Goal: Contribute content: Contribute content

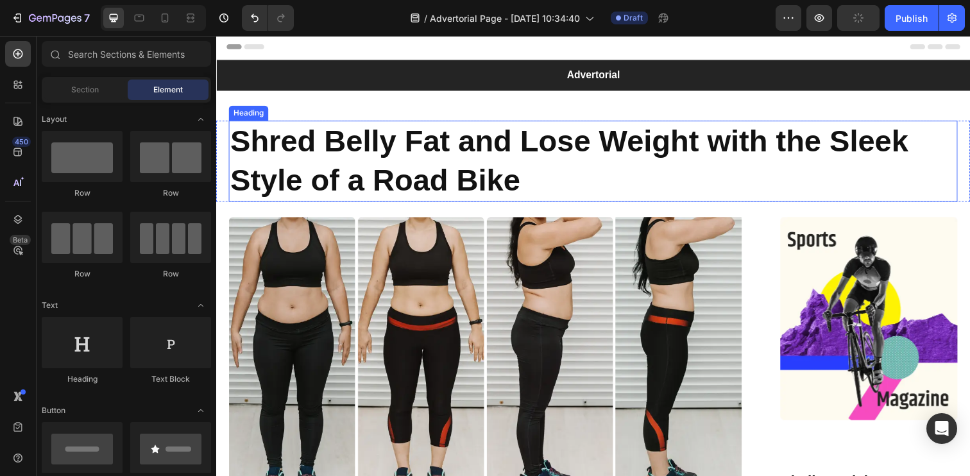
scroll to position [1, 0]
click at [427, 169] on h1 "Shred Belly Fat and Lose Weight with the Sleek Style of a Road Bike" at bounding box center [601, 164] width 744 height 83
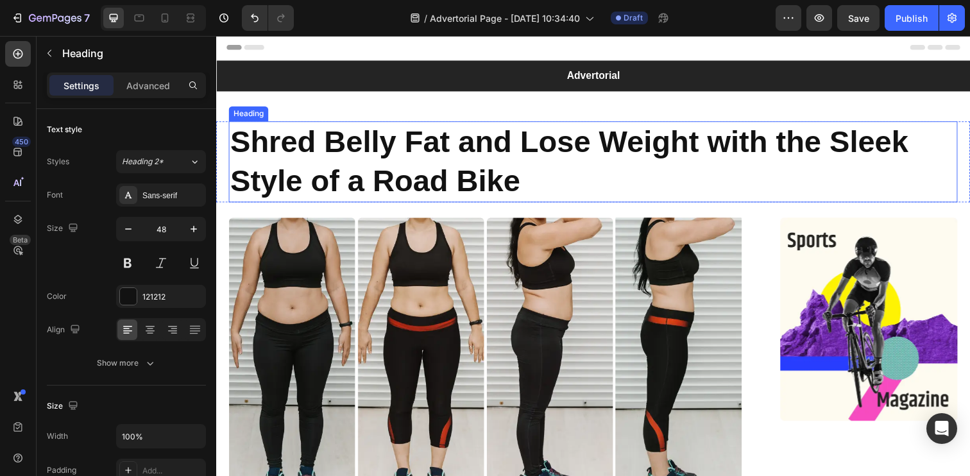
click at [427, 169] on h1 "Shred Belly Fat and Lose Weight with the Sleek Style of a Road Bike" at bounding box center [601, 164] width 744 height 83
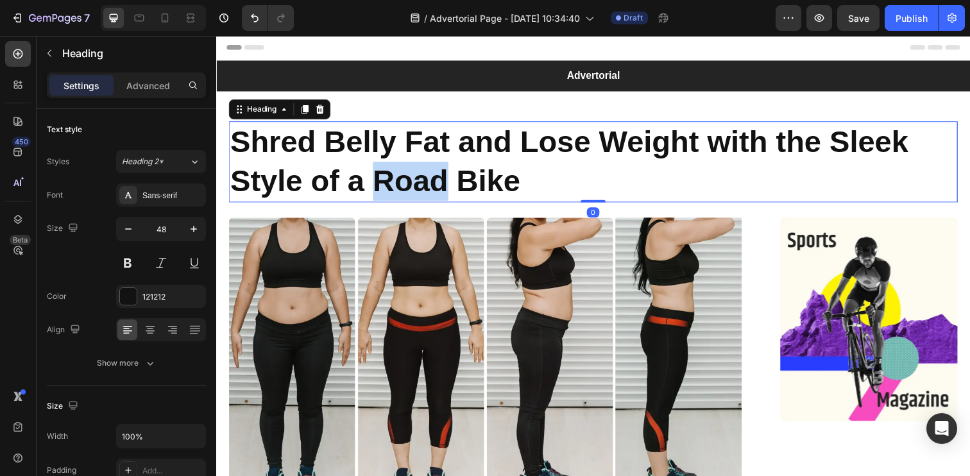
click at [427, 169] on p "Shred Belly Fat and Lose Weight with the Sleek Style of a Road Bike" at bounding box center [600, 164] width 741 height 80
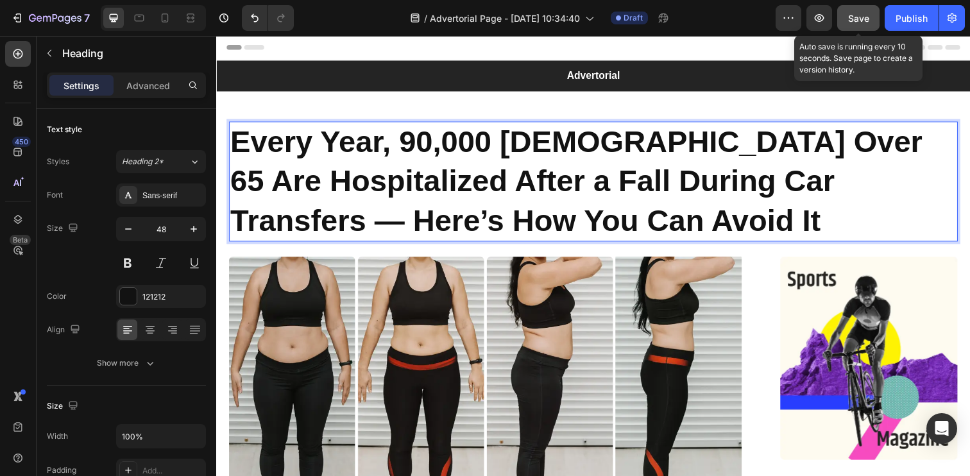
click at [852, 22] on span "Save" at bounding box center [858, 18] width 21 height 11
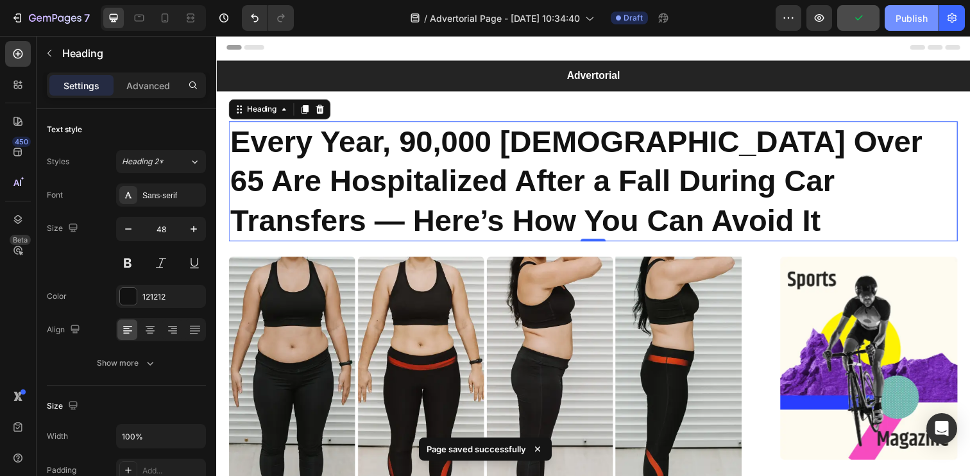
click at [901, 21] on div "Publish" at bounding box center [911, 18] width 32 height 13
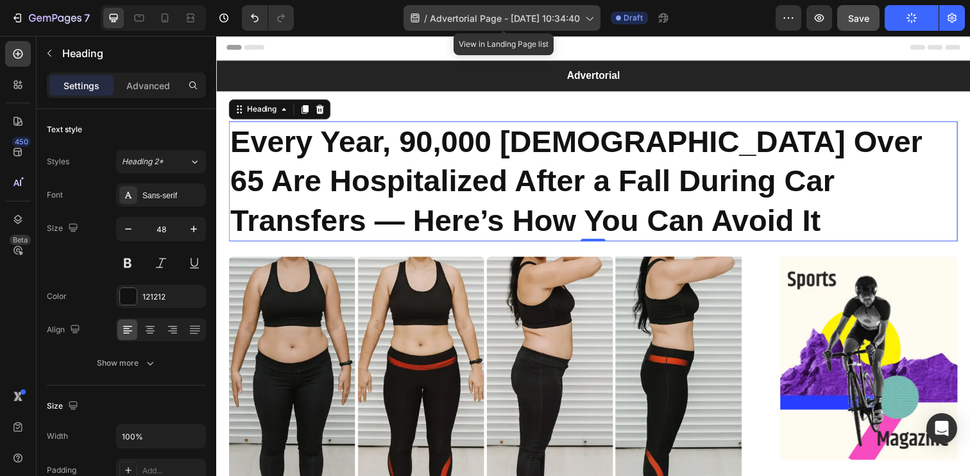
click at [539, 19] on span "Advertorial Page - [DATE] 10:34:40" at bounding box center [505, 18] width 150 height 13
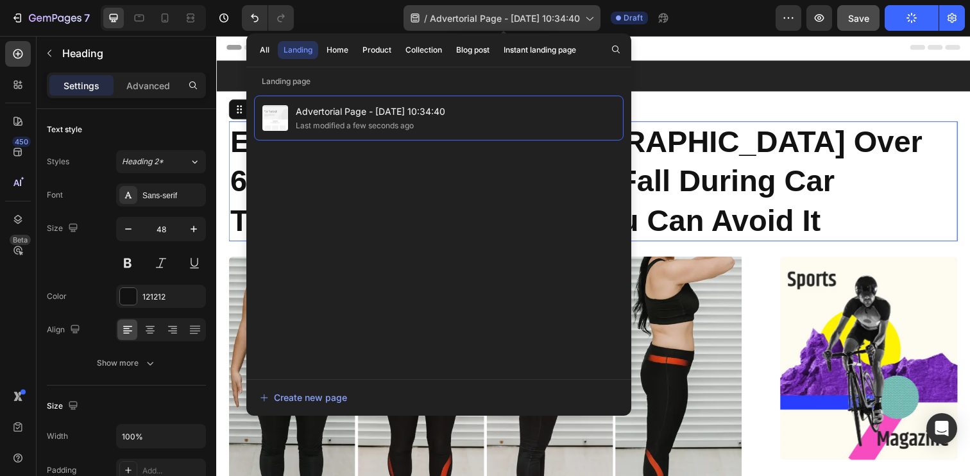
click at [539, 19] on span "Advertorial Page - [DATE] 10:34:40" at bounding box center [505, 18] width 150 height 13
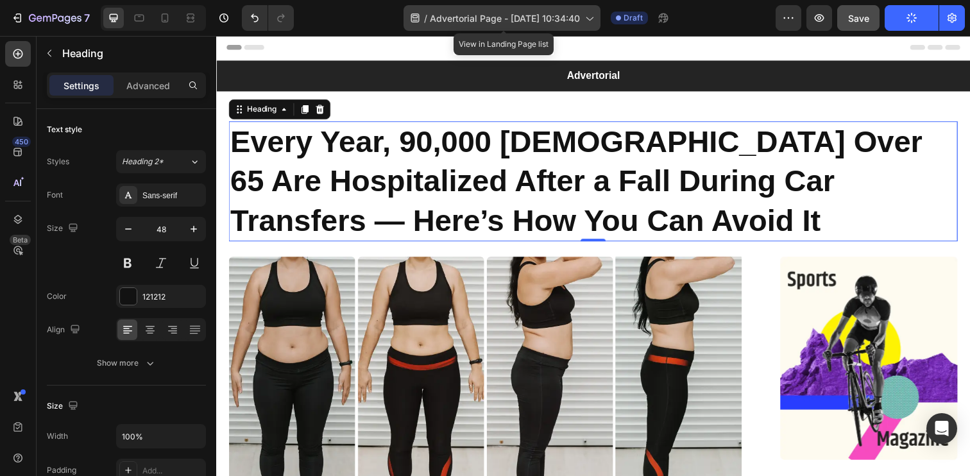
click at [539, 19] on span "Advertorial Page - [DATE] 10:34:40" at bounding box center [505, 18] width 150 height 13
click at [541, 18] on span "Advertorial Page - [DATE] 10:34:40" at bounding box center [505, 18] width 150 height 13
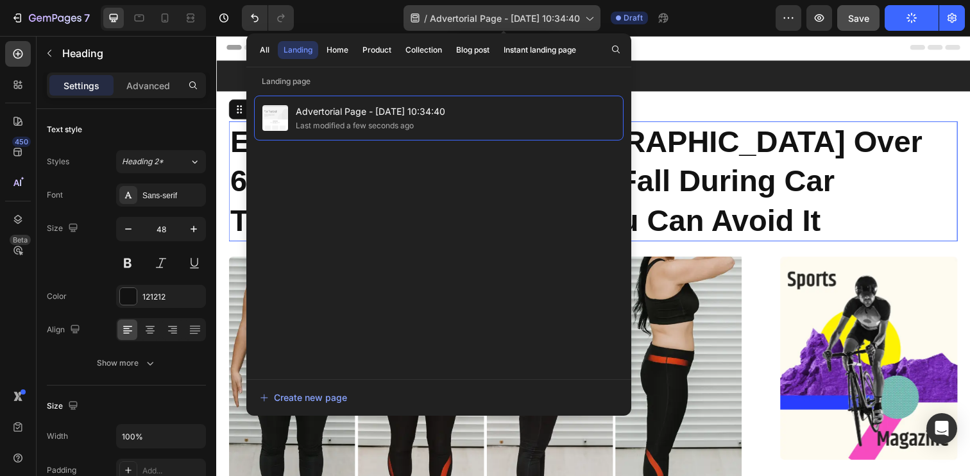
click at [541, 18] on span "Advertorial Page - [DATE] 10:34:40" at bounding box center [505, 18] width 150 height 13
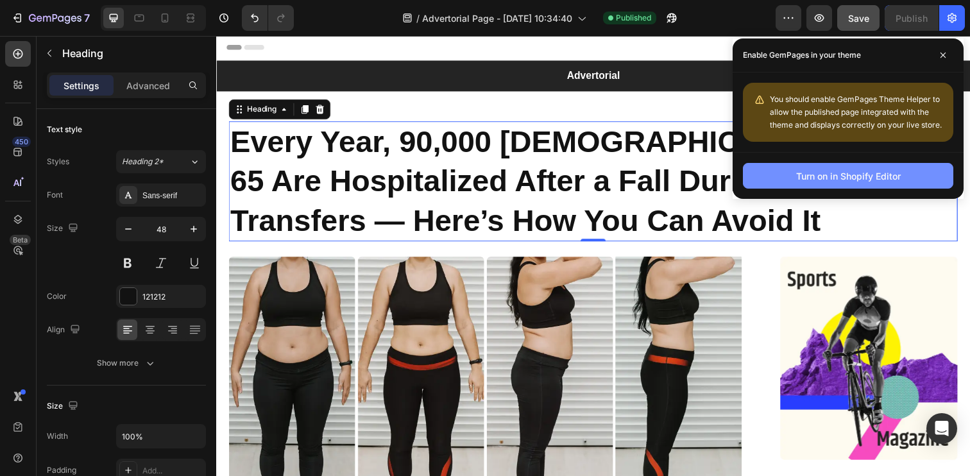
click at [886, 174] on div "Turn on in Shopify Editor" at bounding box center [848, 175] width 105 height 13
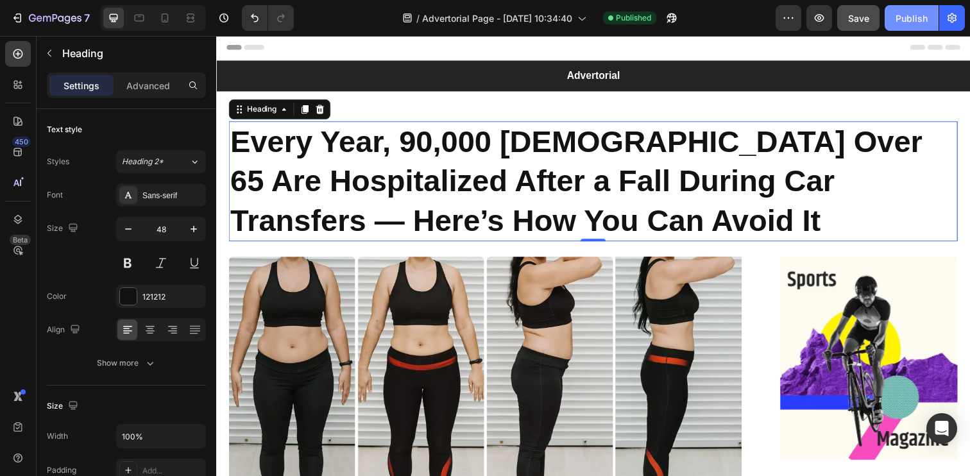
click at [927, 23] on button "Publish" at bounding box center [911, 18] width 54 height 26
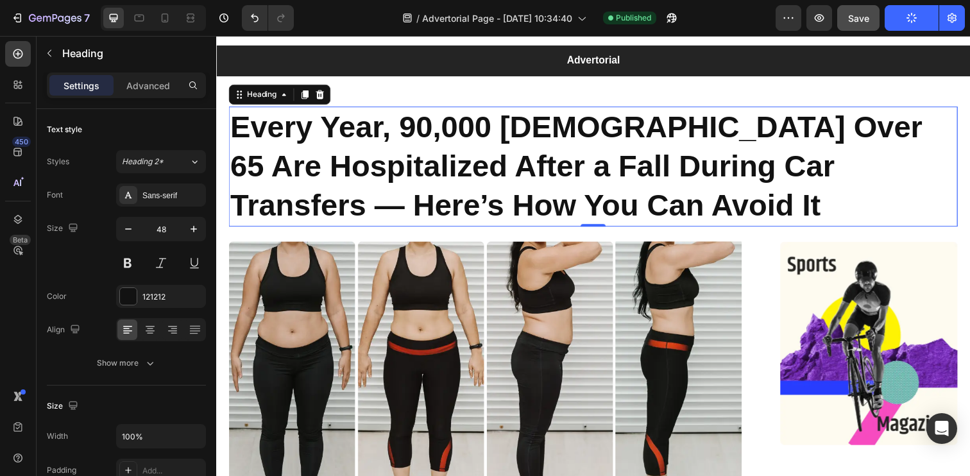
scroll to position [12, 0]
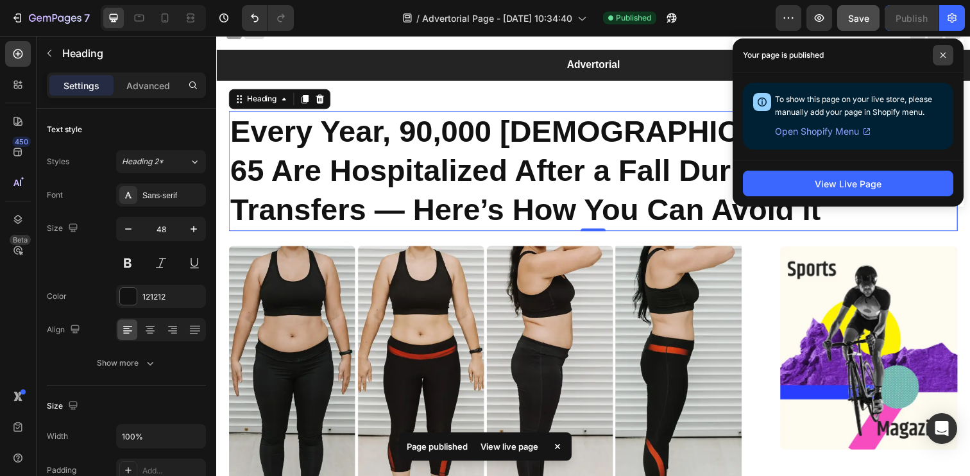
click at [941, 57] on icon at bounding box center [942, 55] width 6 height 6
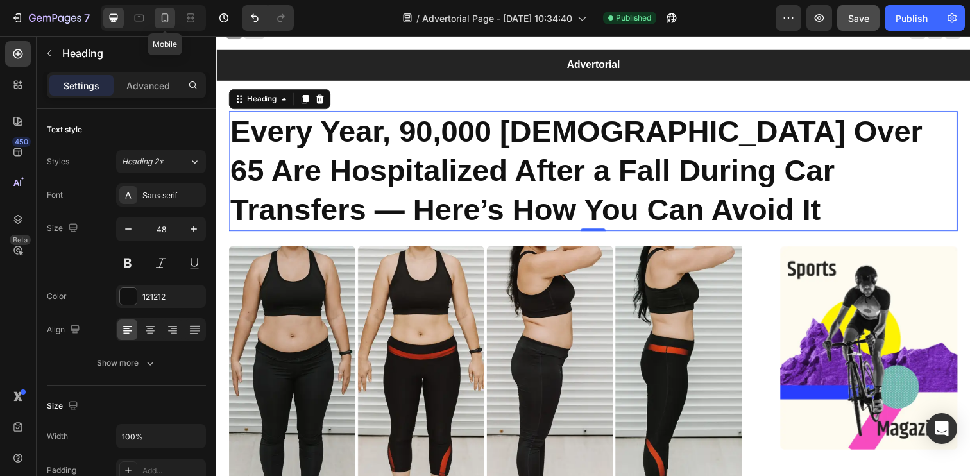
click at [168, 24] on div at bounding box center [165, 18] width 21 height 21
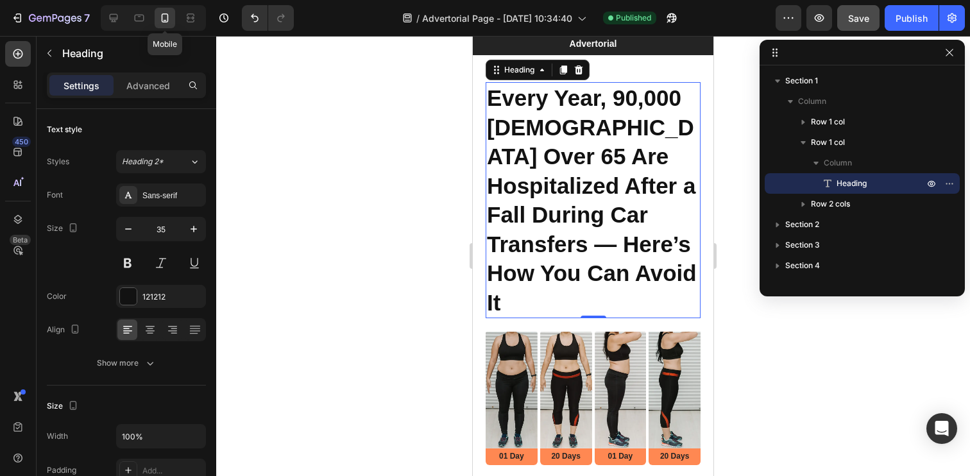
scroll to position [31, 0]
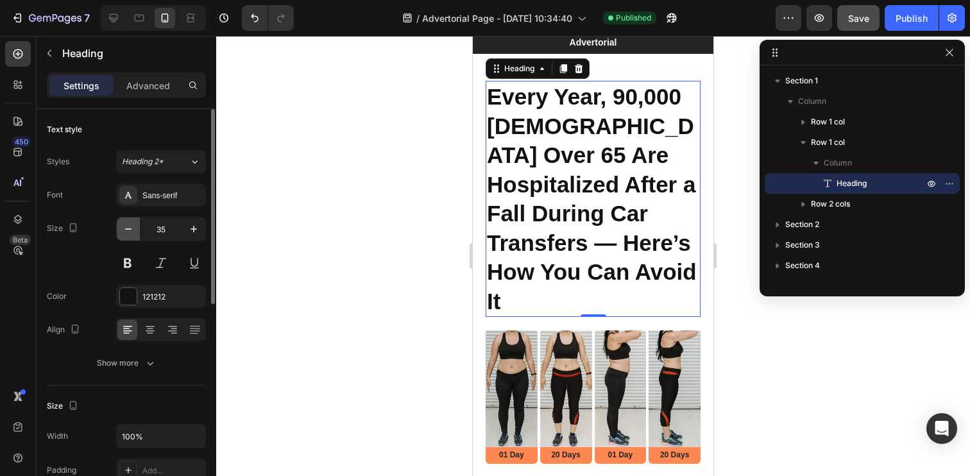
click at [128, 228] on icon "button" at bounding box center [128, 228] width 6 height 1
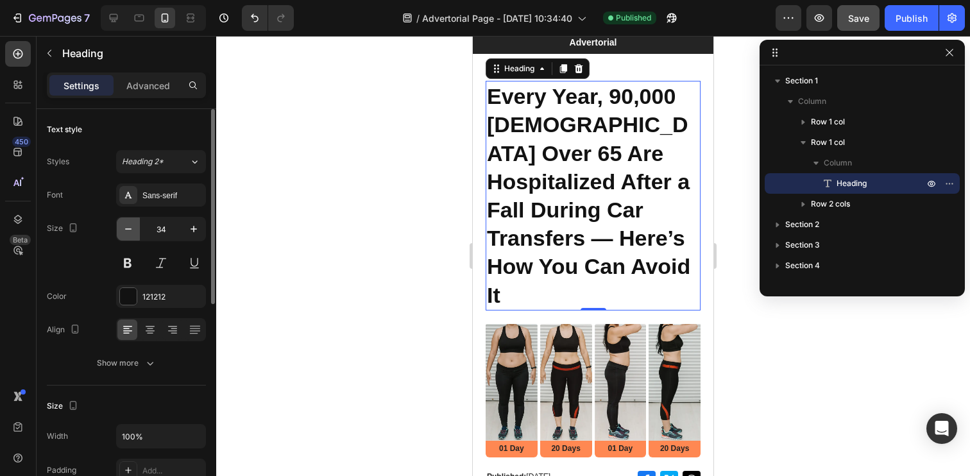
click at [128, 228] on icon "button" at bounding box center [128, 228] width 6 height 1
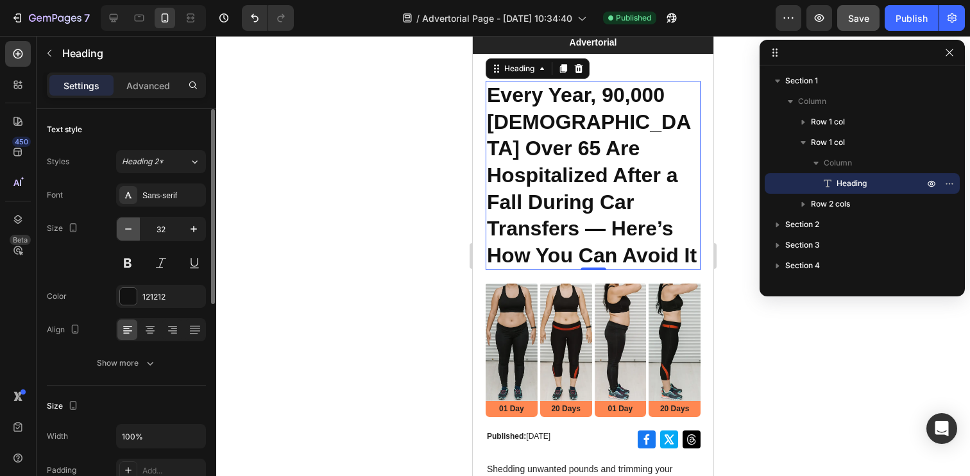
click at [128, 228] on icon "button" at bounding box center [128, 228] width 6 height 1
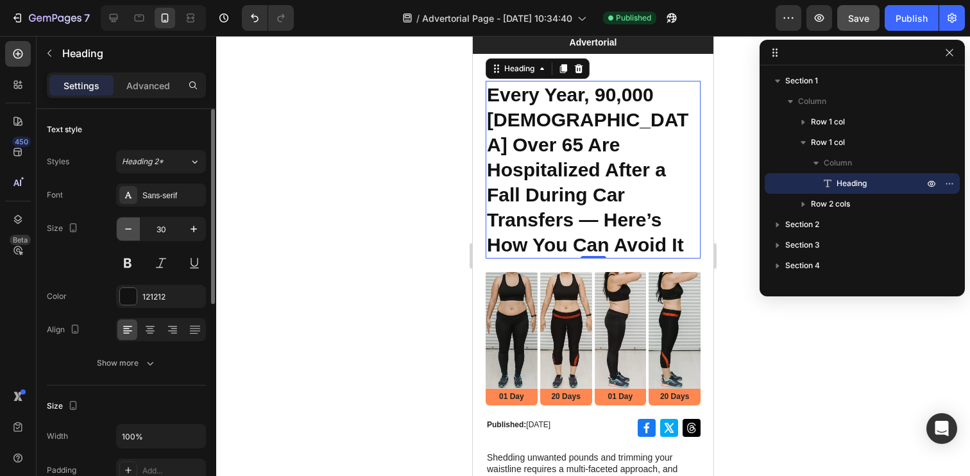
click at [128, 228] on icon "button" at bounding box center [128, 228] width 6 height 1
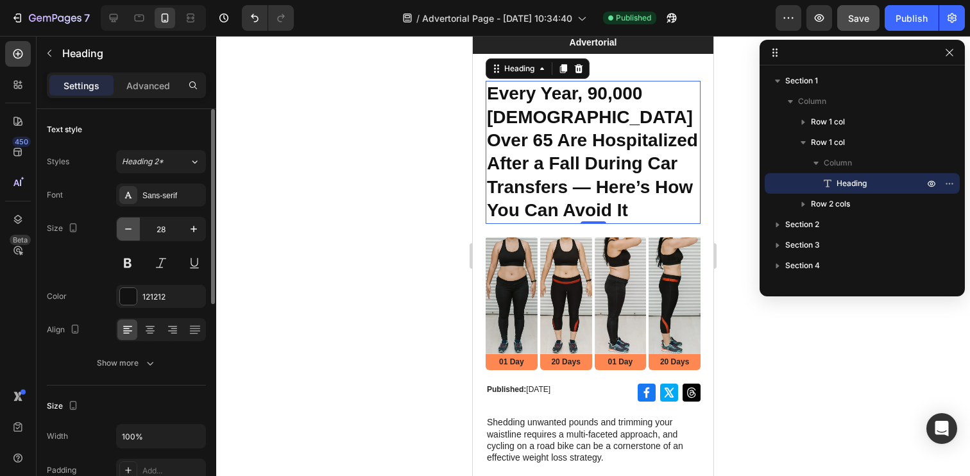
click at [128, 228] on icon "button" at bounding box center [128, 228] width 6 height 1
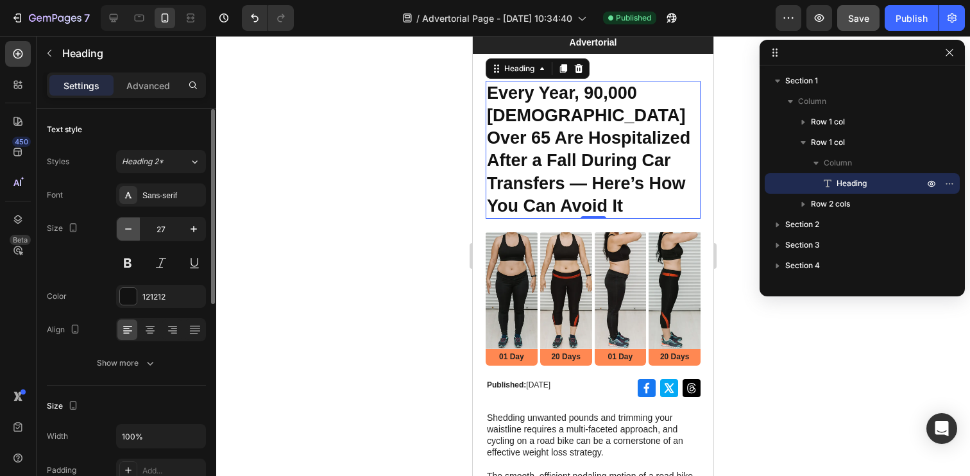
click at [128, 228] on icon "button" at bounding box center [128, 228] width 6 height 1
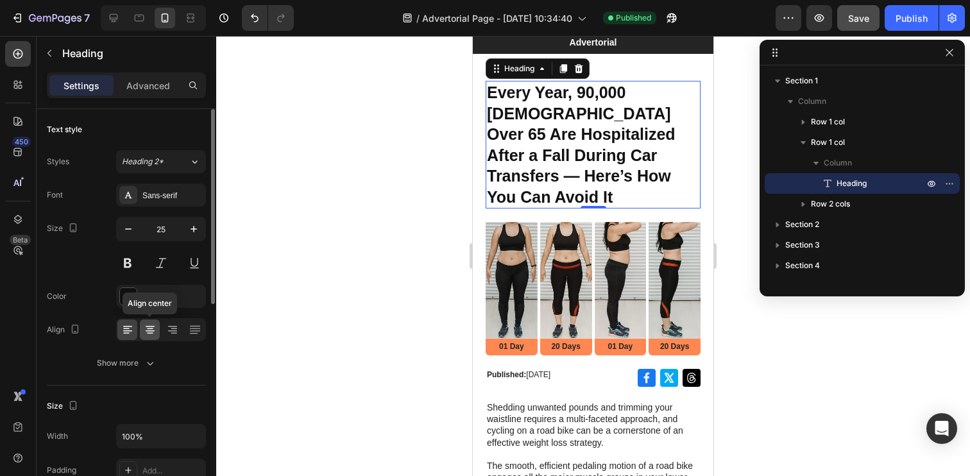
click at [152, 331] on icon at bounding box center [150, 329] width 13 height 13
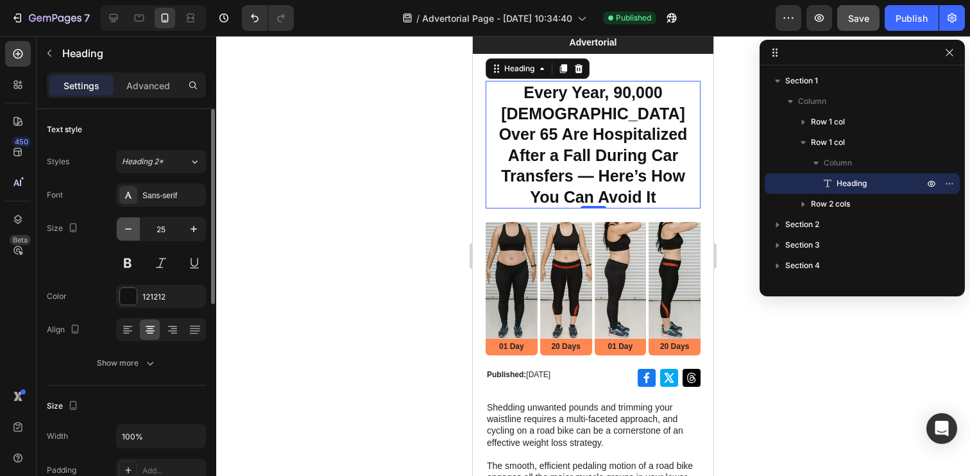
click at [138, 230] on button "button" at bounding box center [128, 228] width 23 height 23
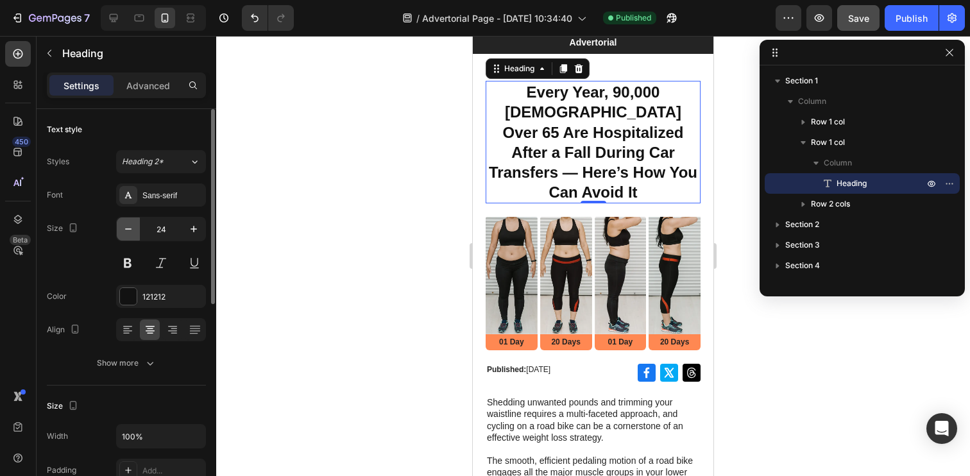
click at [138, 230] on button "button" at bounding box center [128, 228] width 23 height 23
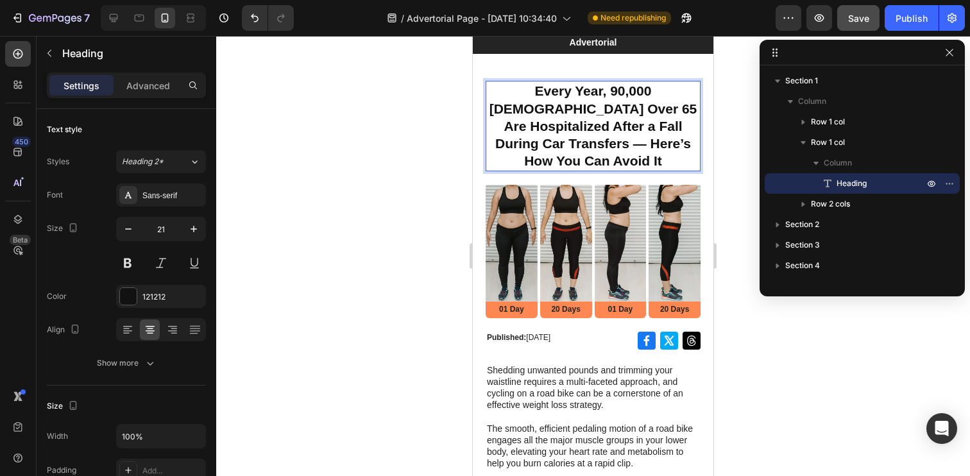
click at [576, 92] on p "Every Year, 90,000 [DEMOGRAPHIC_DATA] Over 65 Are Hospitalized After a Fall Dur…" at bounding box center [593, 125] width 212 height 87
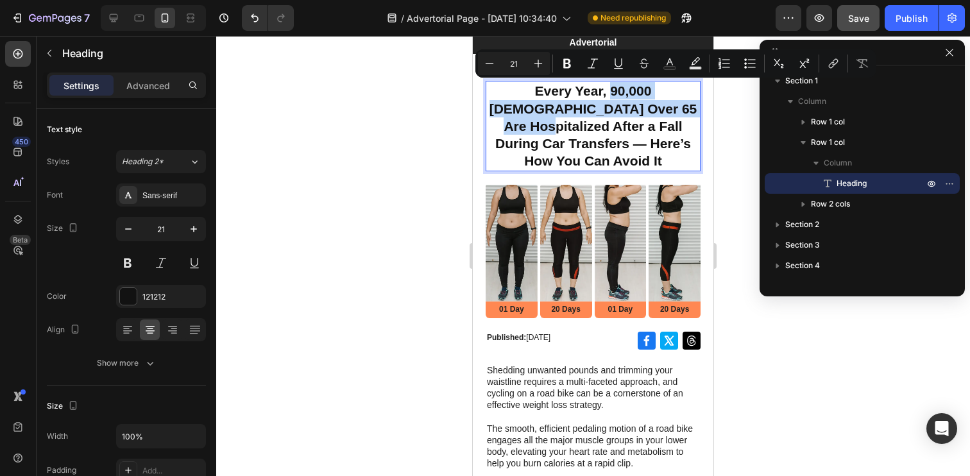
drag, startPoint x: 576, startPoint y: 92, endPoint x: 649, endPoint y: 106, distance: 74.4
click at [649, 106] on p "Every Year, 90,000 [DEMOGRAPHIC_DATA] Over 65 Are Hospitalized After a Fall Dur…" at bounding box center [593, 125] width 212 height 87
click at [569, 67] on icon "Editor contextual toolbar" at bounding box center [566, 63] width 13 height 13
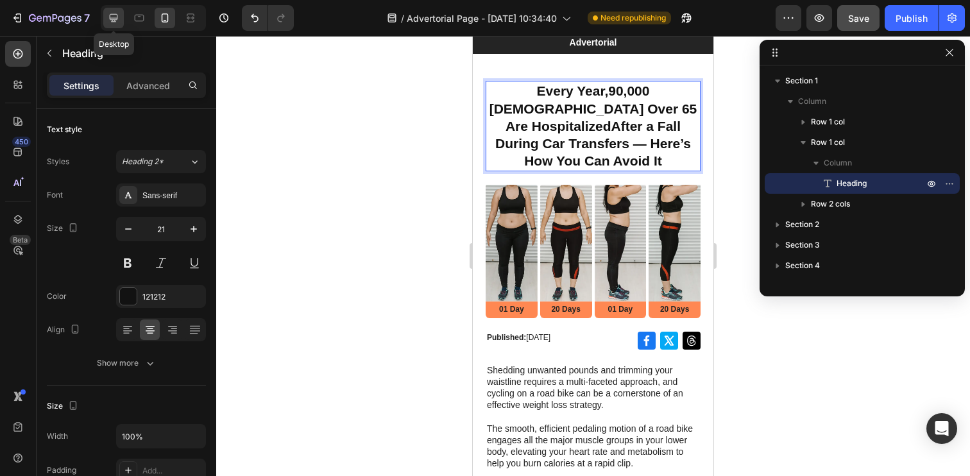
click at [110, 19] on icon at bounding box center [113, 18] width 13 height 13
type input "48"
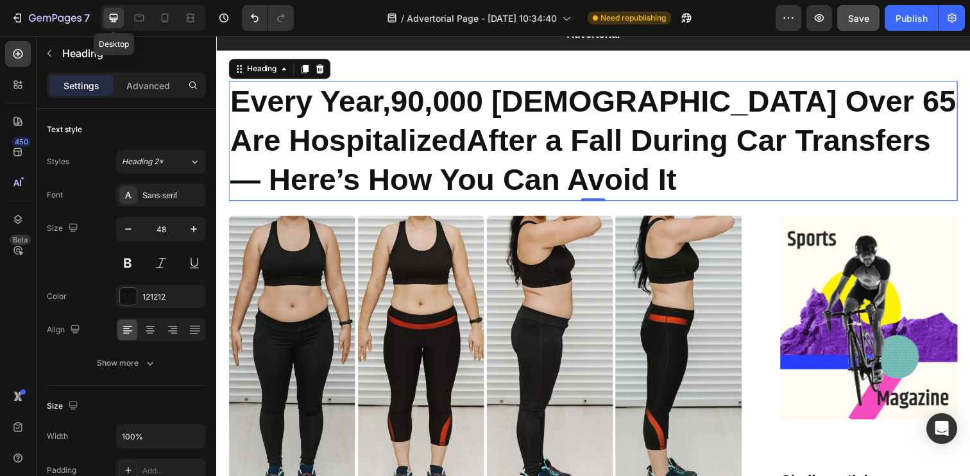
scroll to position [44, 0]
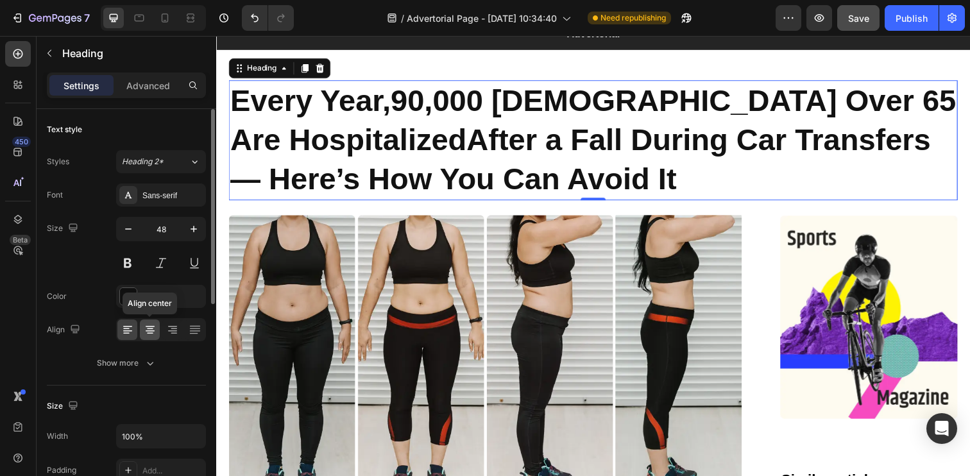
click at [156, 328] on div at bounding box center [150, 329] width 20 height 21
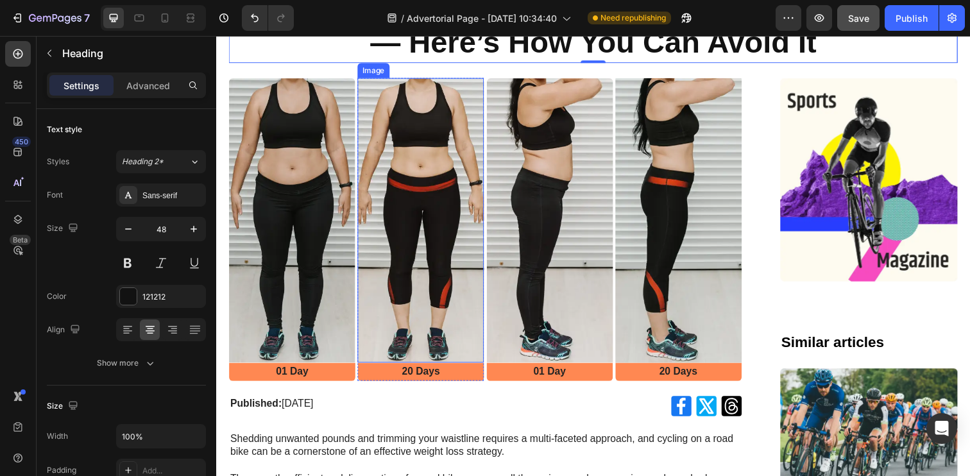
scroll to position [212, 0]
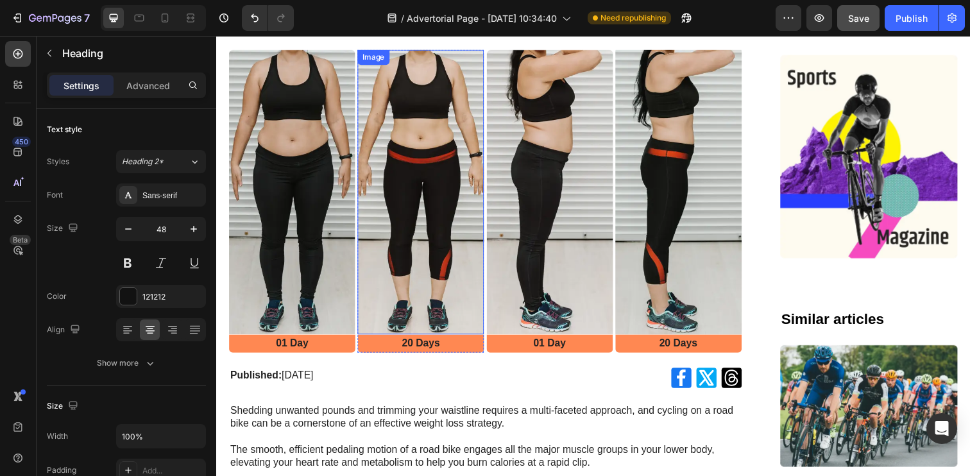
click at [441, 316] on img at bounding box center [424, 195] width 129 height 290
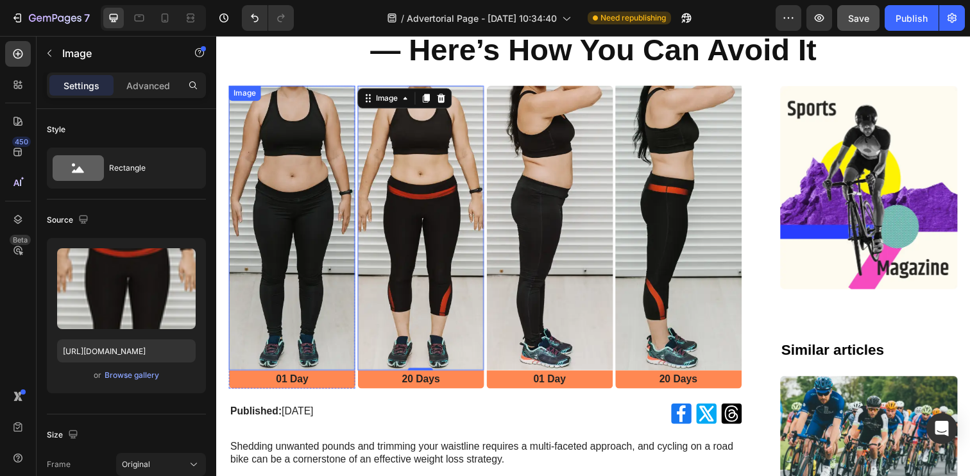
scroll to position [178, 0]
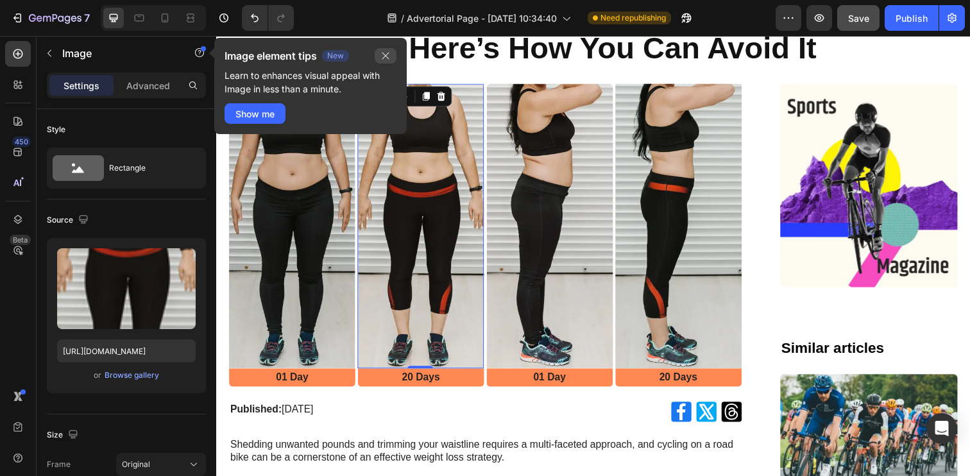
click at [383, 53] on icon "button" at bounding box center [385, 56] width 7 height 7
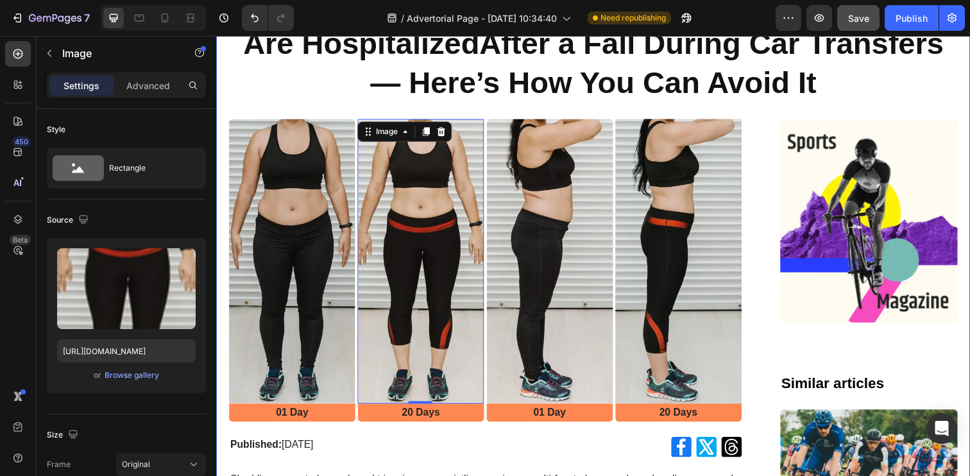
scroll to position [83, 0]
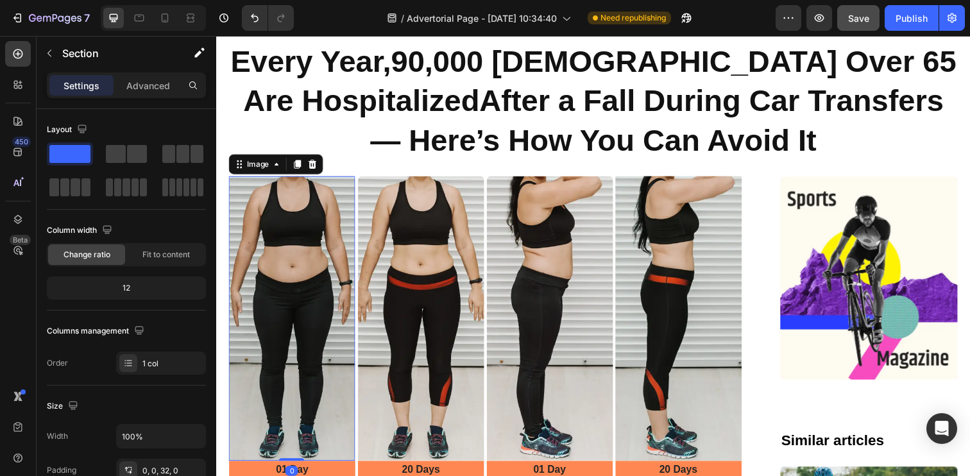
click at [314, 192] on img at bounding box center [293, 324] width 129 height 290
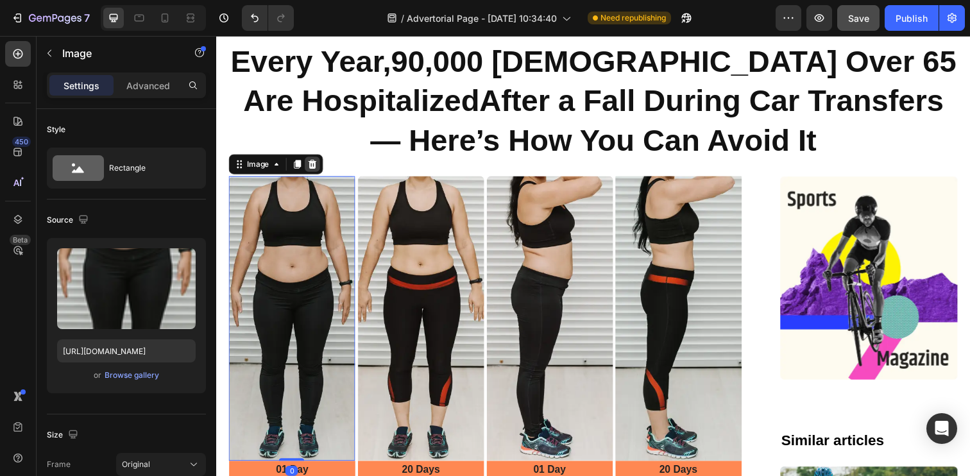
click at [314, 169] on icon at bounding box center [314, 166] width 8 height 9
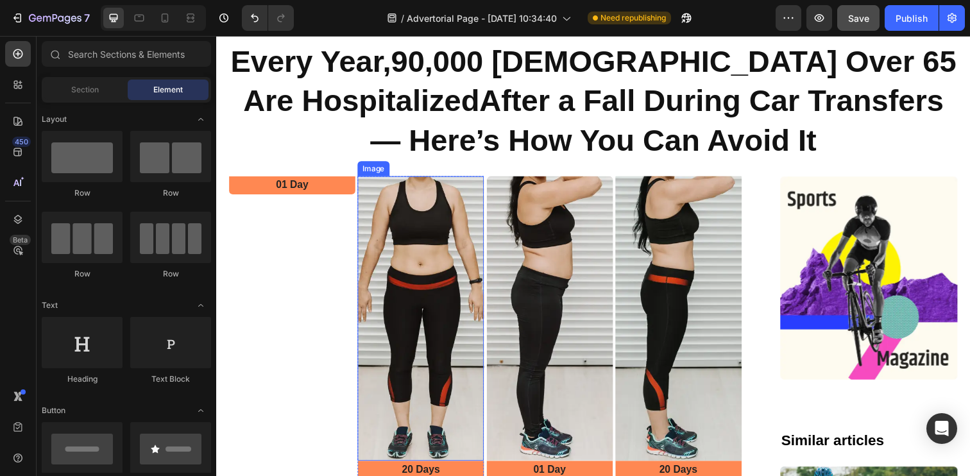
click at [369, 218] on img at bounding box center [424, 324] width 129 height 290
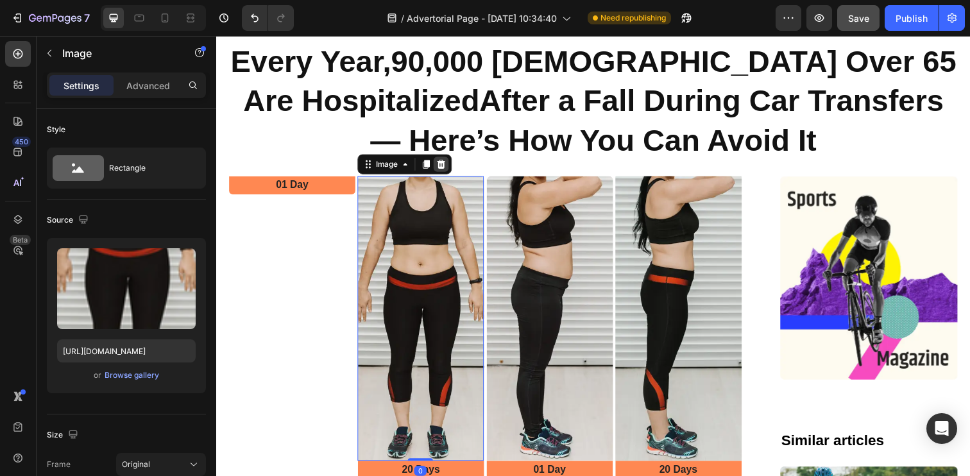
click at [445, 170] on icon at bounding box center [445, 166] width 8 height 9
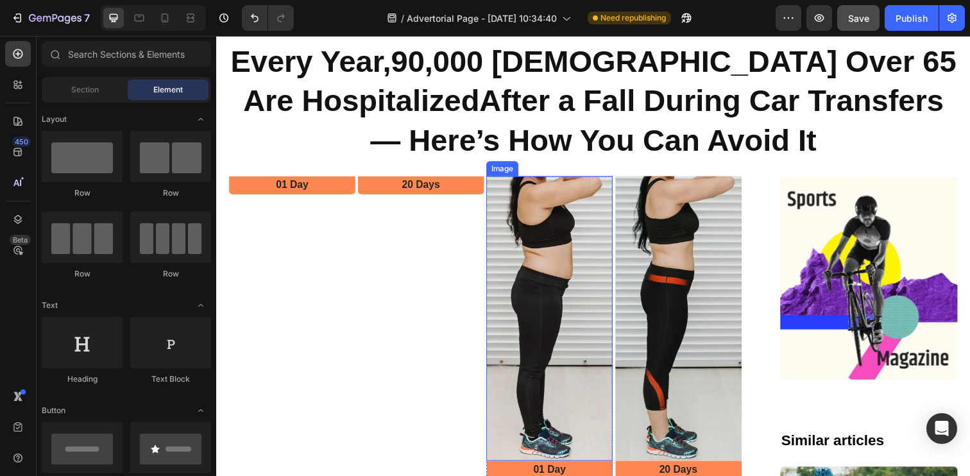
click at [555, 215] on img at bounding box center [556, 324] width 129 height 290
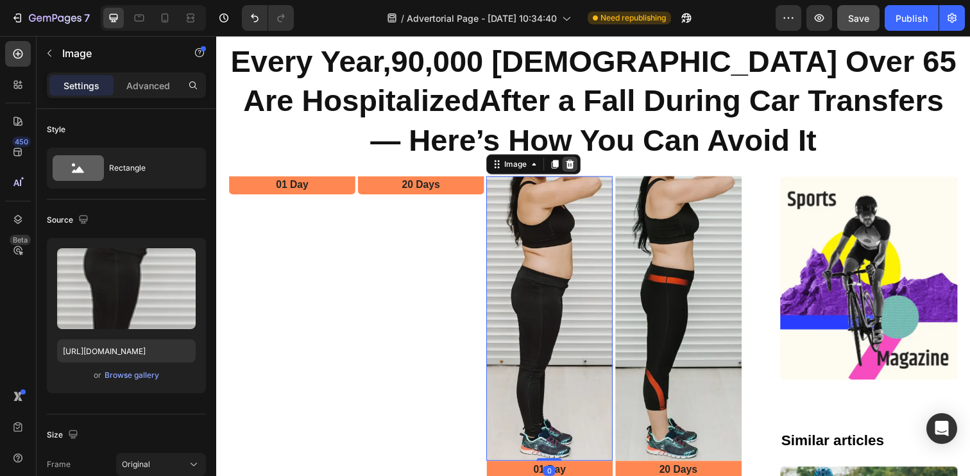
click at [579, 171] on icon at bounding box center [577, 167] width 10 height 10
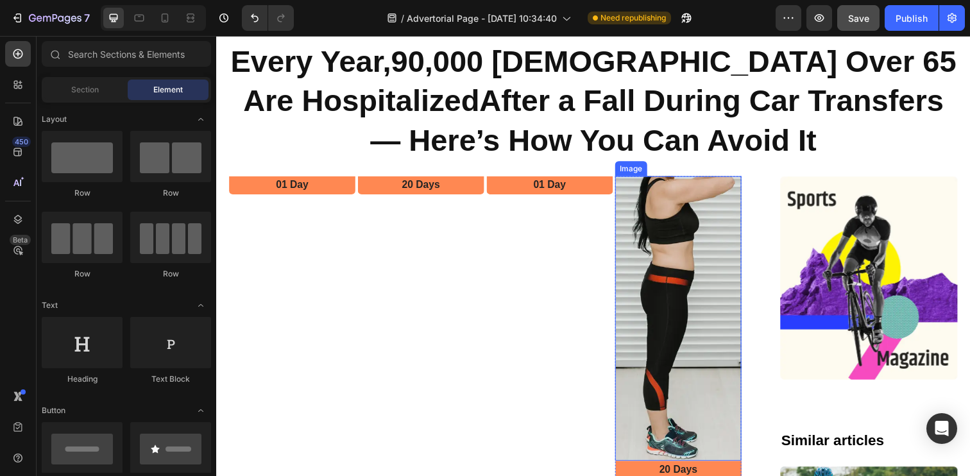
click at [679, 235] on img at bounding box center [687, 324] width 129 height 290
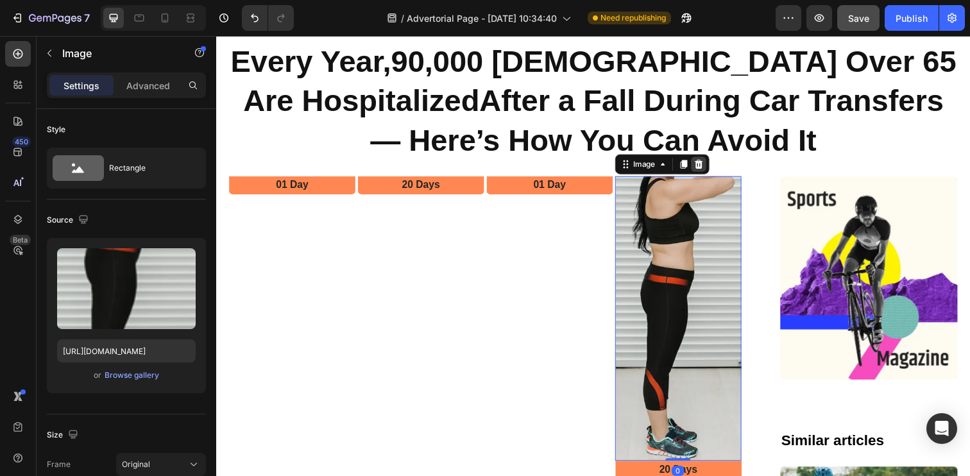
click at [707, 165] on icon at bounding box center [708, 166] width 8 height 9
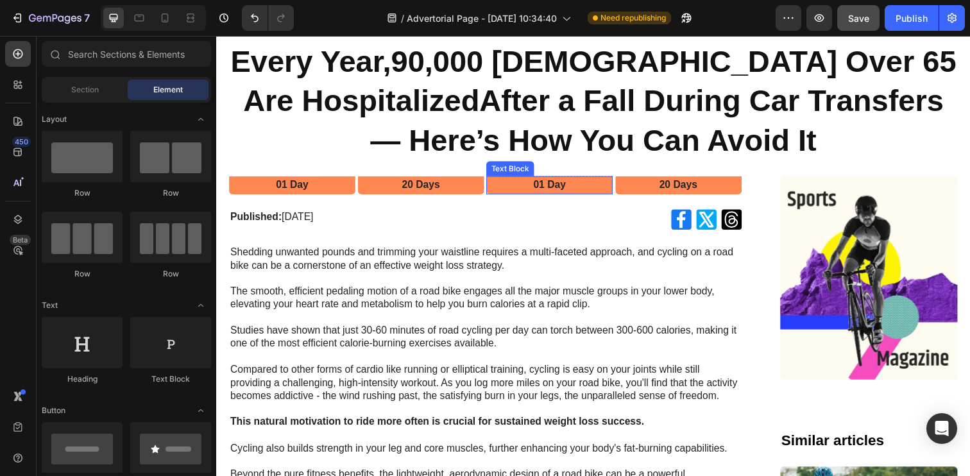
click at [598, 188] on p "01 Day" at bounding box center [556, 187] width 126 height 13
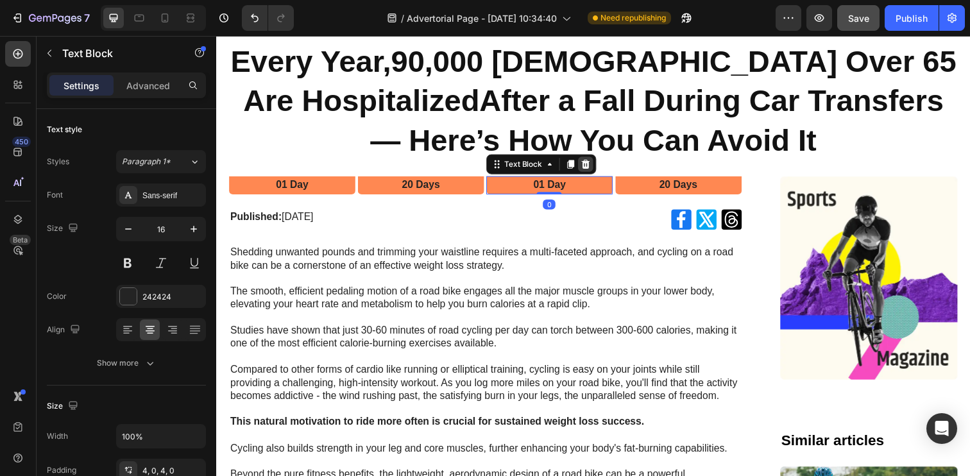
click at [593, 167] on icon at bounding box center [593, 166] width 8 height 9
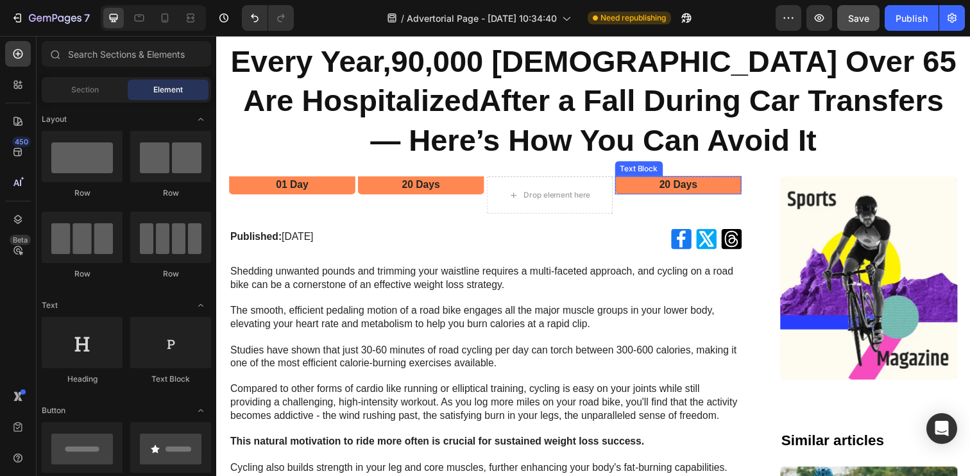
click at [653, 192] on p "20 Days" at bounding box center [688, 187] width 126 height 13
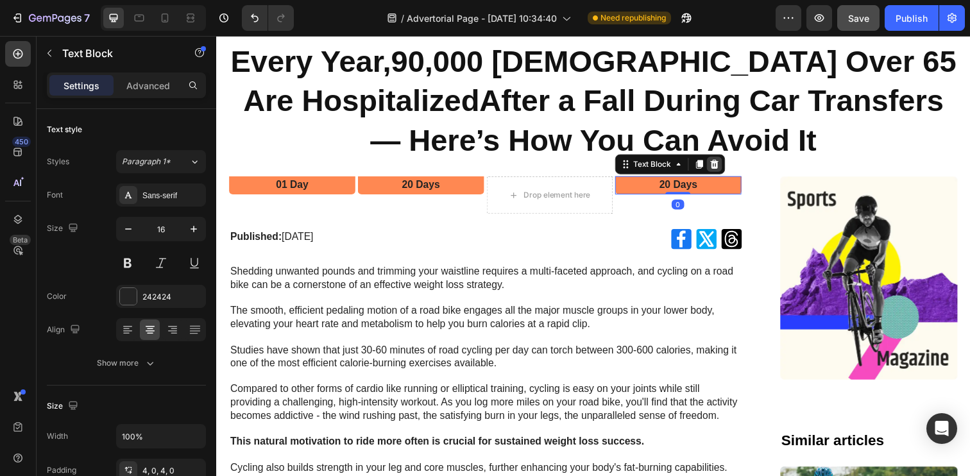
click at [726, 164] on icon at bounding box center [724, 166] width 8 height 9
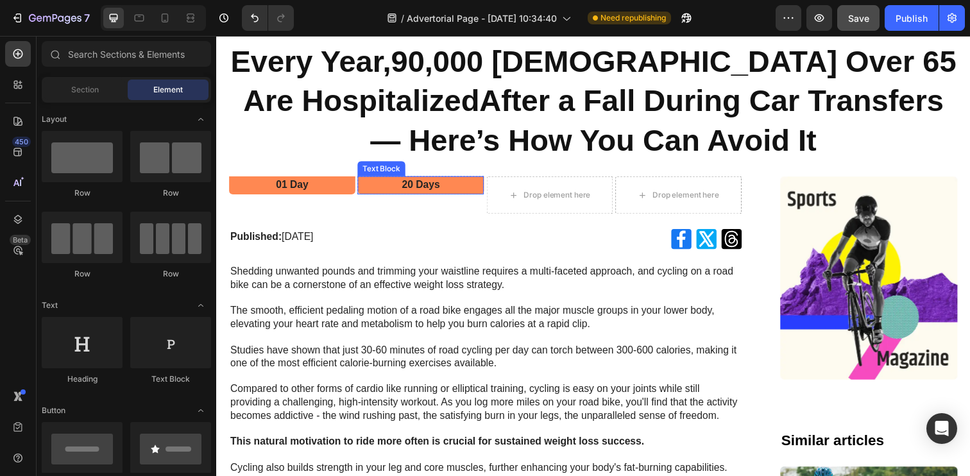
click at [462, 189] on p "20 Days" at bounding box center [425, 187] width 126 height 13
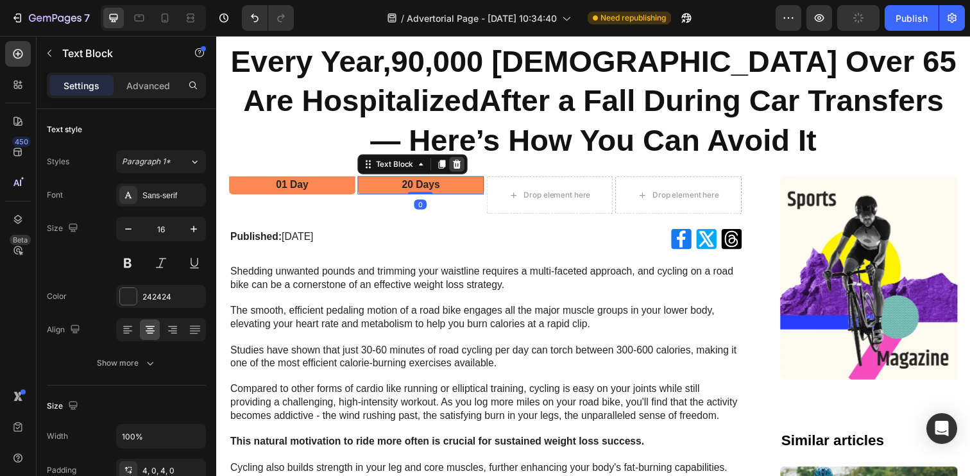
click at [461, 171] on icon at bounding box center [462, 167] width 10 height 10
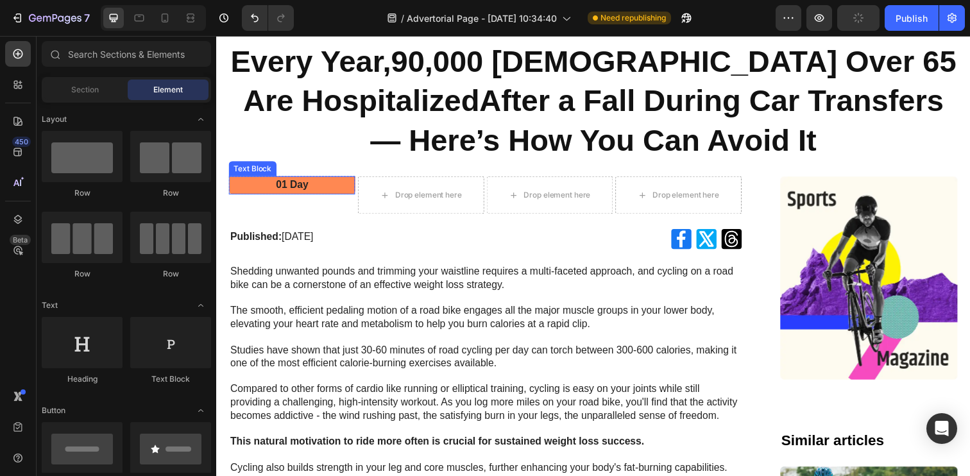
click at [324, 184] on p "01 Day" at bounding box center [293, 187] width 126 height 13
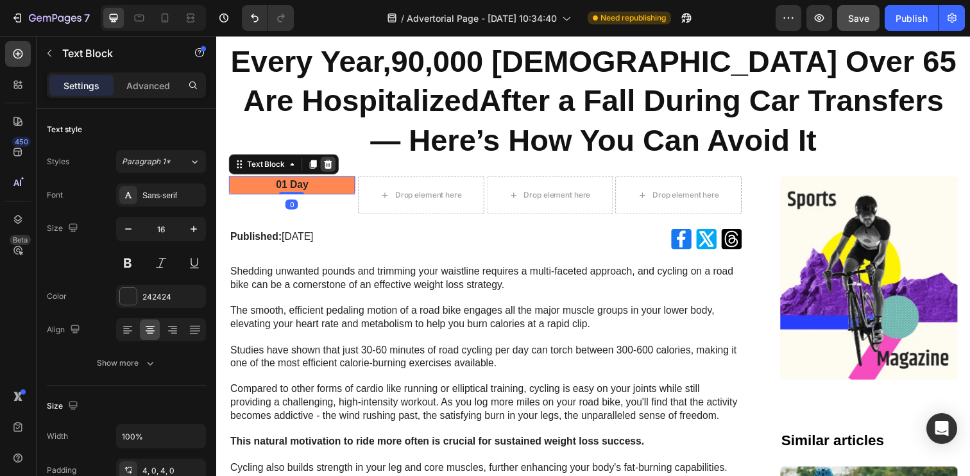
click at [335, 164] on icon at bounding box center [330, 167] width 10 height 10
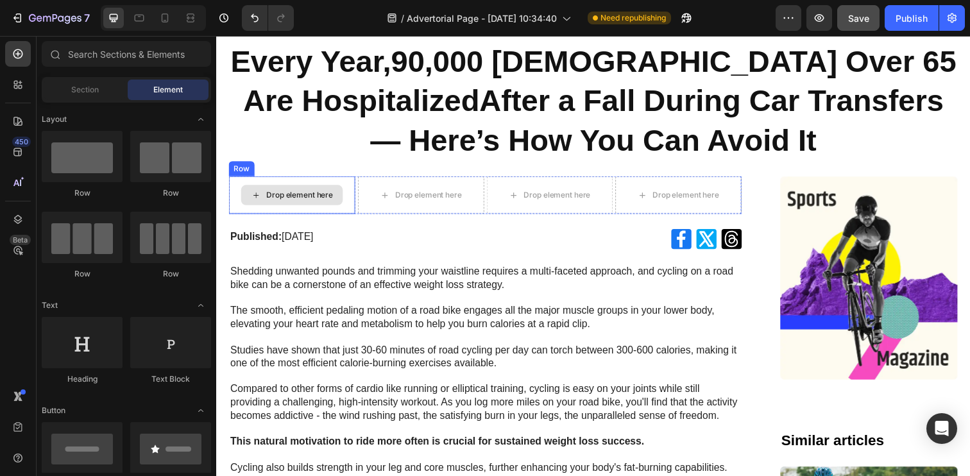
click at [312, 183] on div "Drop element here" at bounding box center [293, 198] width 129 height 38
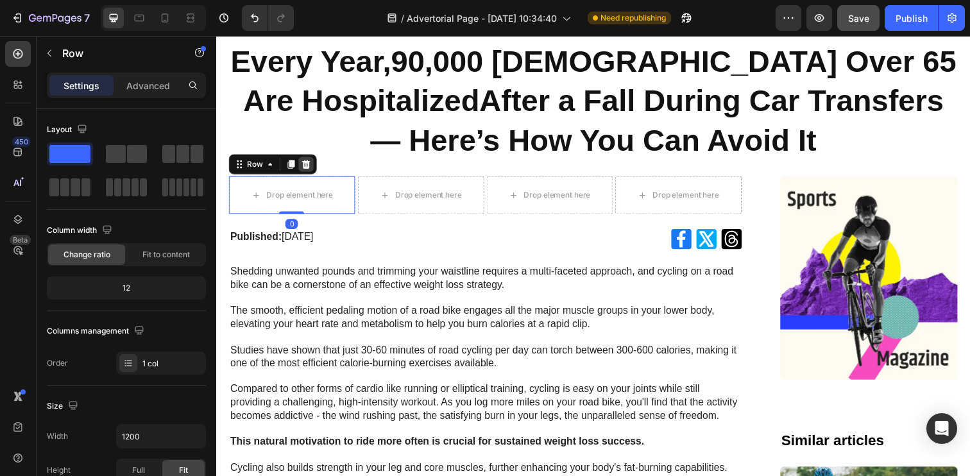
click at [306, 162] on icon at bounding box center [308, 167] width 10 height 10
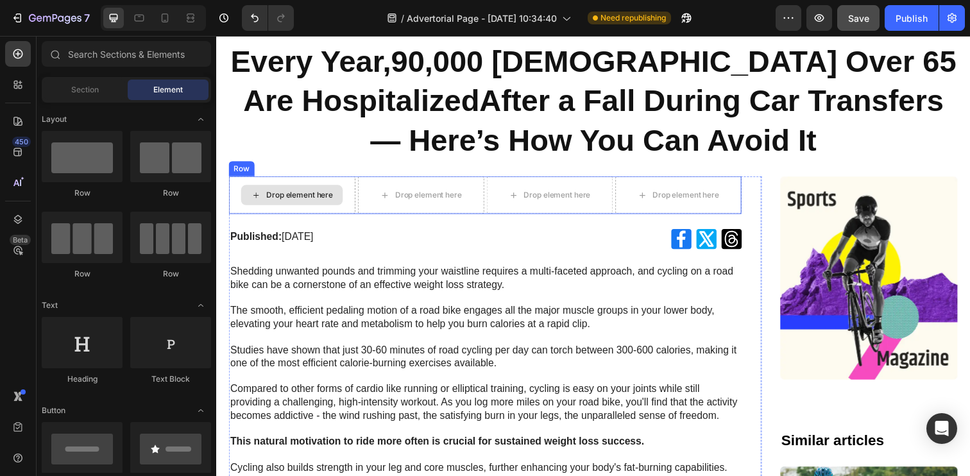
click at [342, 183] on div "Drop element here" at bounding box center [293, 198] width 129 height 38
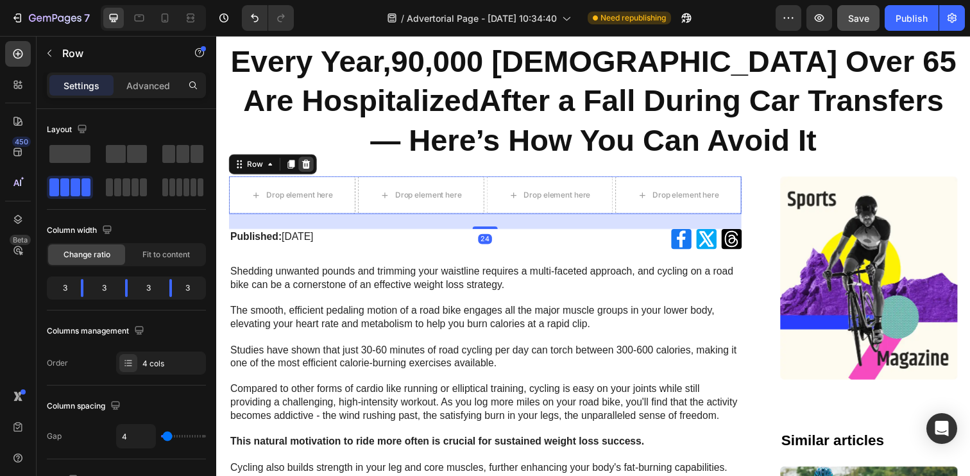
click at [305, 169] on icon at bounding box center [308, 166] width 8 height 9
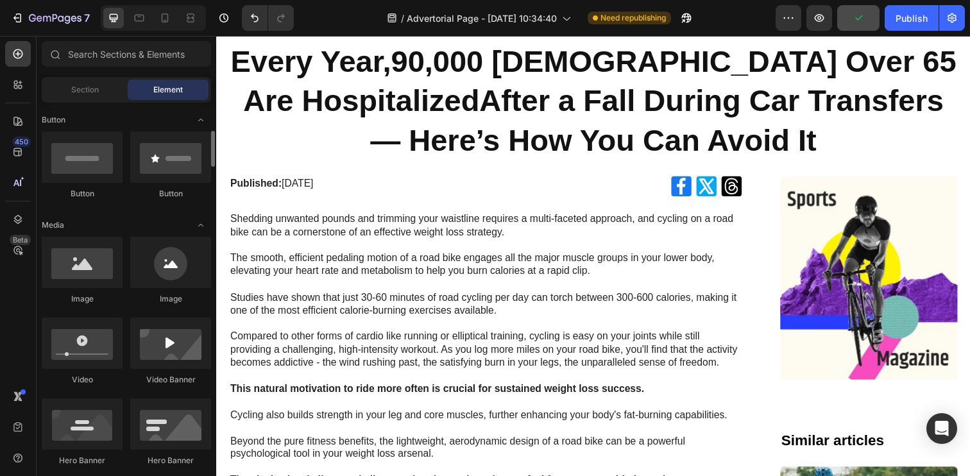
scroll to position [292, 0]
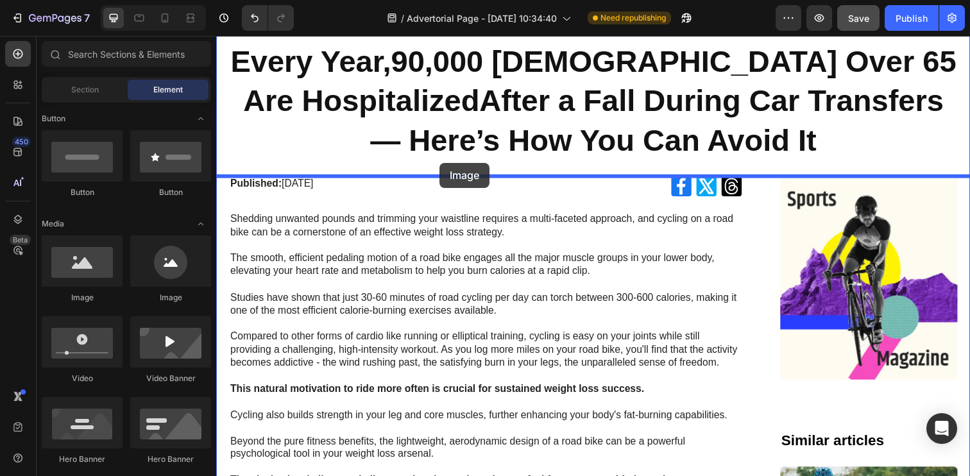
drag, startPoint x: 303, startPoint y: 315, endPoint x: 444, endPoint y: 165, distance: 205.5
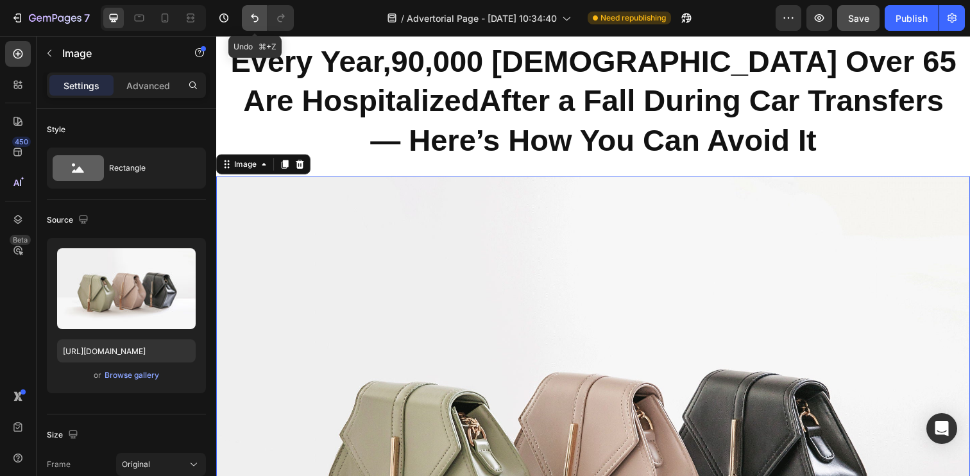
click at [255, 17] on icon "Undo/Redo" at bounding box center [254, 18] width 13 height 13
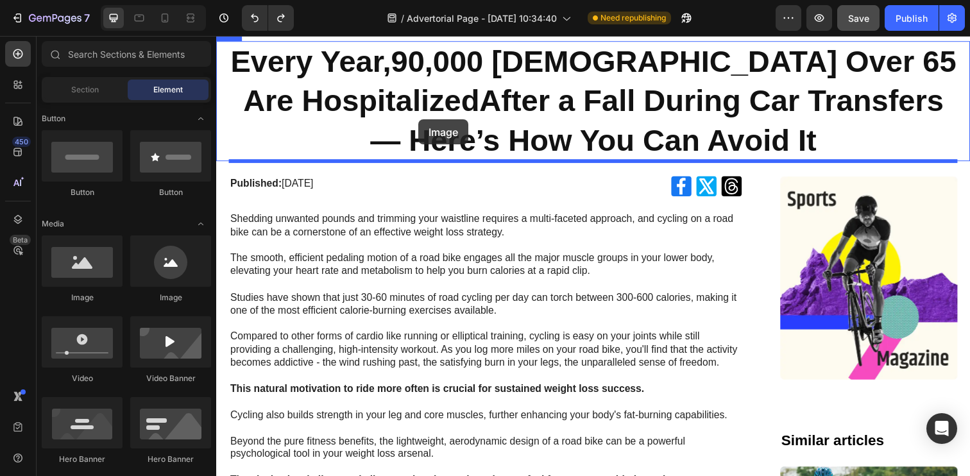
drag, startPoint x: 305, startPoint y: 296, endPoint x: 423, endPoint y: 121, distance: 210.6
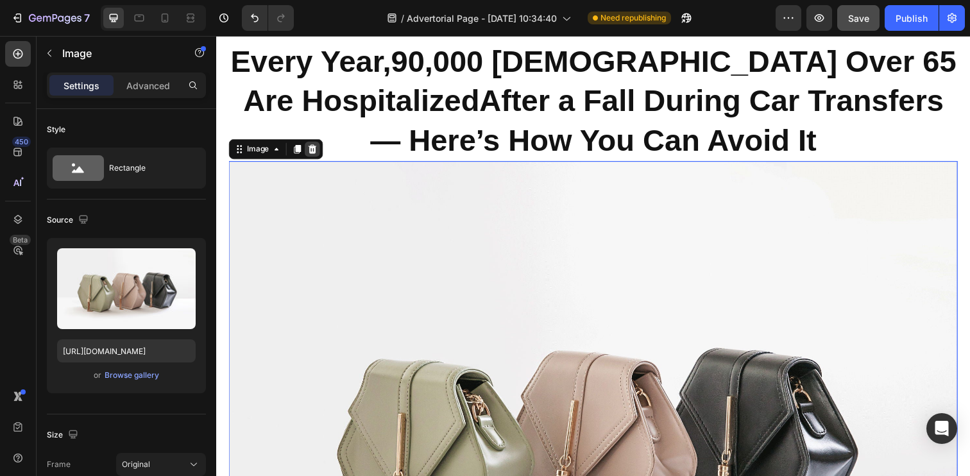
click at [317, 153] on icon at bounding box center [314, 151] width 8 height 9
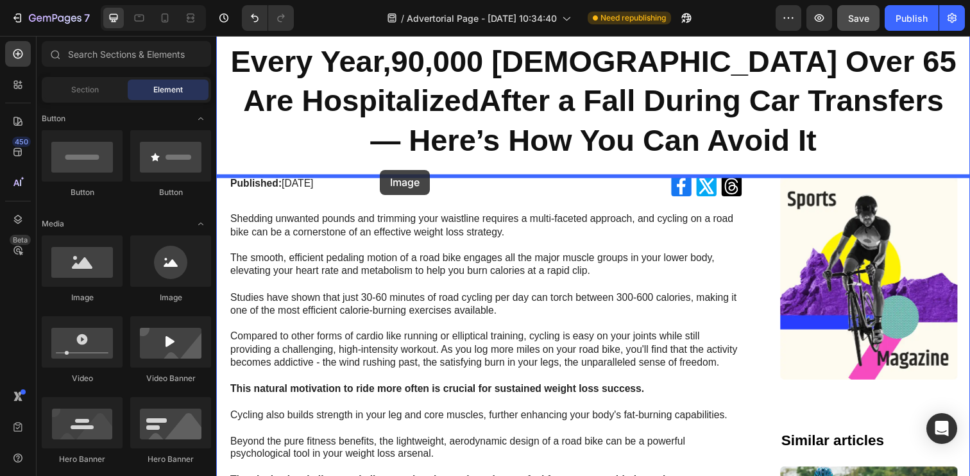
drag, startPoint x: 295, startPoint y: 299, endPoint x: 383, endPoint y: 172, distance: 154.4
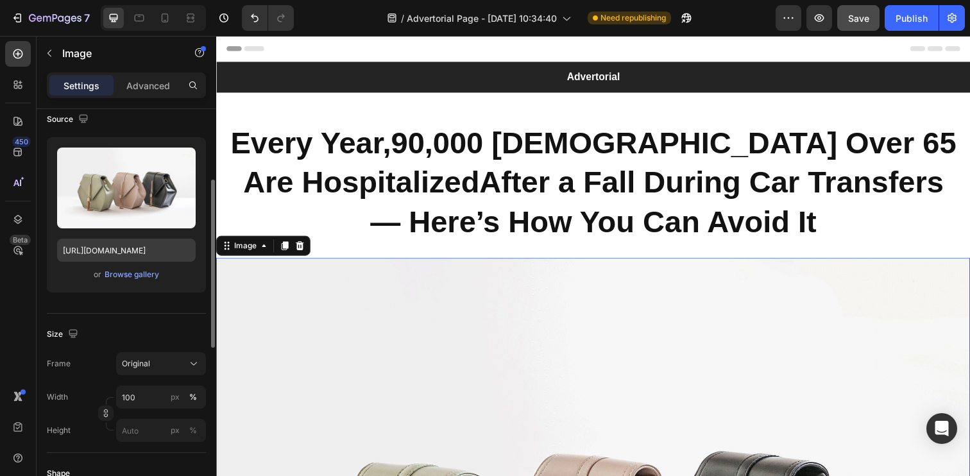
scroll to position [99, 0]
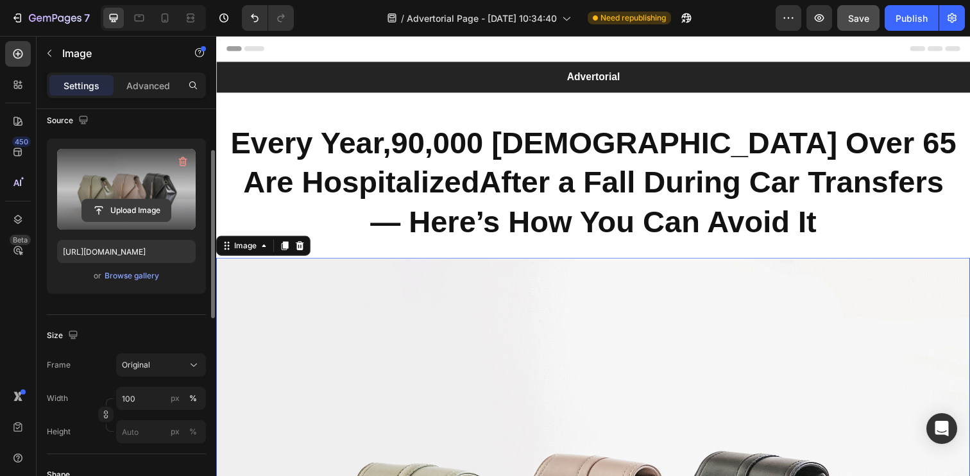
click at [127, 202] on input "file" at bounding box center [126, 210] width 88 height 22
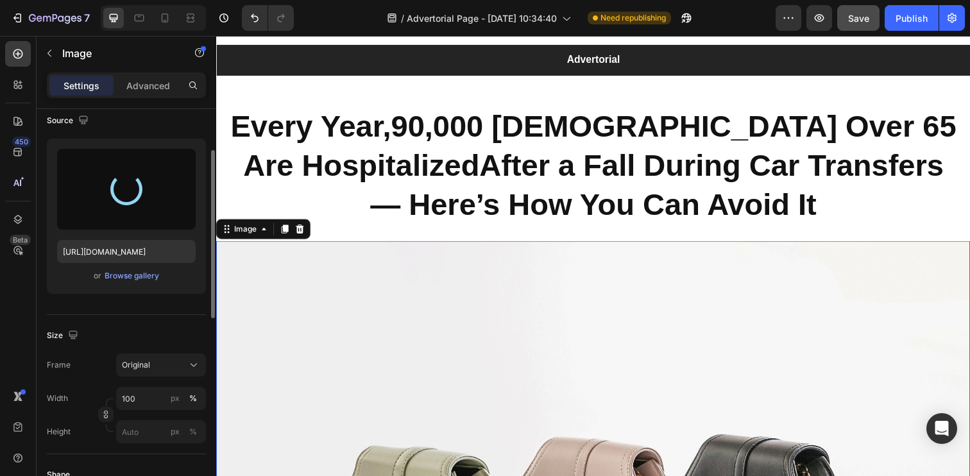
type input "[URL][DOMAIN_NAME]"
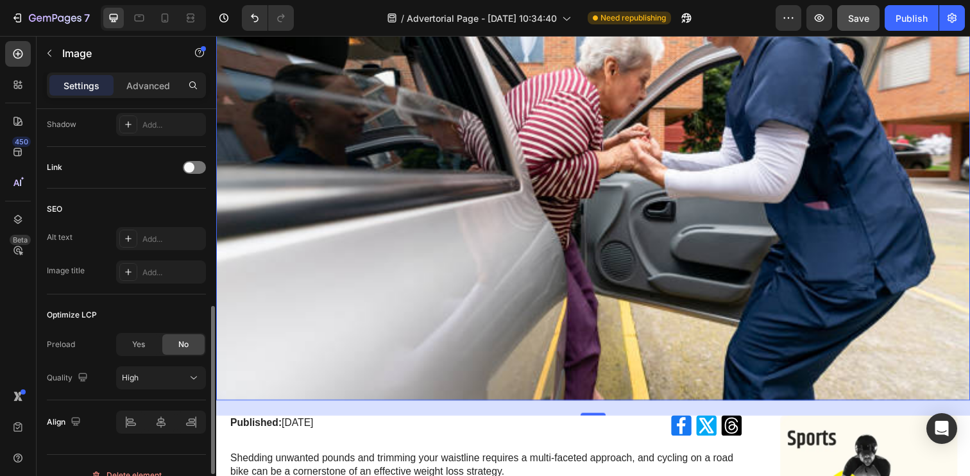
scroll to position [565, 0]
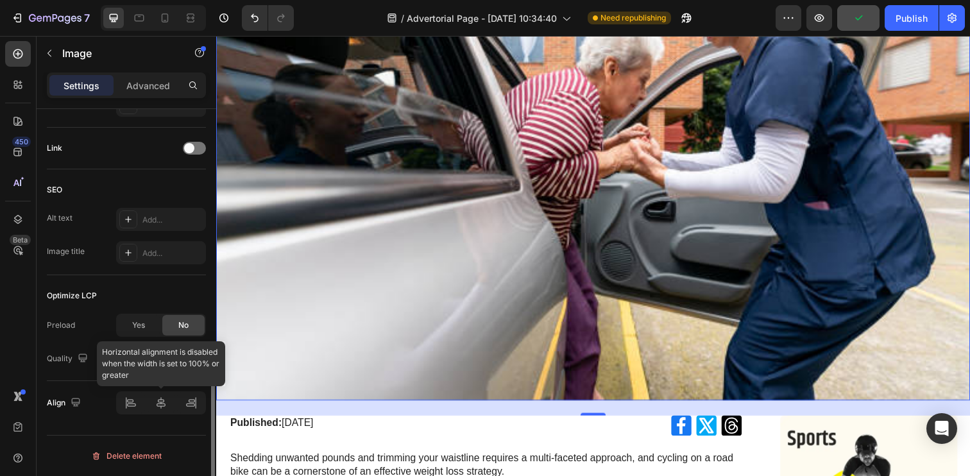
click at [161, 397] on div at bounding box center [161, 402] width 90 height 23
click at [164, 405] on div at bounding box center [161, 402] width 90 height 23
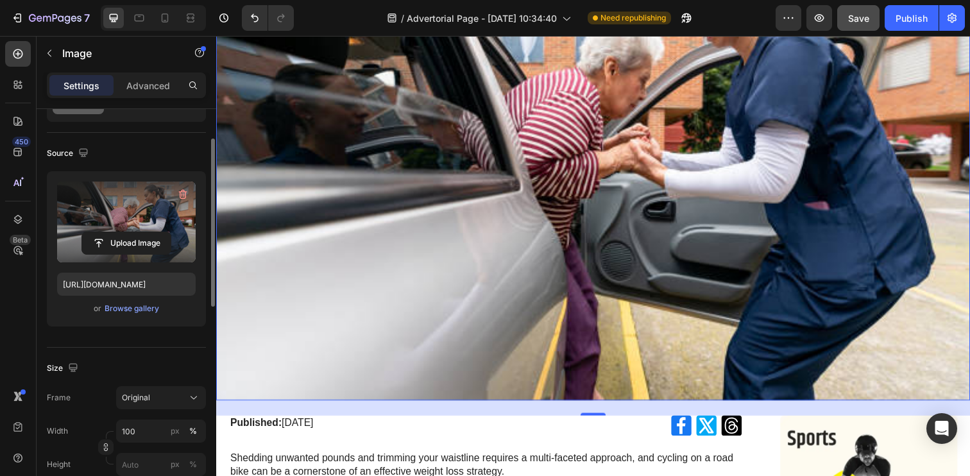
scroll to position [87, 0]
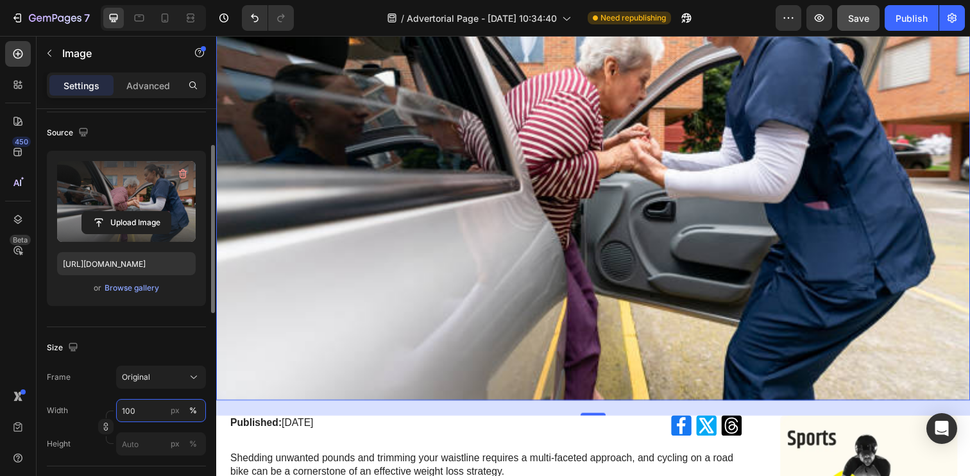
click at [145, 407] on input "100" at bounding box center [161, 410] width 90 height 23
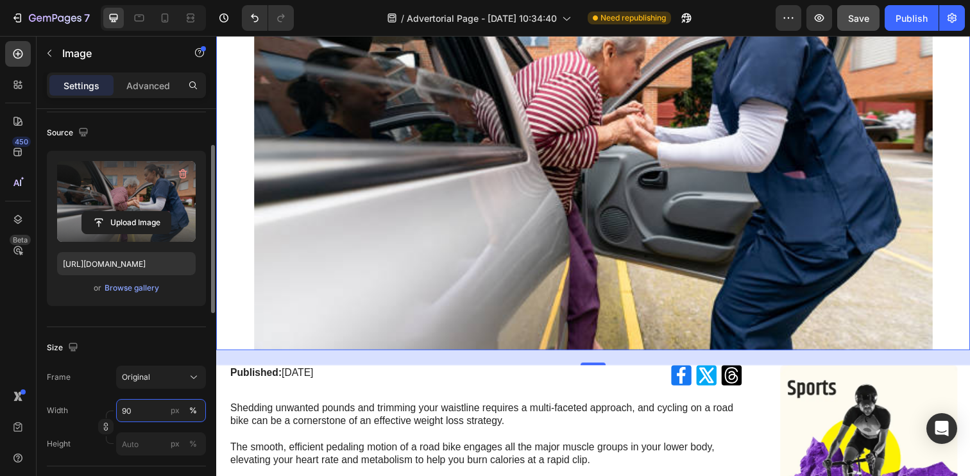
type input "9"
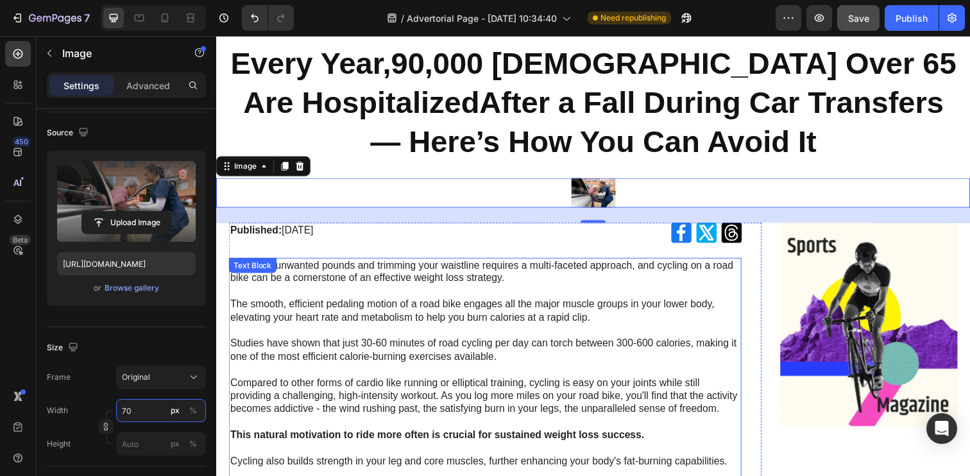
scroll to position [0, 0]
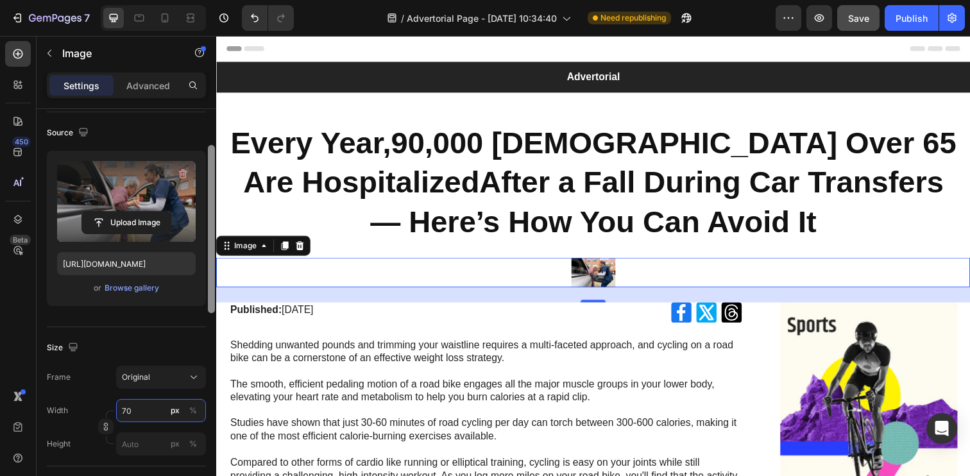
type input "7"
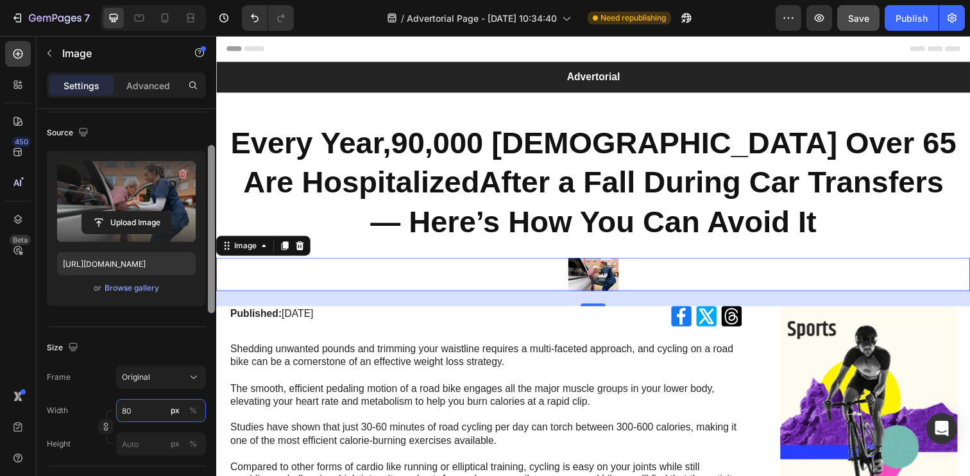
type input "8"
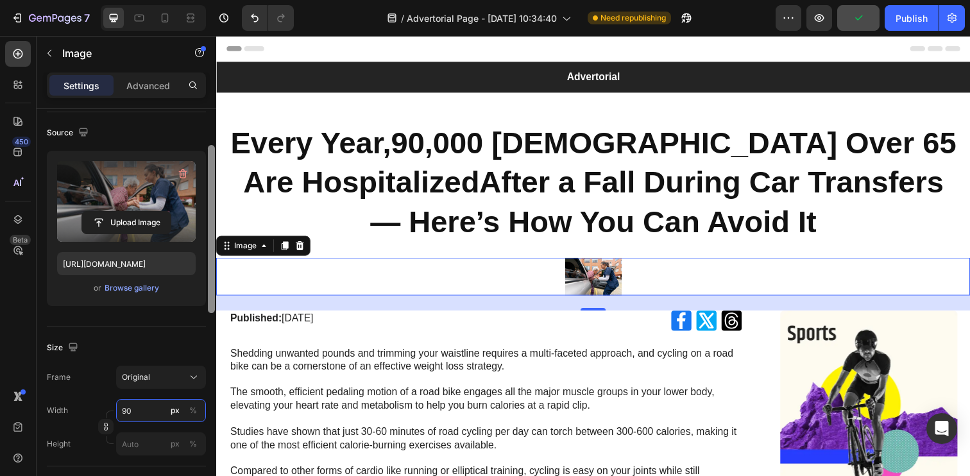
type input "9"
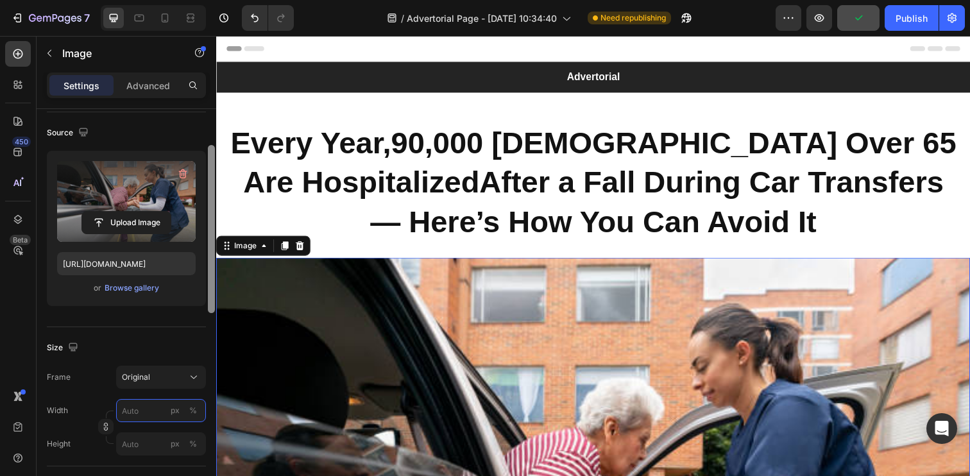
type input "9"
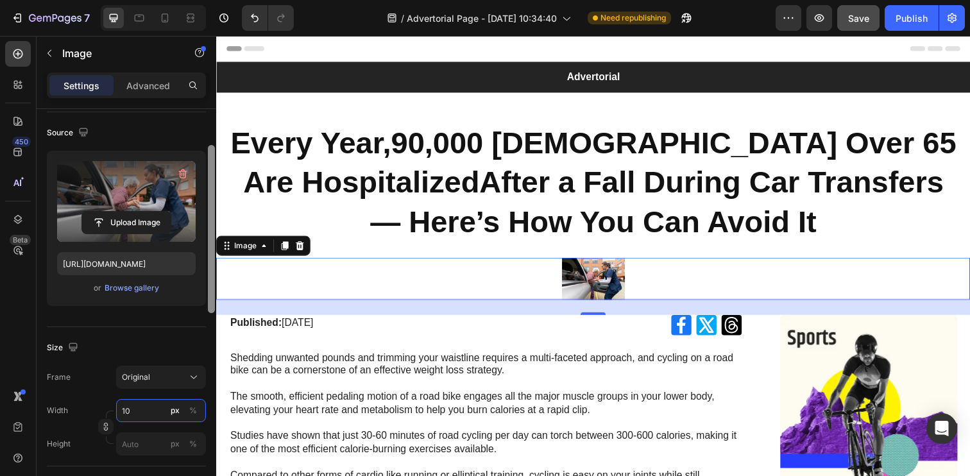
type input "1"
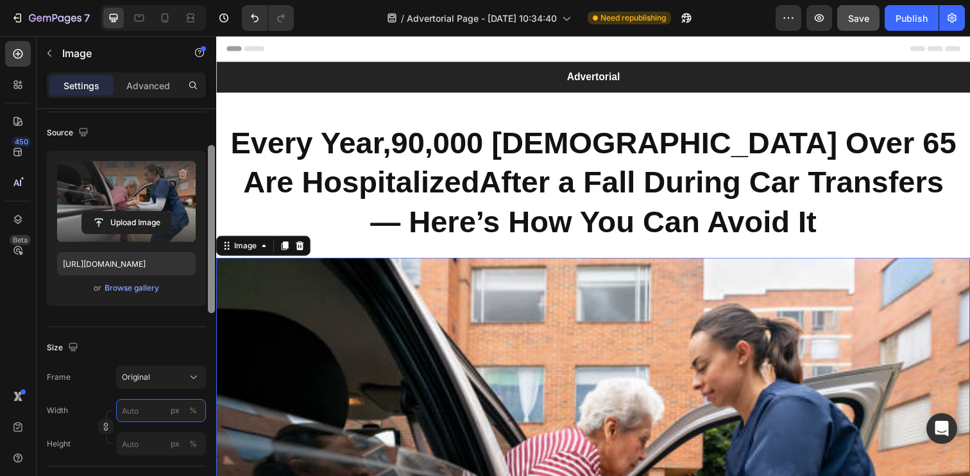
type input "1"
click at [165, 362] on div "Size Frame Original Width px % Height px %" at bounding box center [126, 396] width 159 height 139
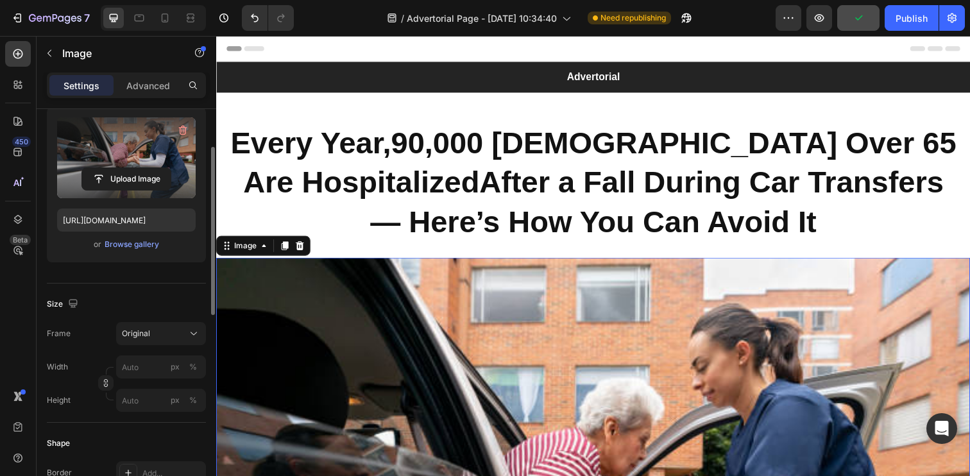
scroll to position [151, 0]
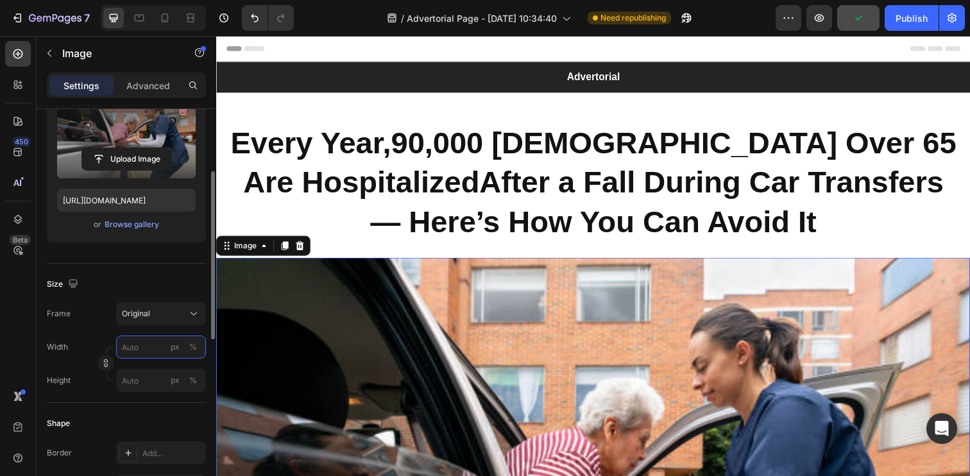
click at [147, 346] on input "px %" at bounding box center [161, 346] width 90 height 23
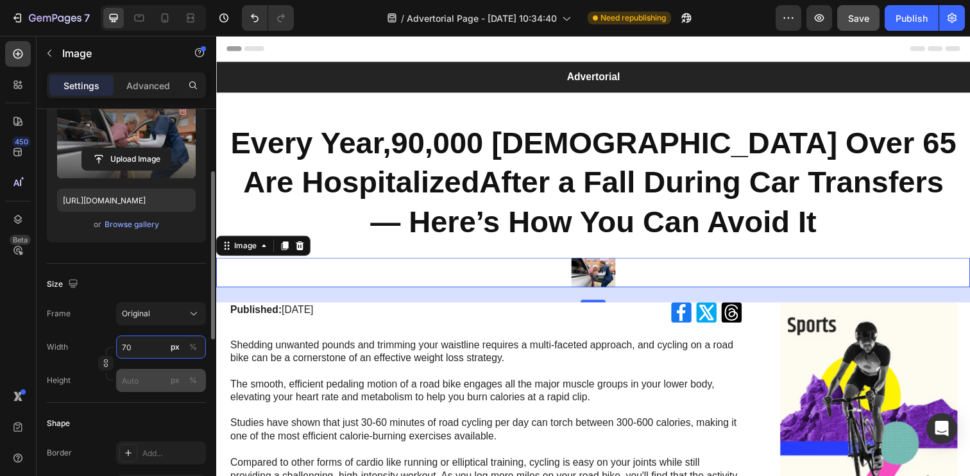
type input "70"
click at [135, 379] on input "px %" at bounding box center [161, 380] width 90 height 23
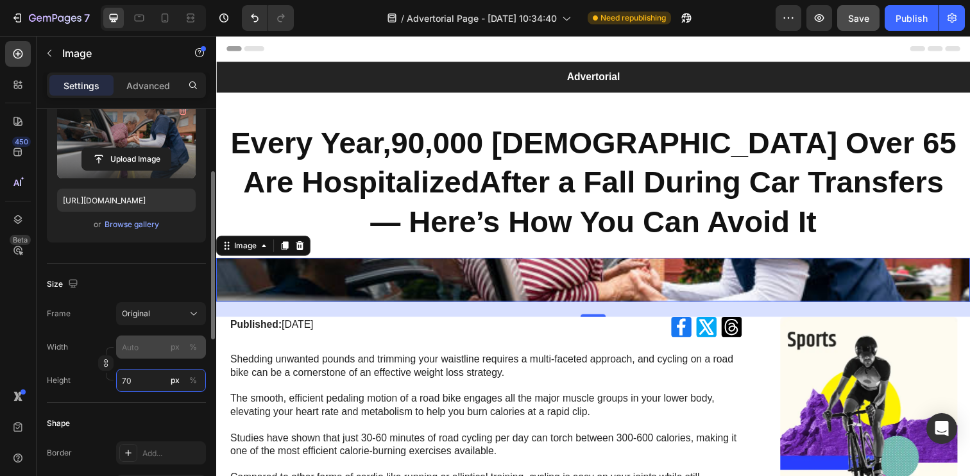
type input "70"
click at [145, 346] on input "px %" at bounding box center [161, 346] width 90 height 23
type input "7"
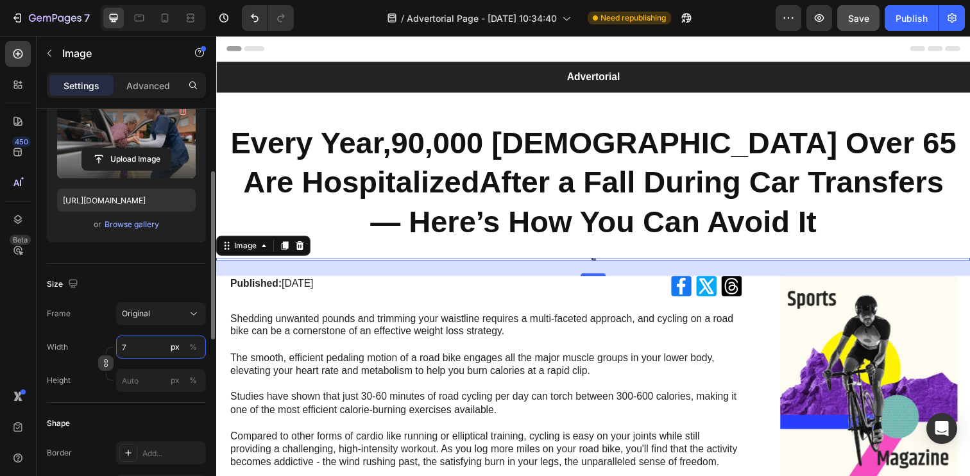
type input "7"
click at [108, 364] on icon "button" at bounding box center [105, 362] width 9 height 9
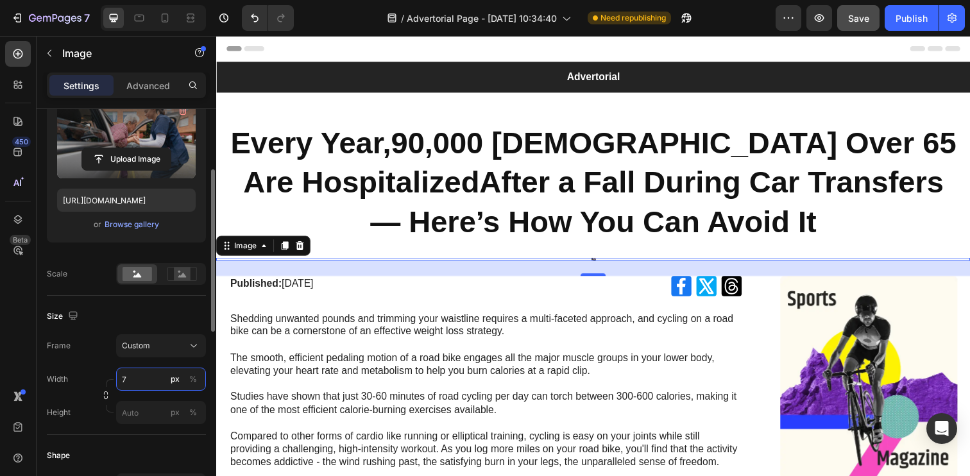
click at [139, 385] on input "7" at bounding box center [161, 378] width 90 height 23
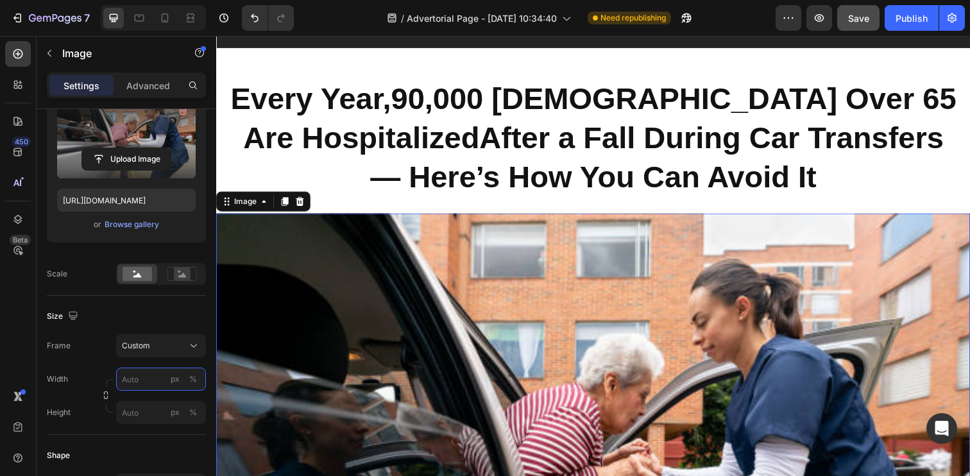
scroll to position [44, 0]
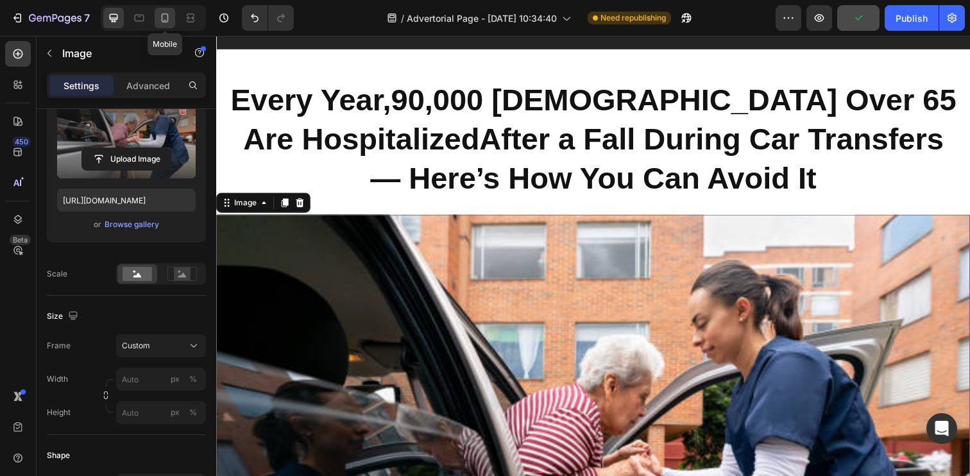
click at [167, 15] on icon at bounding box center [164, 18] width 13 height 13
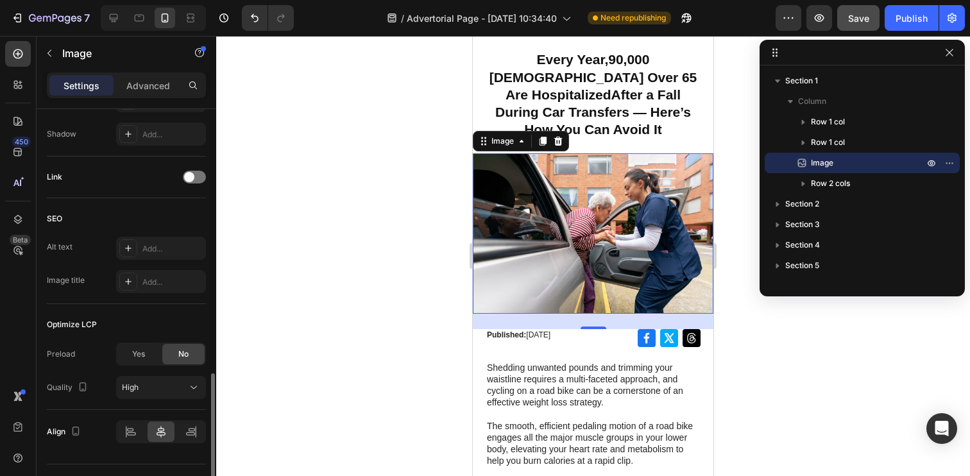
scroll to position [565, 0]
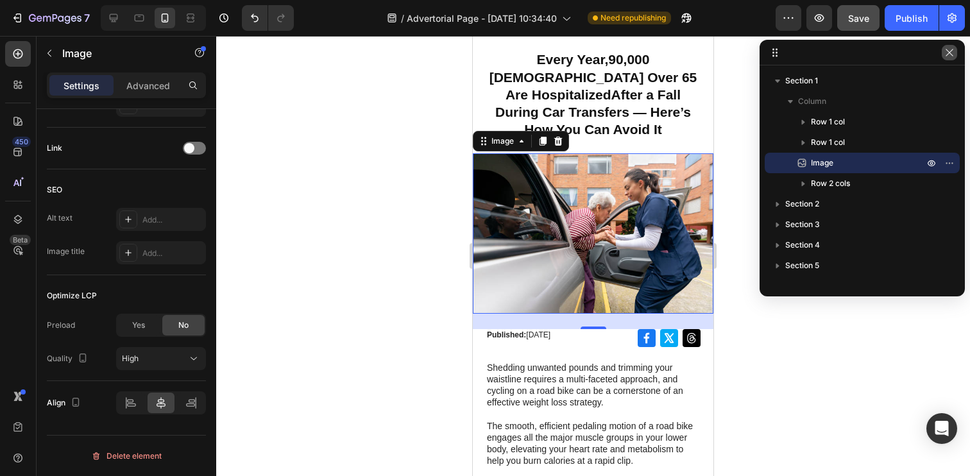
click at [949, 59] on button "button" at bounding box center [948, 52] width 15 height 15
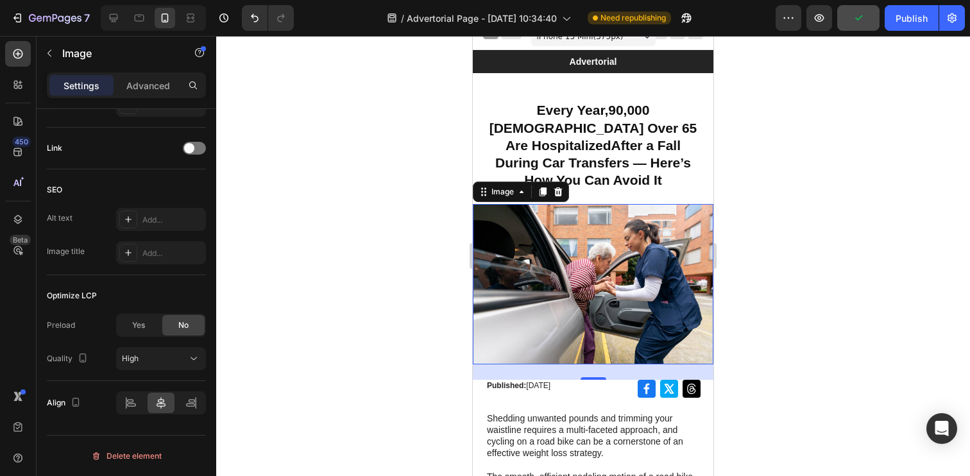
scroll to position [0, 0]
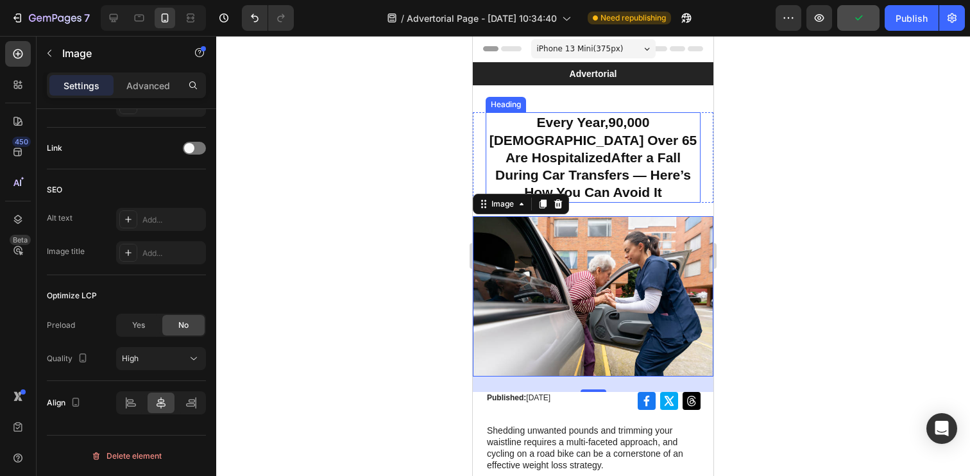
click at [587, 126] on strong "90,000 [DEMOGRAPHIC_DATA] Over 65 Are Hospitalized" at bounding box center [593, 140] width 208 height 50
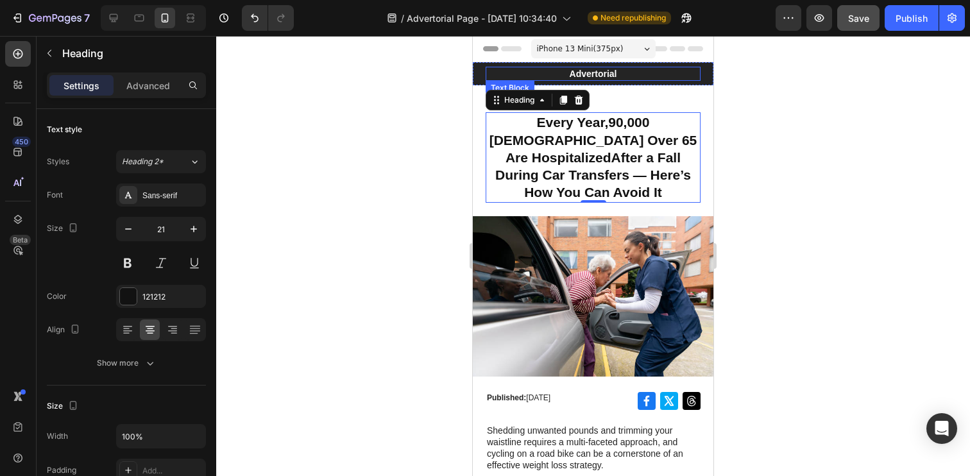
click at [643, 75] on p "Advertorial" at bounding box center [593, 74] width 212 height 12
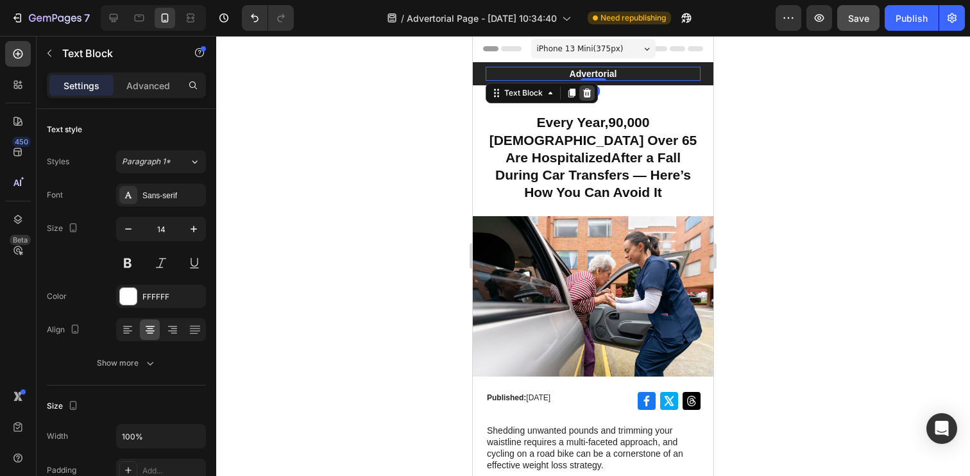
click at [584, 92] on icon at bounding box center [587, 92] width 8 height 9
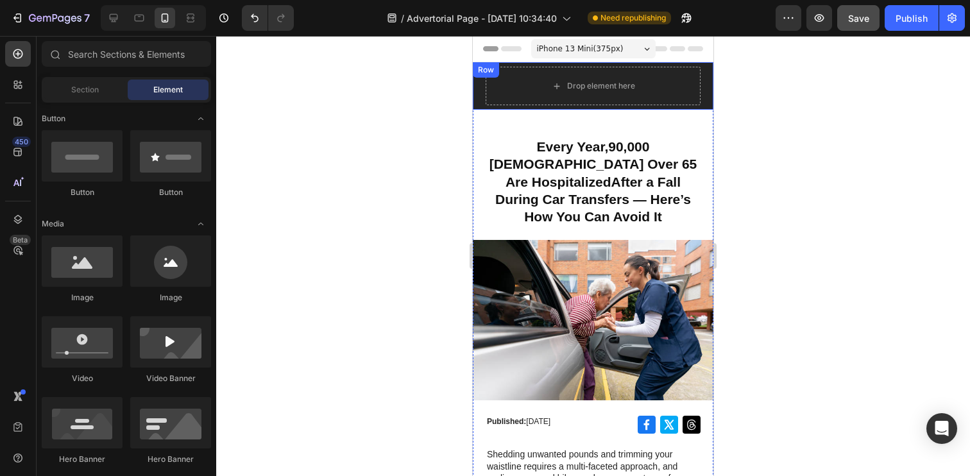
click at [476, 82] on div "Drop element here Row" at bounding box center [593, 85] width 240 height 47
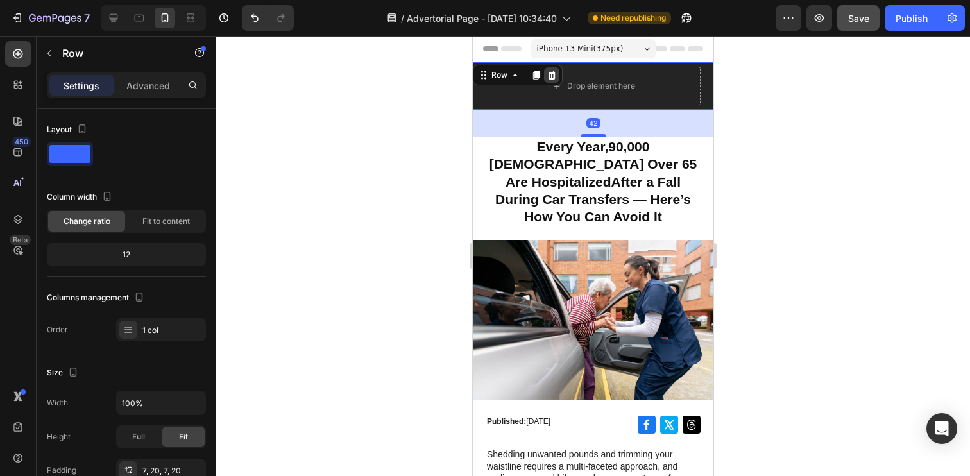
click at [553, 75] on icon at bounding box center [552, 75] width 8 height 9
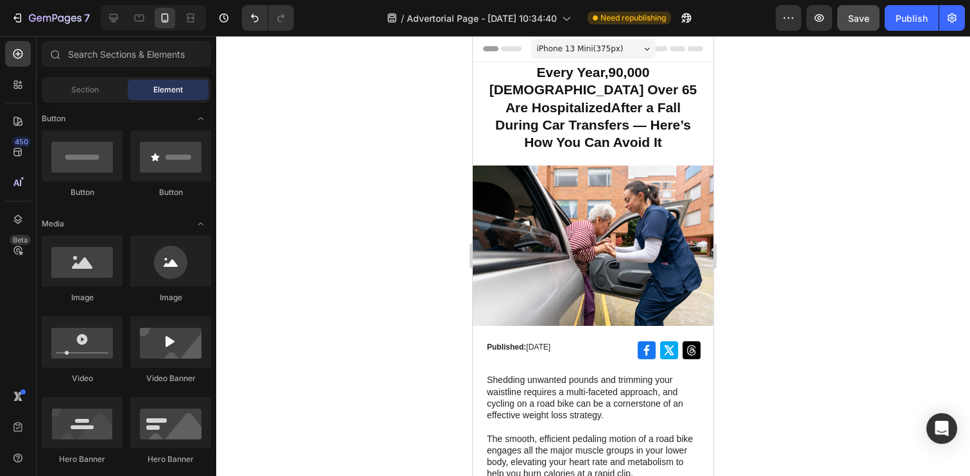
click at [598, 45] on span "iPhone 13 Mini ( 375 px)" at bounding box center [580, 48] width 87 height 13
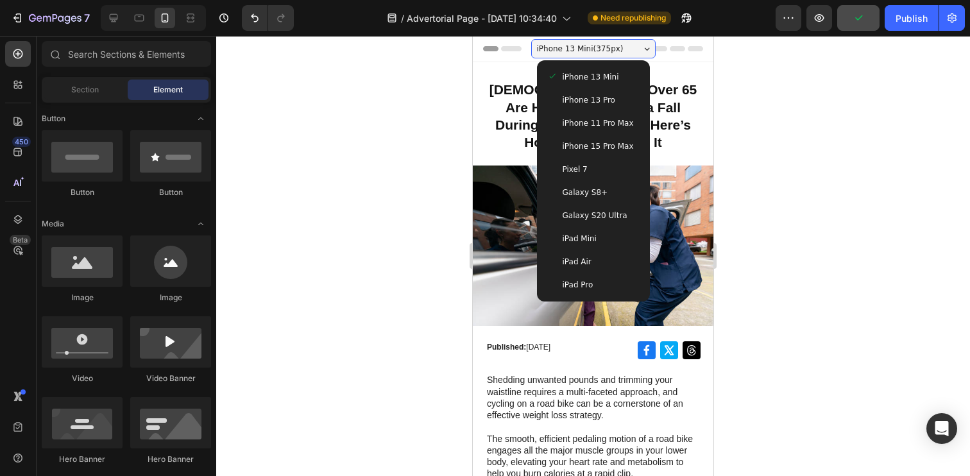
click at [598, 145] on span "iPhone 15 Pro Max" at bounding box center [597, 146] width 71 height 13
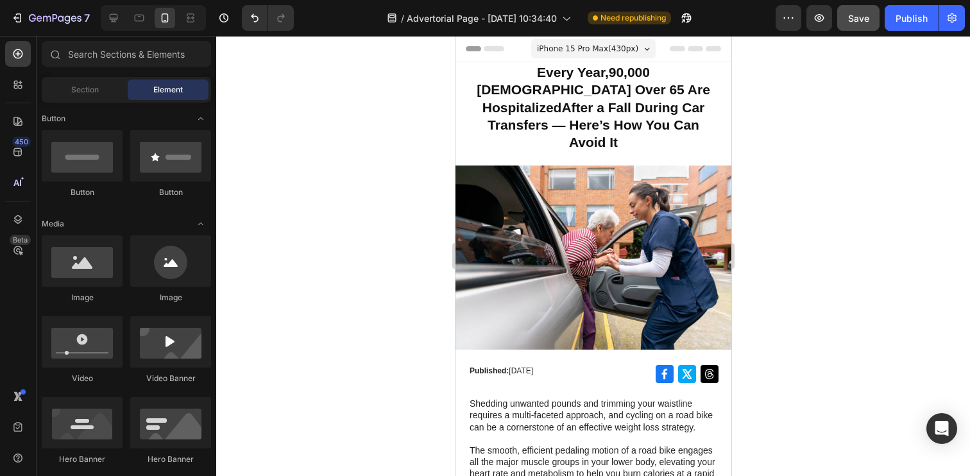
click at [598, 47] on span "iPhone 15 Pro Max ( 430 px)" at bounding box center [586, 48] width 101 height 13
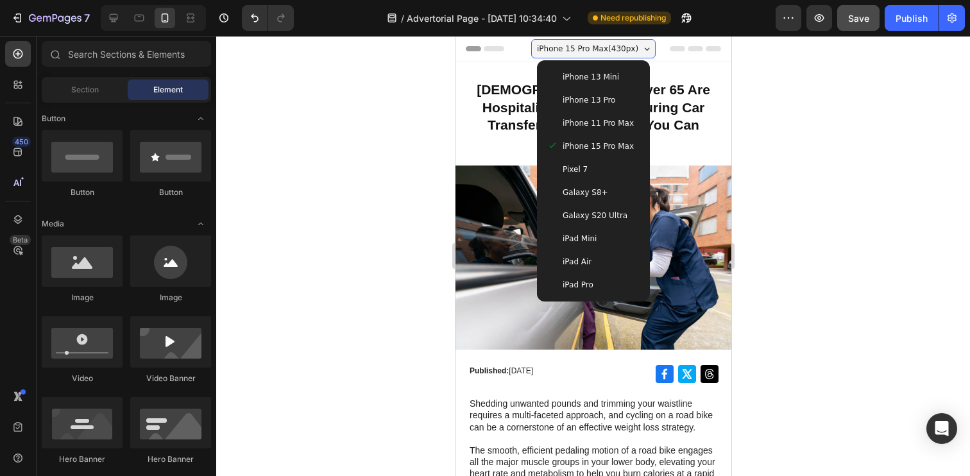
click at [599, 126] on span "iPhone 11 Pro Max" at bounding box center [597, 123] width 71 height 13
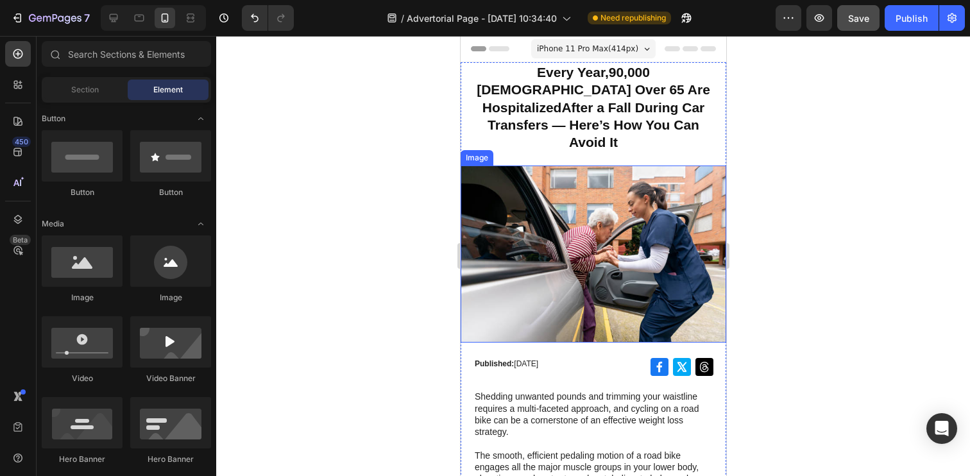
click at [566, 270] on img at bounding box center [592, 253] width 265 height 177
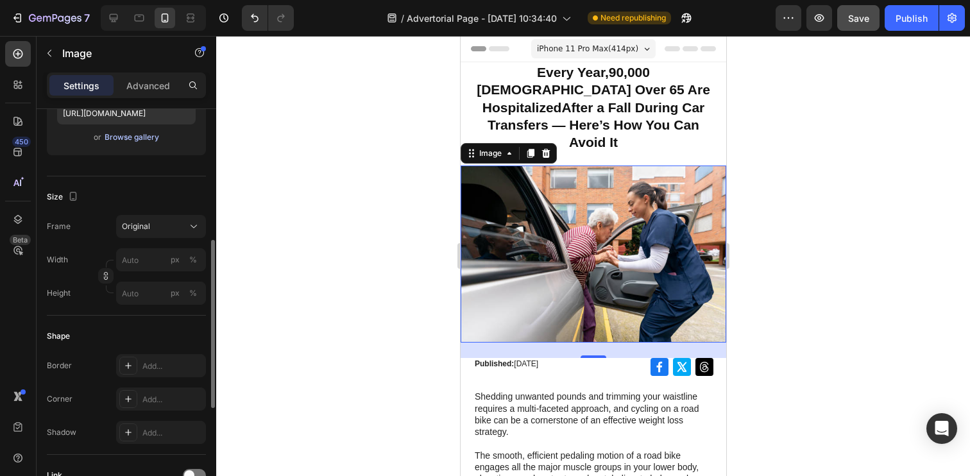
scroll to position [207, 0]
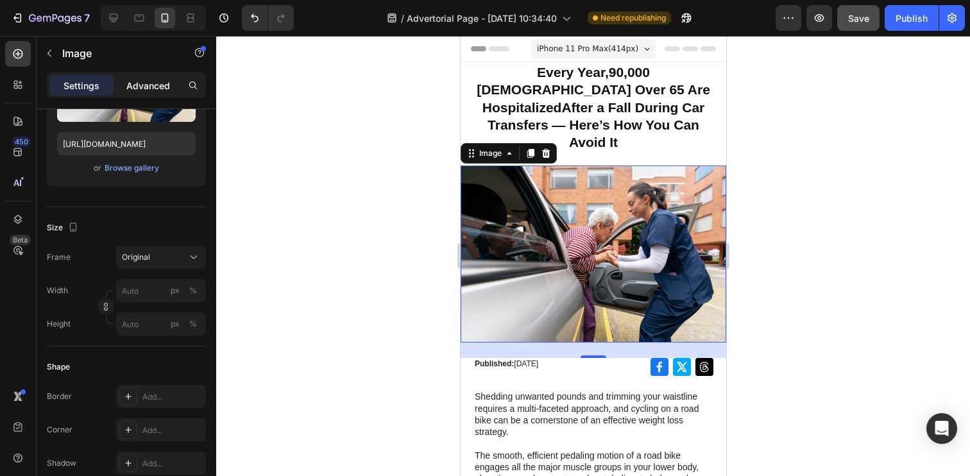
click at [139, 90] on p "Advanced" at bounding box center [148, 85] width 44 height 13
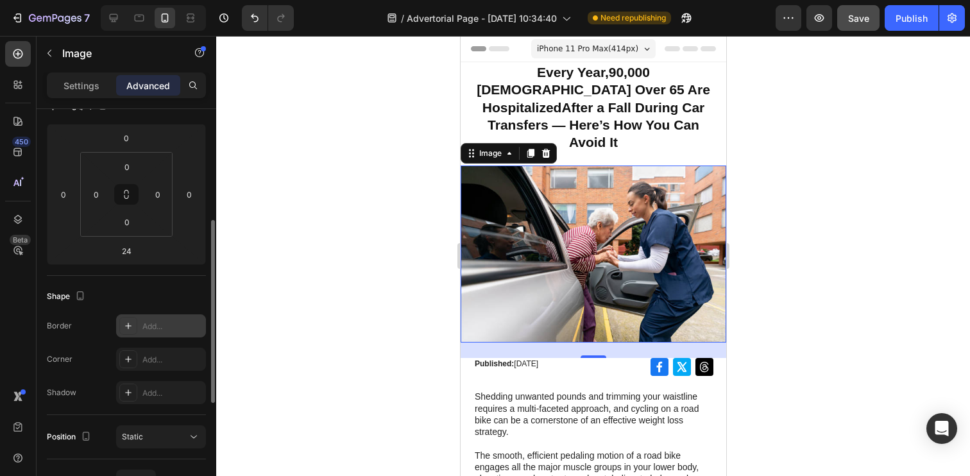
scroll to position [103, 0]
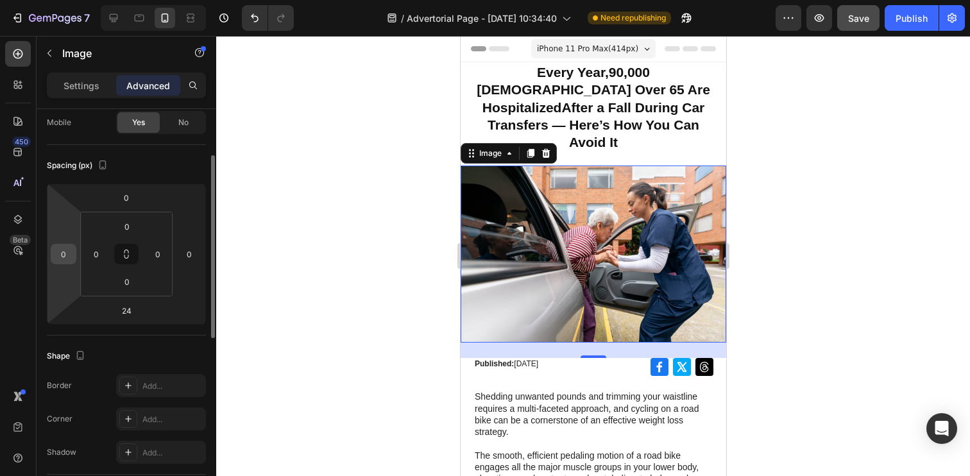
click at [67, 255] on input "0" at bounding box center [63, 253] width 19 height 19
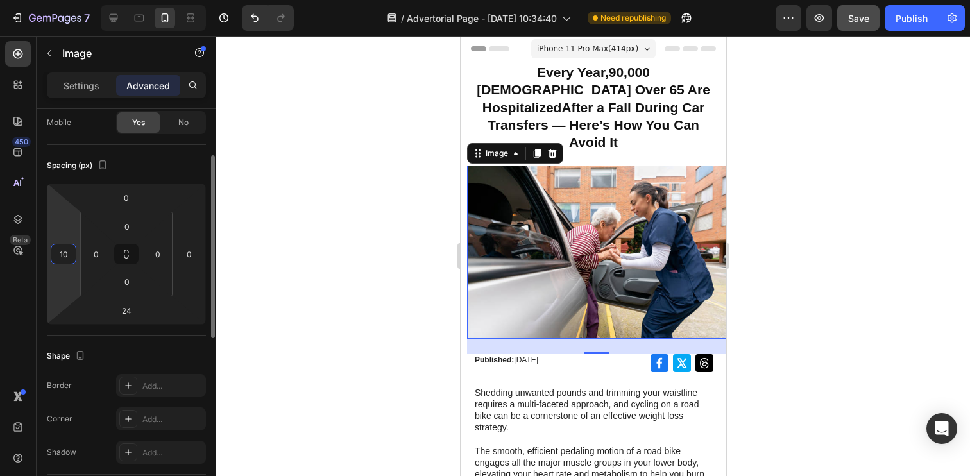
type input "1"
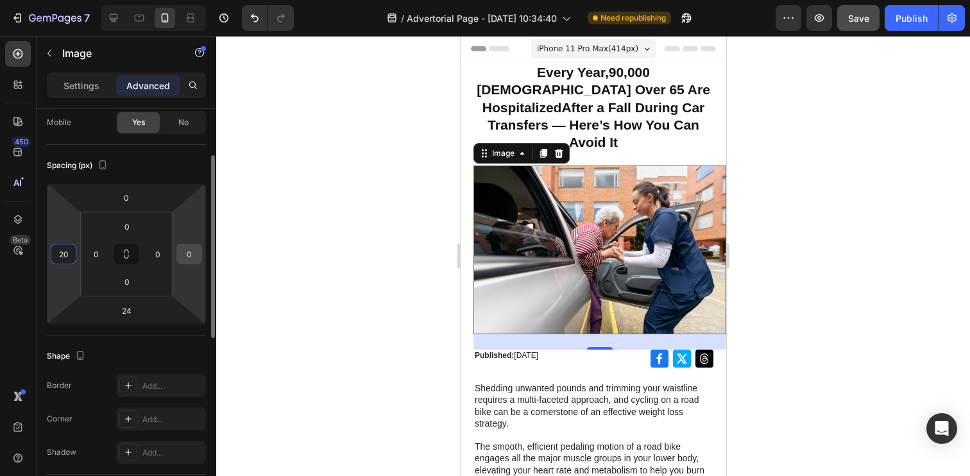
type input "20"
click at [182, 259] on input "0" at bounding box center [189, 253] width 19 height 19
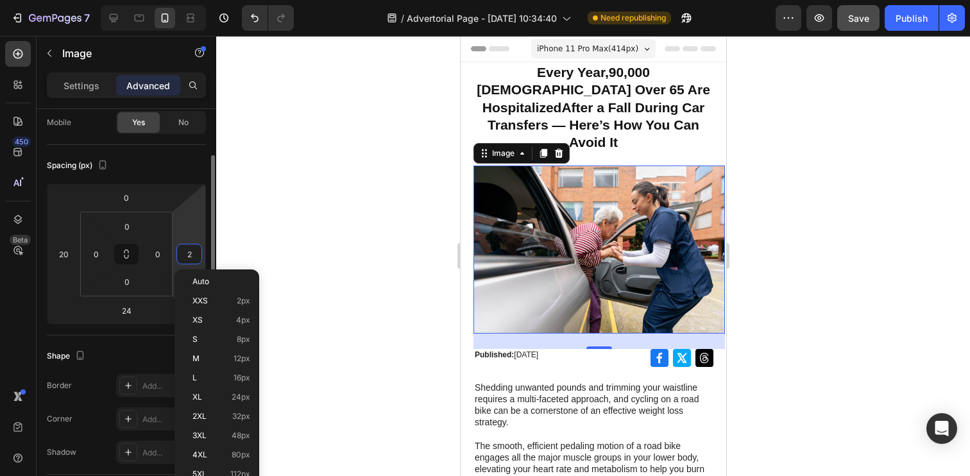
type input "20"
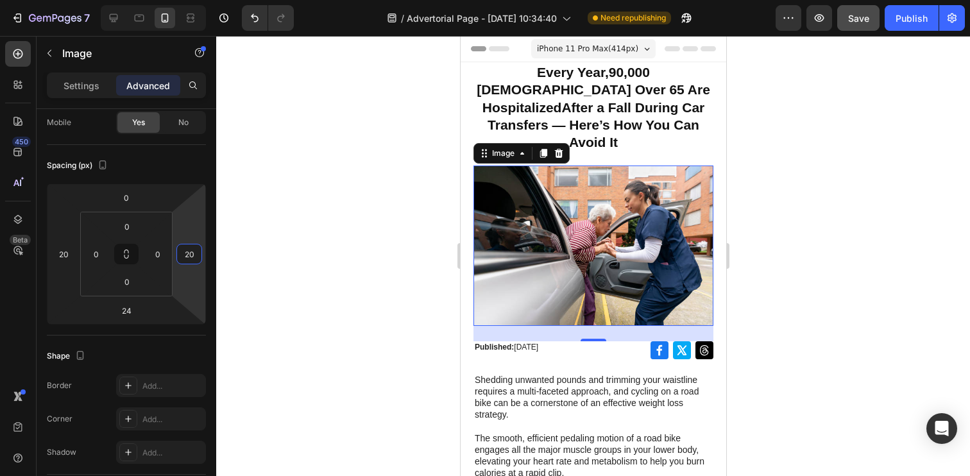
click at [335, 251] on div at bounding box center [592, 256] width 753 height 440
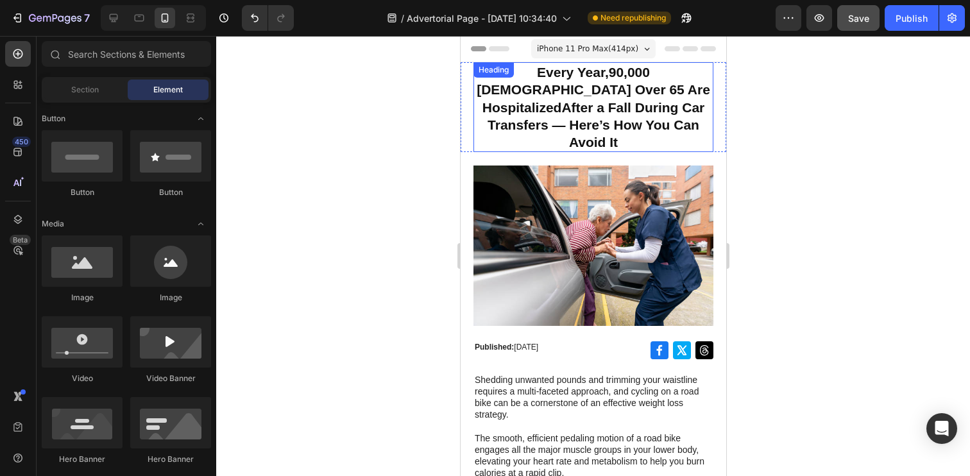
click at [526, 116] on p "Every Year, 90,000 [DEMOGRAPHIC_DATA] Over 65 Are Hospitalized After a Fall Dur…" at bounding box center [592, 106] width 237 height 87
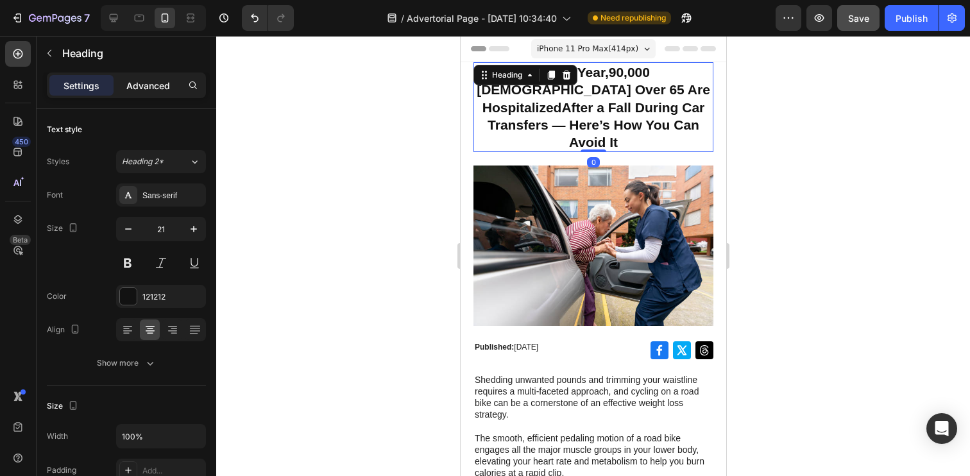
click at [161, 90] on p "Advanced" at bounding box center [148, 85] width 44 height 13
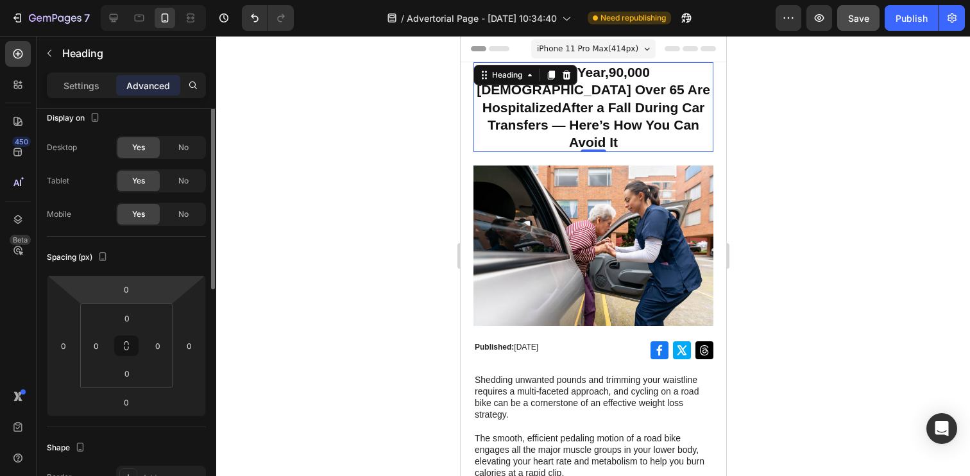
scroll to position [6, 0]
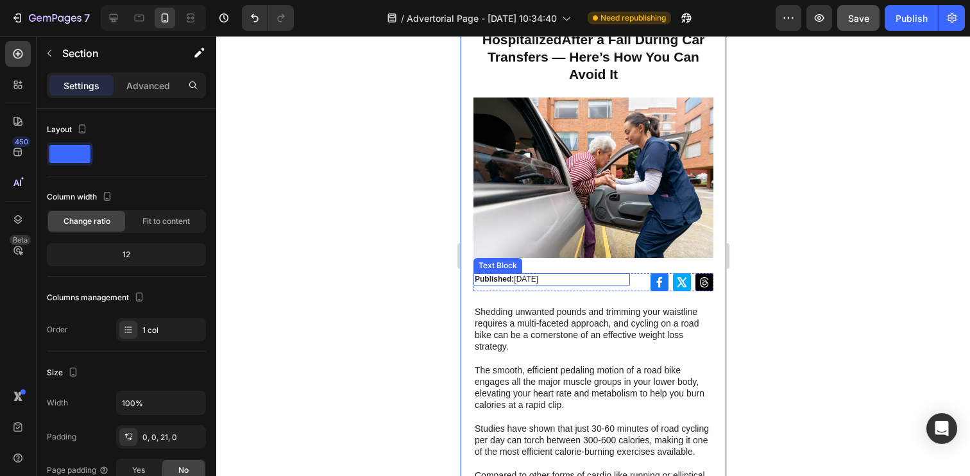
scroll to position [88, 0]
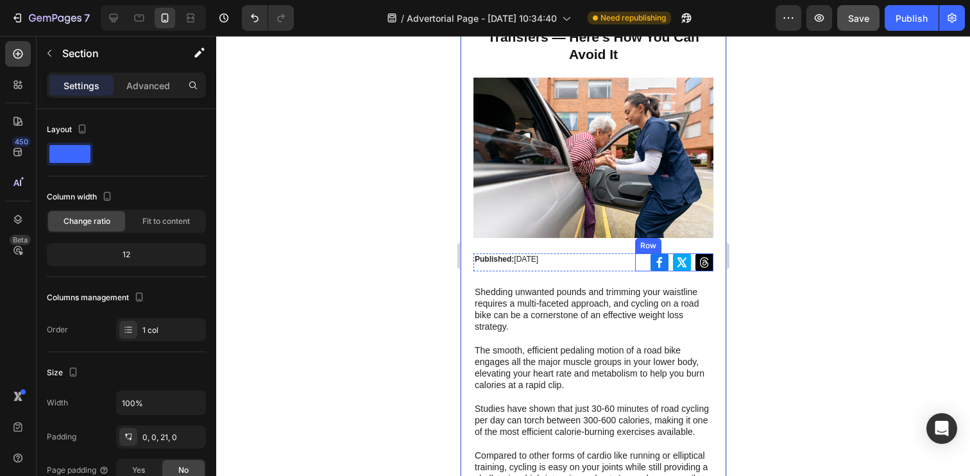
click at [647, 253] on div "Icon Icon Icon Row" at bounding box center [673, 262] width 78 height 18
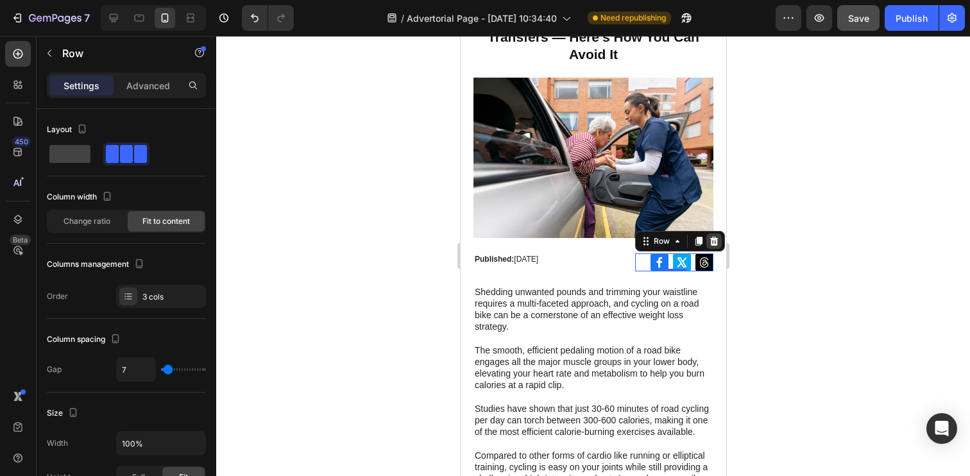
click at [708, 236] on icon at bounding box center [713, 241] width 10 height 10
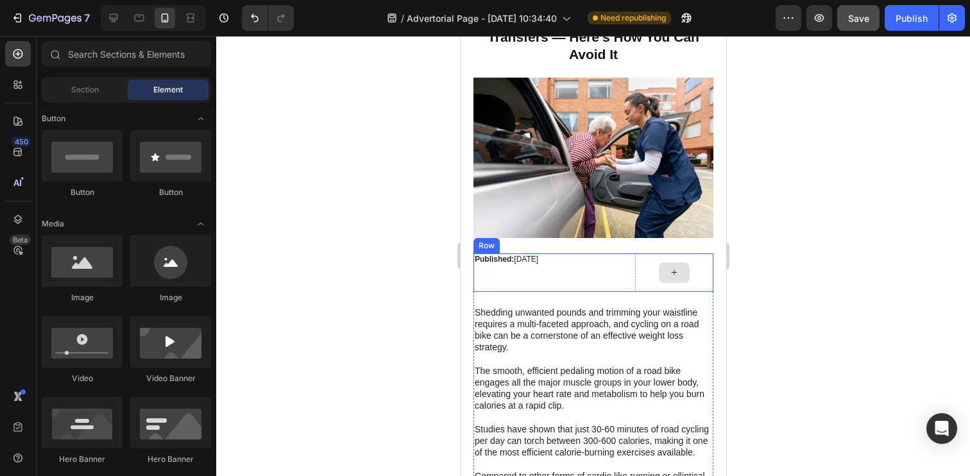
click at [650, 253] on div at bounding box center [673, 272] width 78 height 38
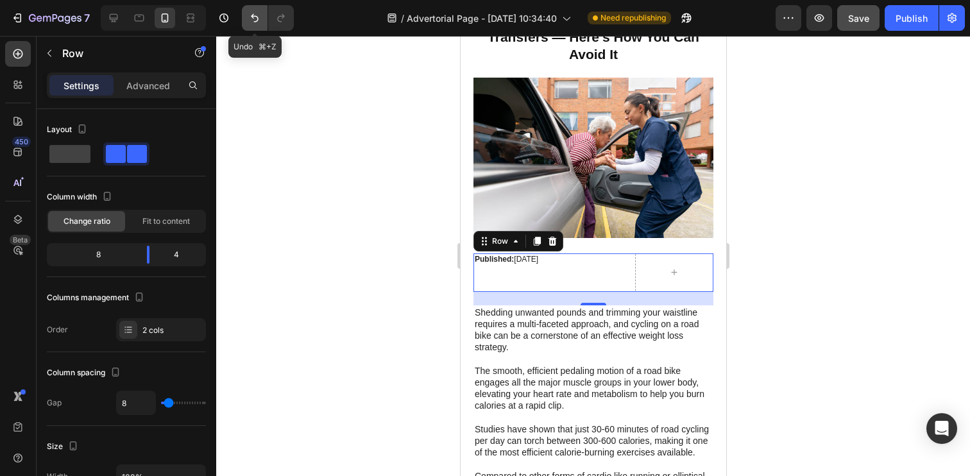
click at [256, 18] on icon "Undo/Redo" at bounding box center [254, 18] width 13 height 13
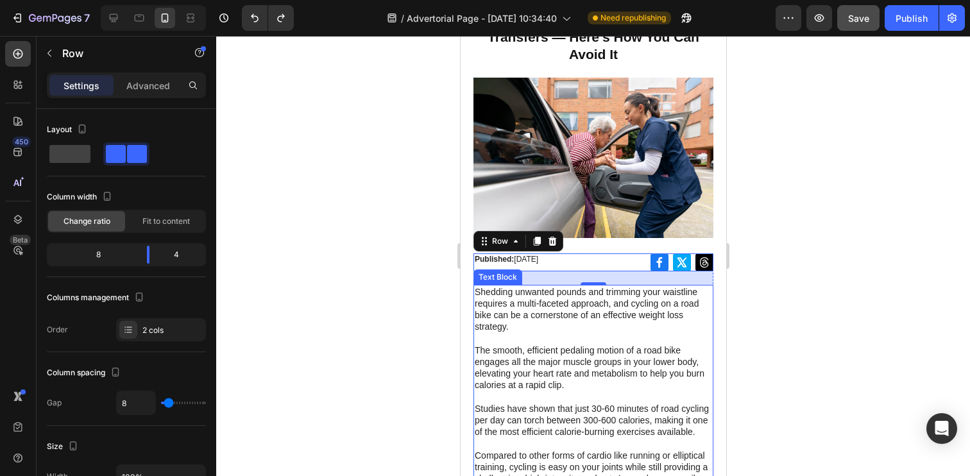
click at [573, 310] on p "Shedding unwanted pounds and trimming your waistline requires a multi-faceted a…" at bounding box center [592, 338] width 237 height 105
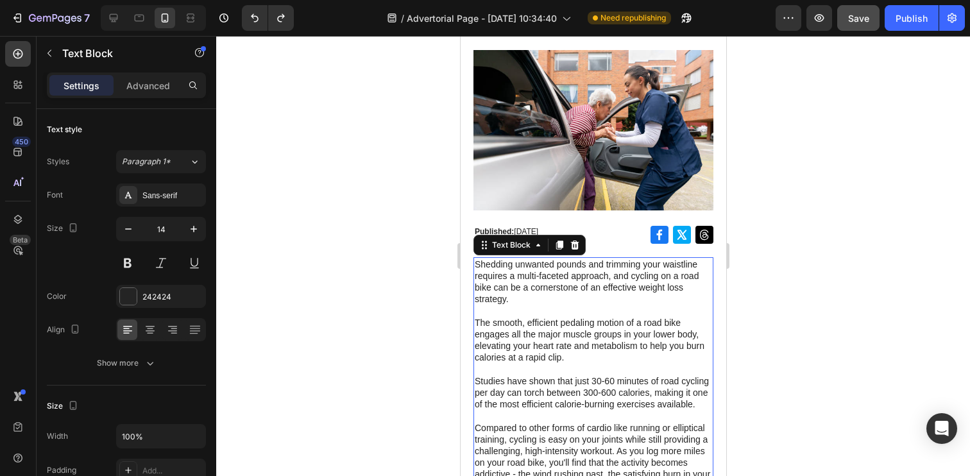
scroll to position [122, 0]
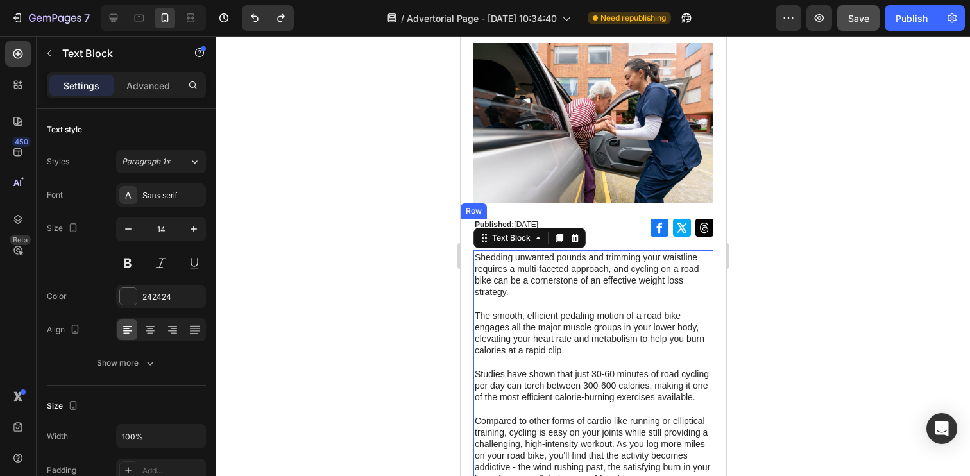
click at [437, 270] on div at bounding box center [592, 256] width 753 height 440
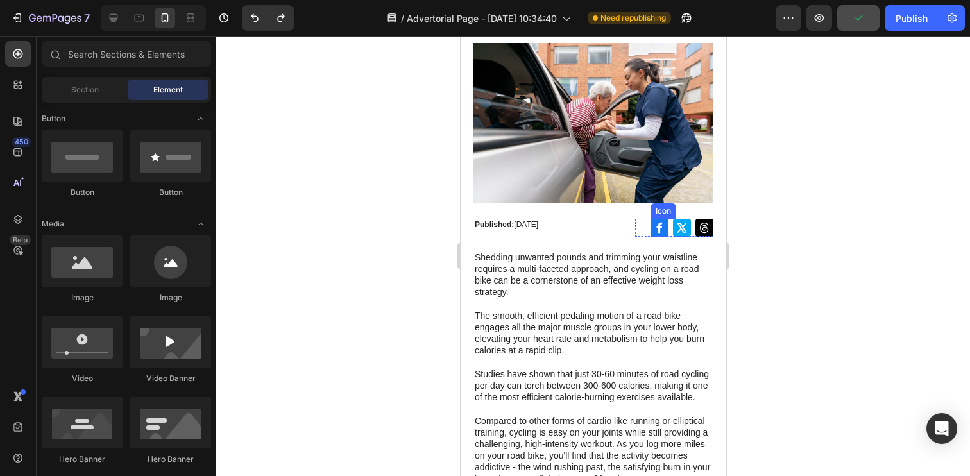
click at [664, 221] on icon at bounding box center [658, 227] width 13 height 13
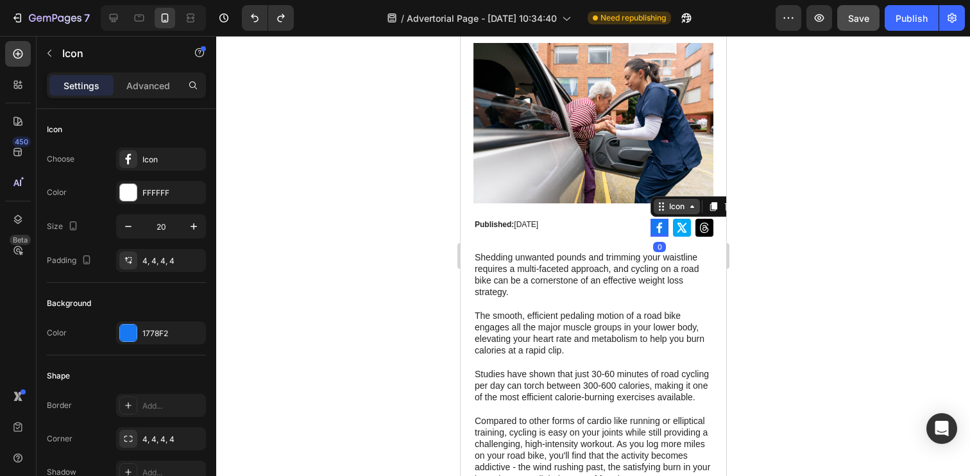
click at [689, 201] on icon at bounding box center [691, 206] width 10 height 10
click at [660, 221] on icon at bounding box center [658, 227] width 13 height 13
click at [646, 219] on div "Icon Icon Icon Row 0" at bounding box center [673, 228] width 78 height 18
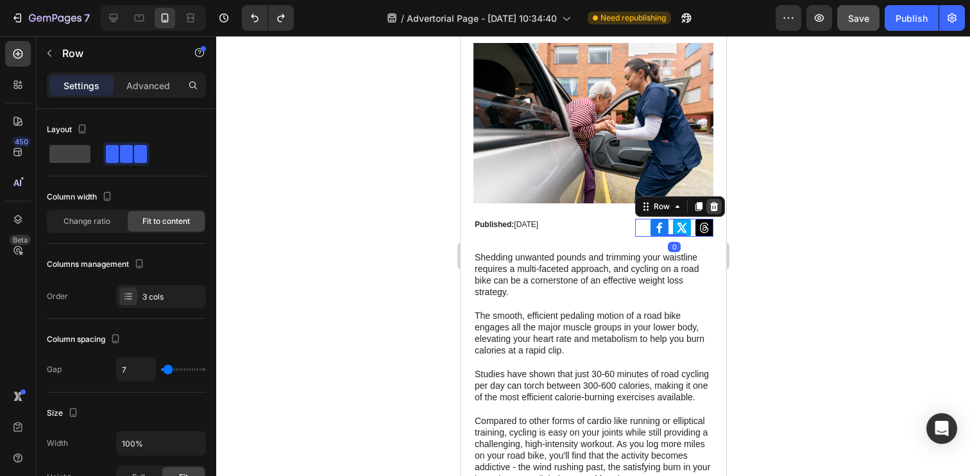
click at [710, 202] on icon at bounding box center [713, 206] width 8 height 9
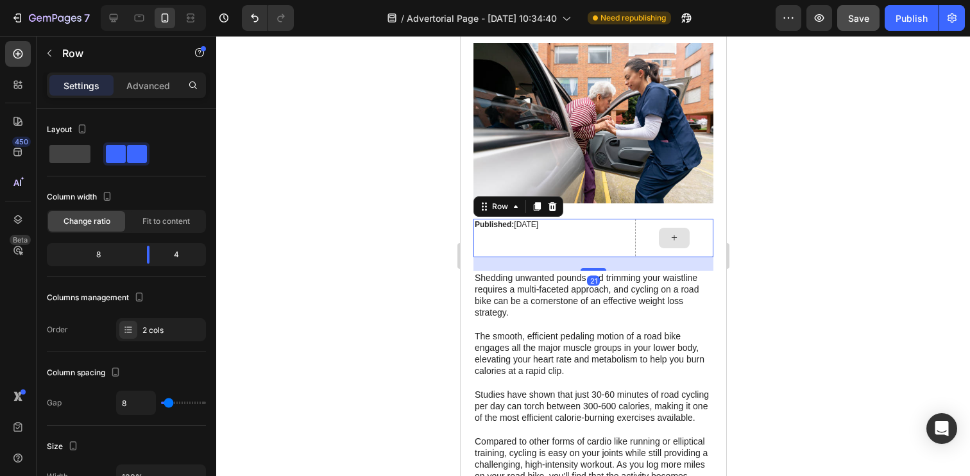
click at [697, 219] on div at bounding box center [673, 238] width 78 height 38
drag, startPoint x: 148, startPoint y: 255, endPoint x: 285, endPoint y: 253, distance: 136.6
click at [285, 0] on body "7 / Advertorial Page - [DATE] 10:34:40 Need republishing Preview Save Publish 4…" at bounding box center [485, 0] width 970 height 0
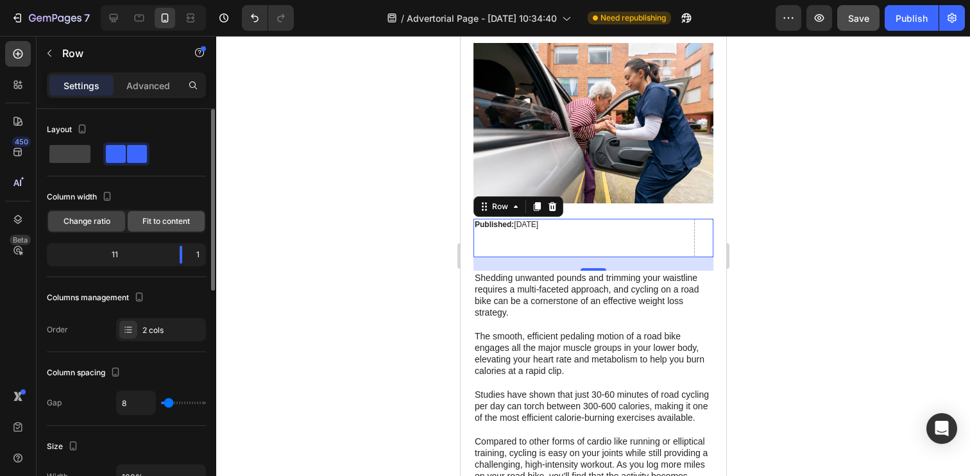
click at [177, 222] on span "Fit to content" at bounding box center [165, 221] width 47 height 12
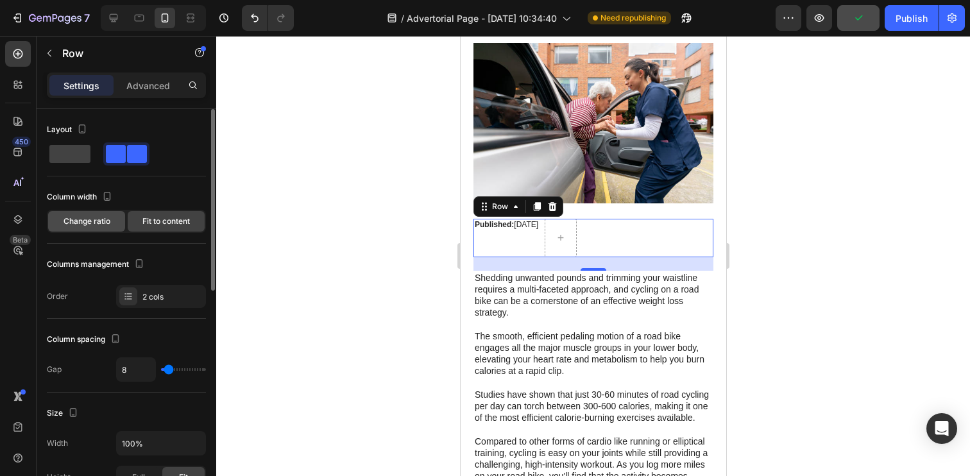
click at [97, 221] on span "Change ratio" at bounding box center [86, 221] width 47 height 12
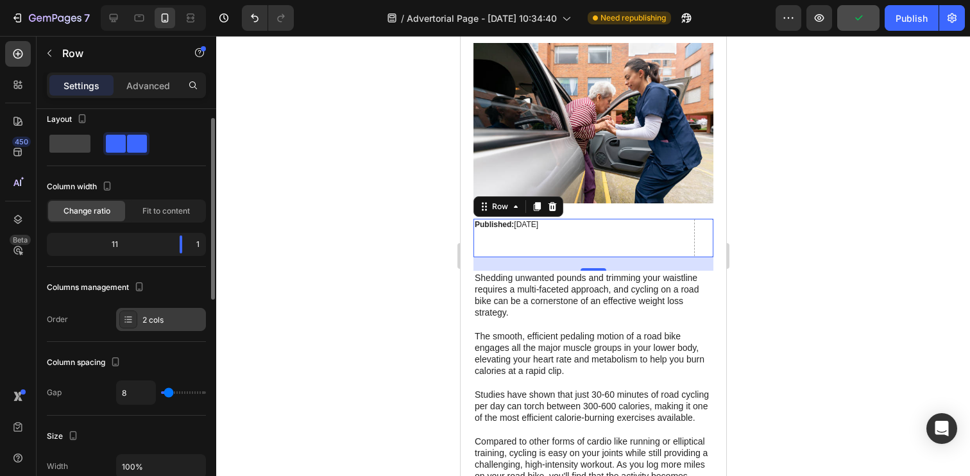
scroll to position [17, 0]
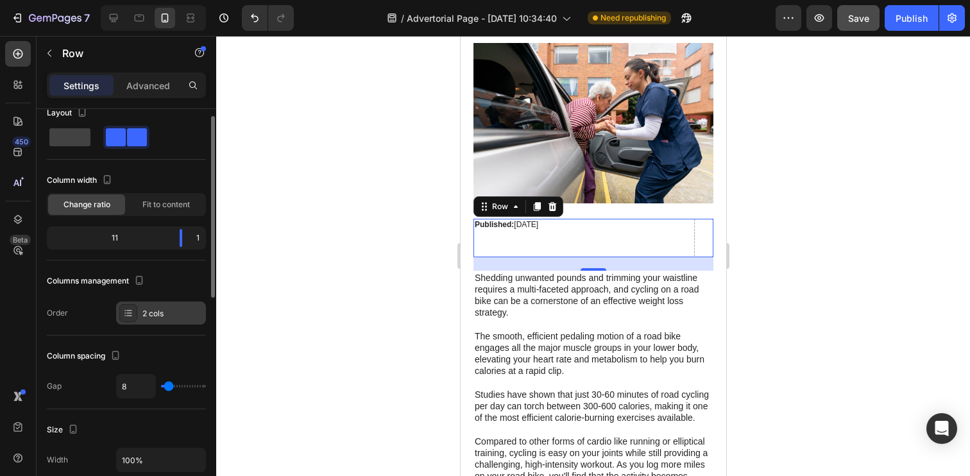
click at [128, 315] on icon at bounding box center [128, 315] width 5 height 1
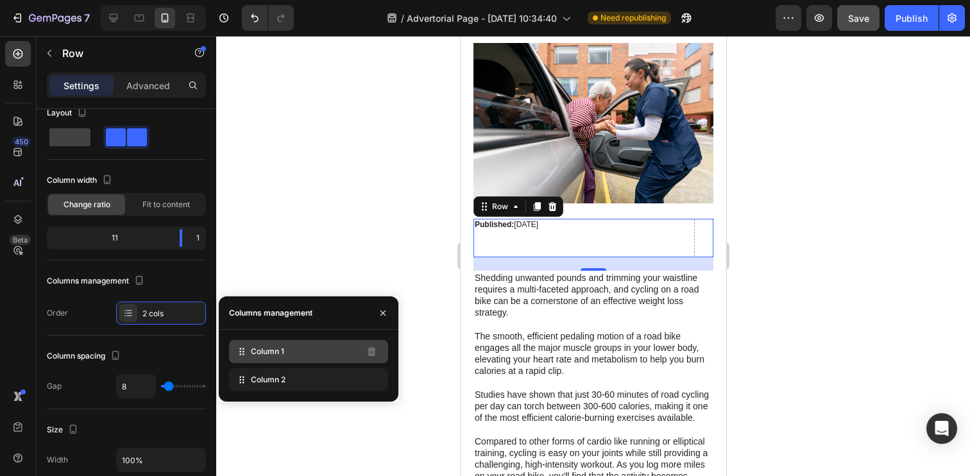
click at [264, 346] on span "Column 1" at bounding box center [267, 352] width 33 height 12
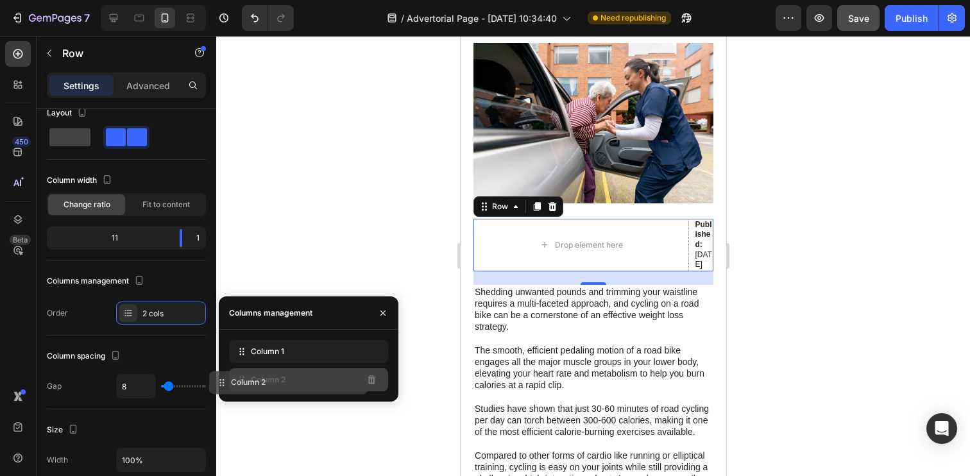
click at [353, 381] on div "Column 2" at bounding box center [308, 379] width 159 height 23
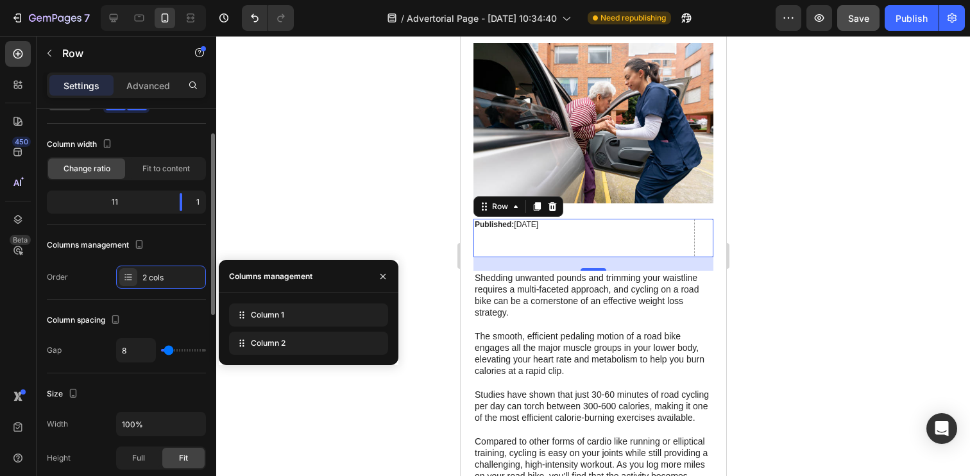
scroll to position [54, 0]
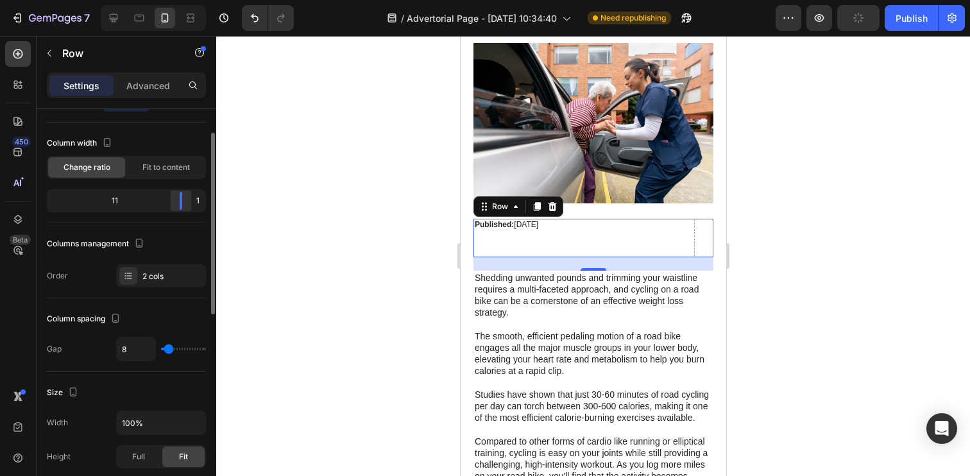
click at [190, 0] on body "7 / Advertorial Page - [DATE] 10:34:40 Need republishing Preview Publish 450 Be…" at bounding box center [485, 0] width 970 height 0
click at [196, 202] on div "1" at bounding box center [197, 201] width 11 height 18
drag, startPoint x: 180, startPoint y: 203, endPoint x: 164, endPoint y: 203, distance: 16.7
click at [164, 0] on body "7 / Advertorial Page - [DATE] 10:34:40 Need republishing Preview Save Publish 4…" at bounding box center [485, 0] width 970 height 0
drag, startPoint x: 161, startPoint y: 199, endPoint x: 221, endPoint y: 198, distance: 59.6
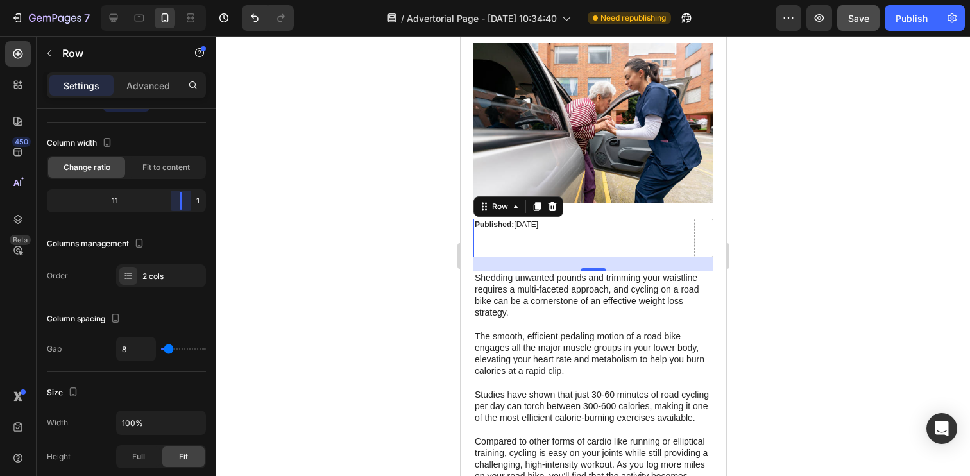
click at [221, 0] on body "7 / Advertorial Page - [DATE] 10:34:40 Need republishing Preview Save Publish 4…" at bounding box center [485, 0] width 970 height 0
click at [129, 275] on icon at bounding box center [128, 276] width 10 height 10
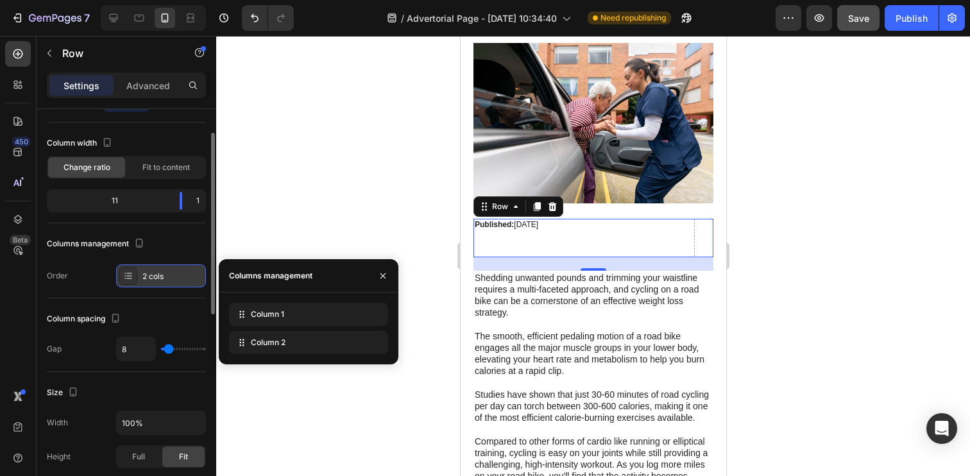
click at [129, 275] on icon at bounding box center [128, 276] width 10 height 10
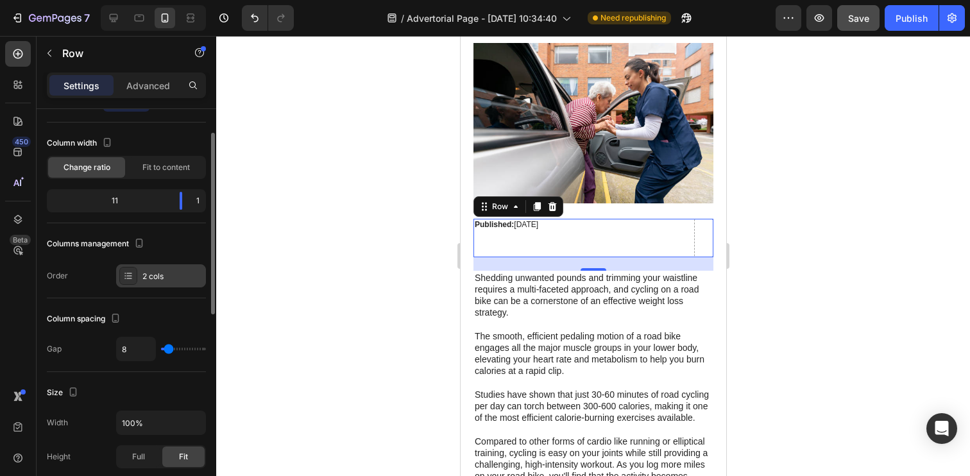
click at [154, 274] on div "2 cols" at bounding box center [172, 277] width 60 height 12
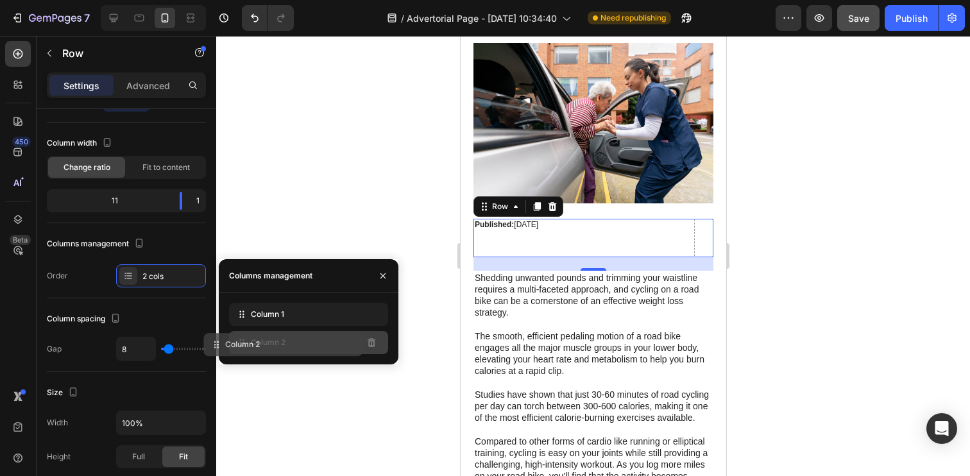
click at [349, 347] on div "Column 2" at bounding box center [308, 342] width 159 height 23
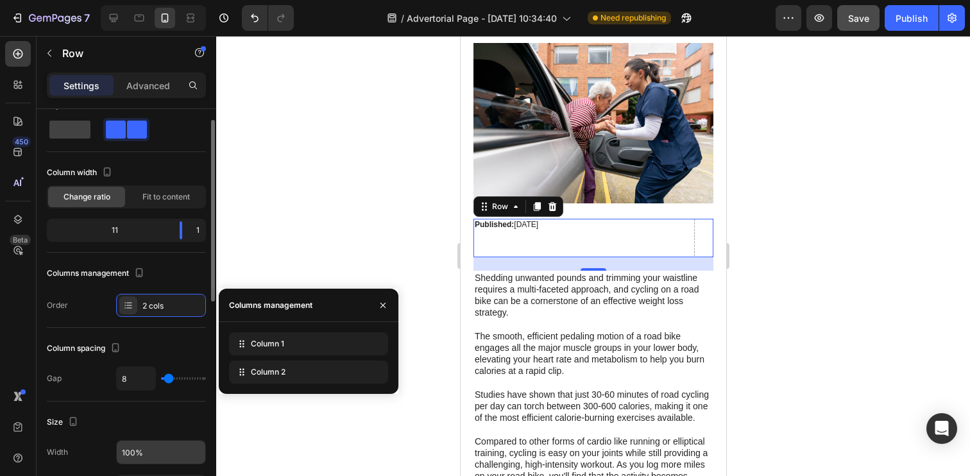
scroll to position [0, 0]
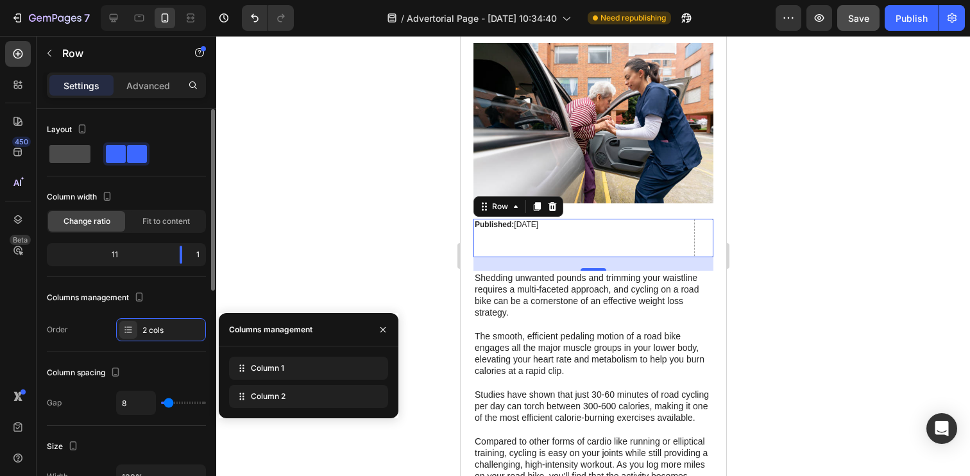
click at [74, 149] on span at bounding box center [69, 154] width 41 height 18
type input "0"
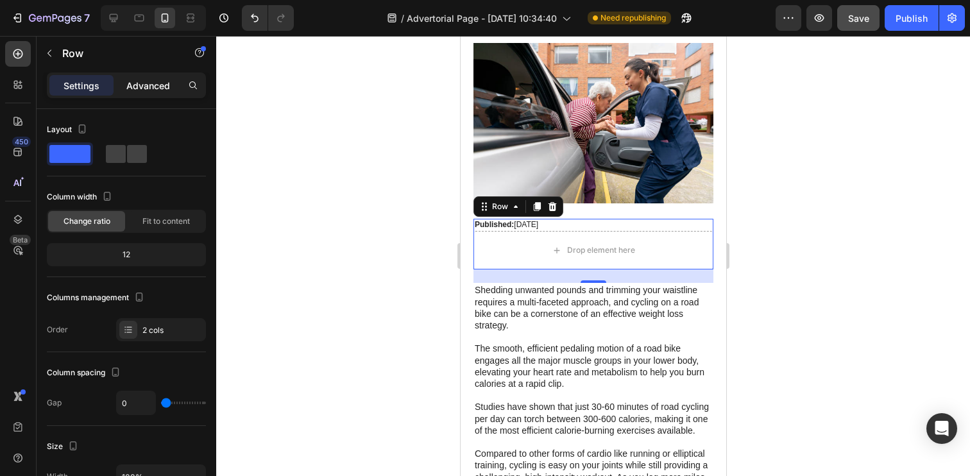
click at [144, 81] on p "Advanced" at bounding box center [148, 85] width 44 height 13
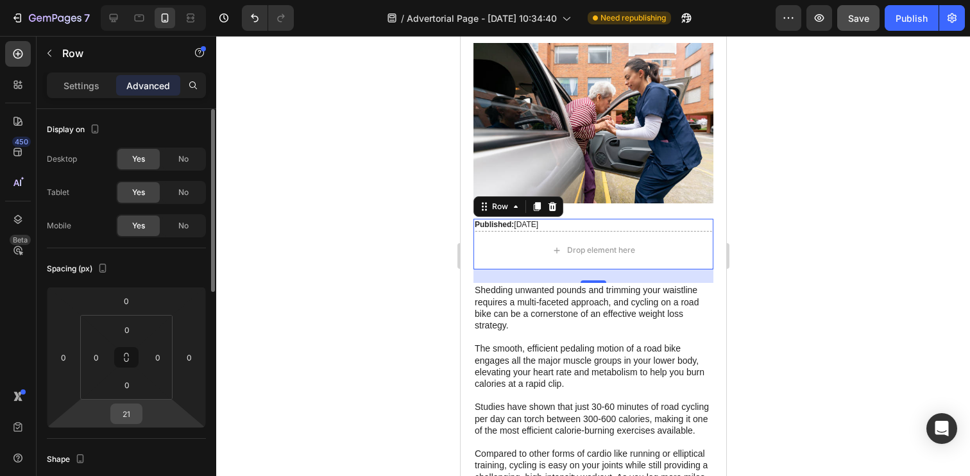
click at [128, 417] on input "21" at bounding box center [126, 413] width 26 height 19
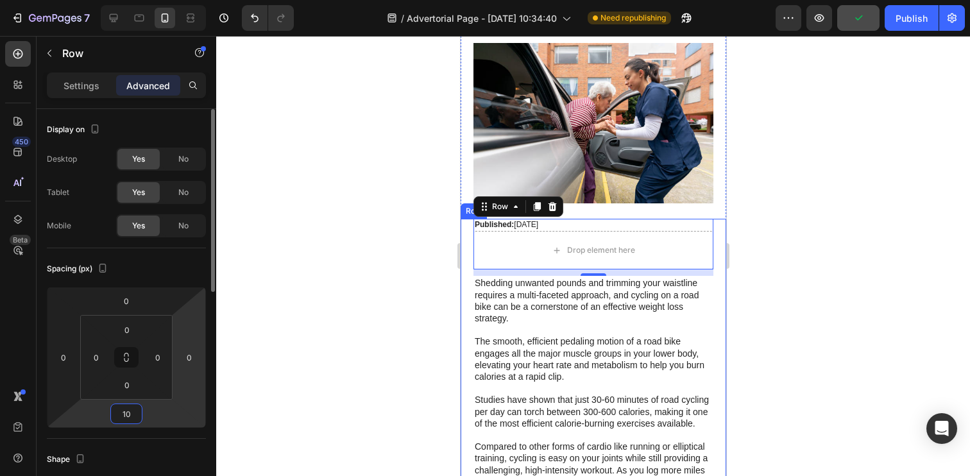
type input "1"
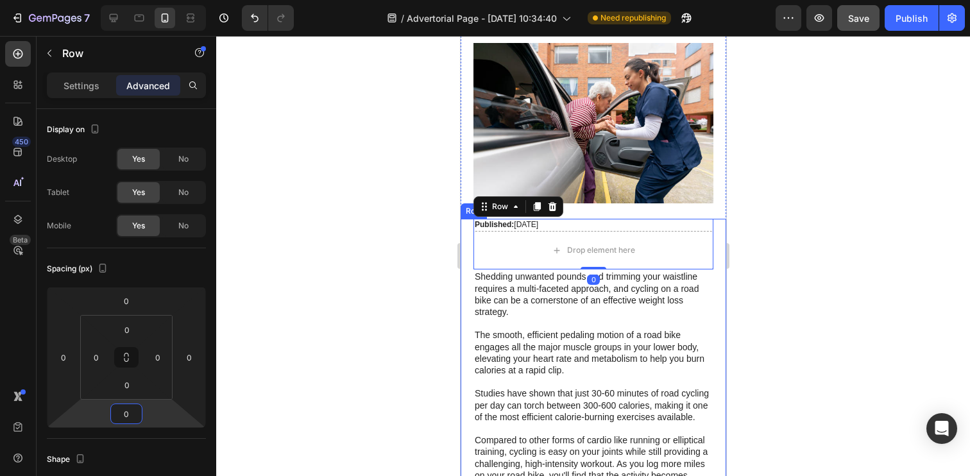
click at [335, 300] on div at bounding box center [592, 256] width 753 height 440
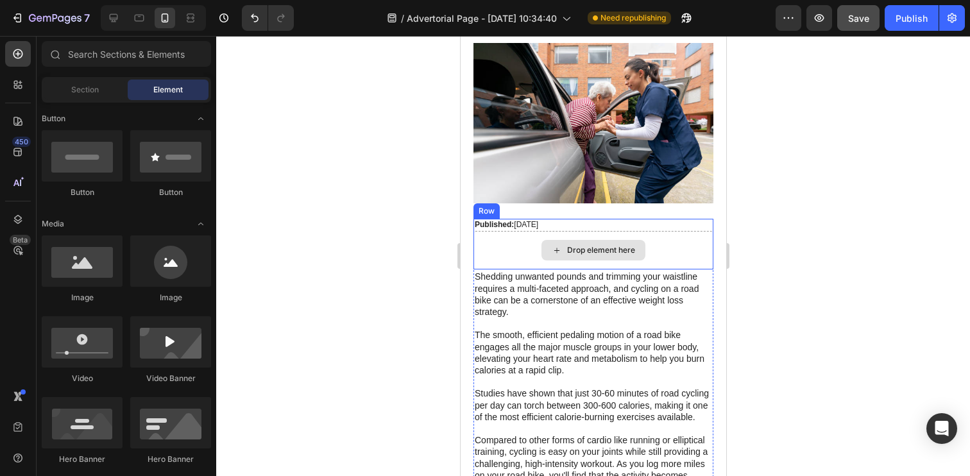
click at [533, 237] on div "Drop element here" at bounding box center [593, 250] width 240 height 38
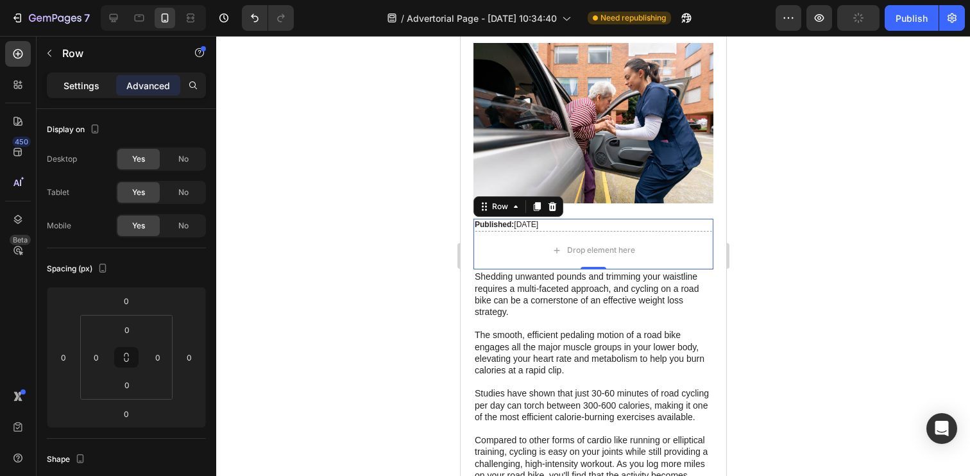
click at [93, 79] on p "Settings" at bounding box center [81, 85] width 36 height 13
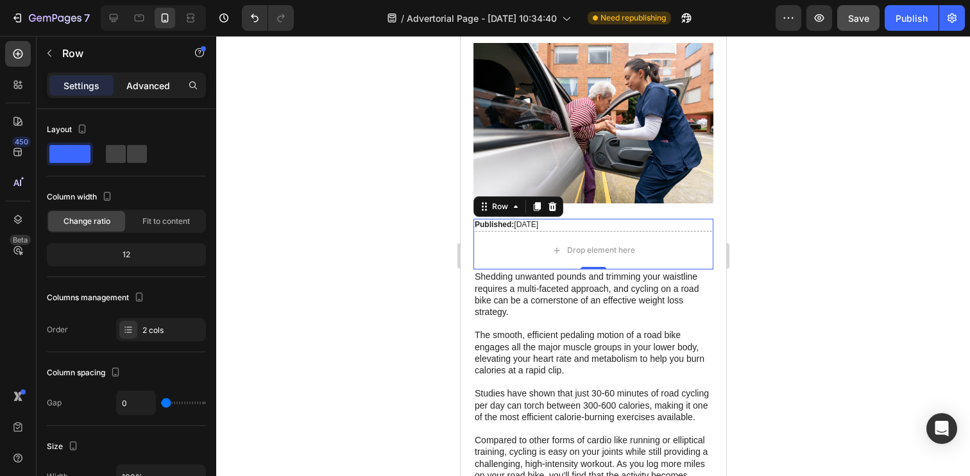
click at [137, 81] on p "Advanced" at bounding box center [148, 85] width 44 height 13
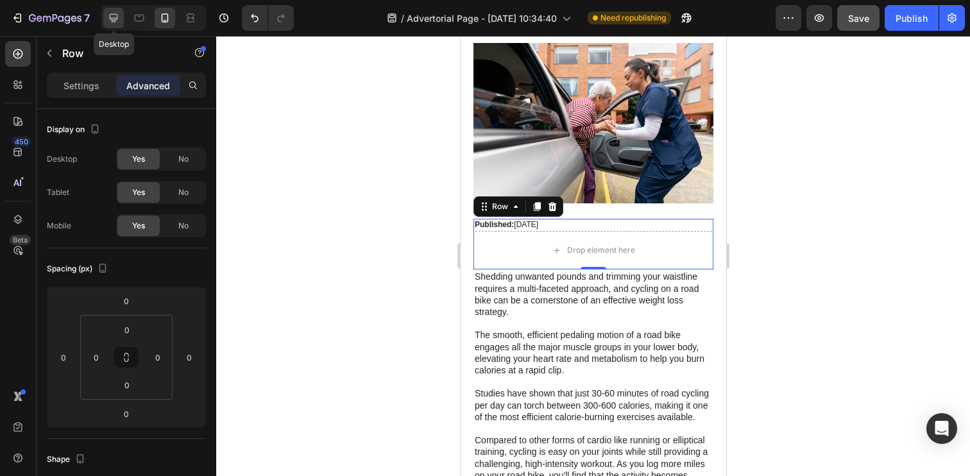
click at [114, 17] on icon at bounding box center [113, 18] width 13 height 13
type input "24"
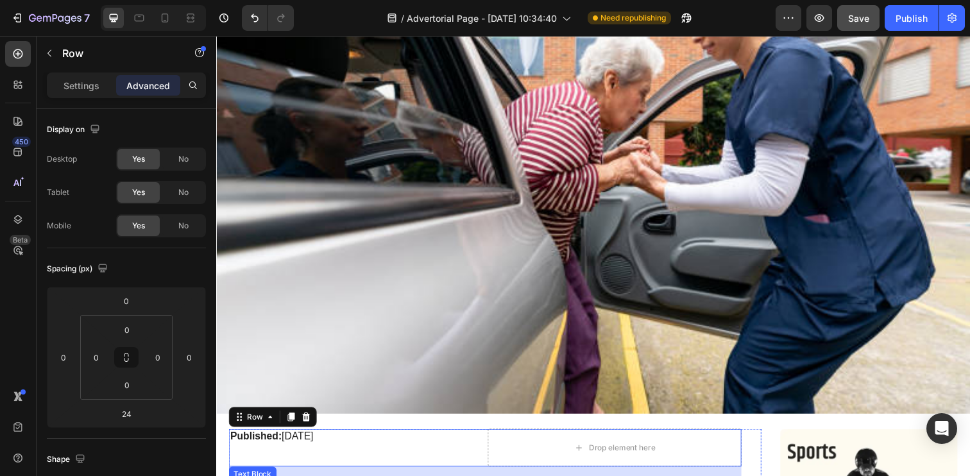
scroll to position [290, 0]
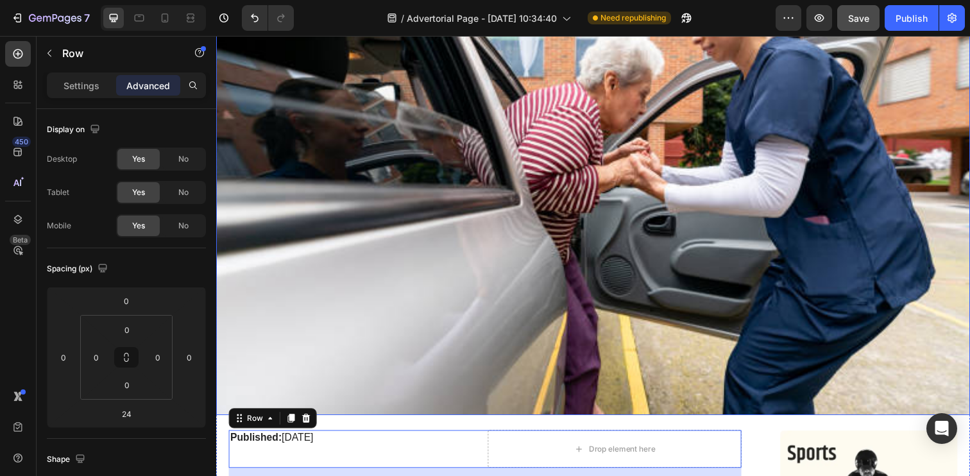
click at [373, 172] on img at bounding box center [600, 166] width 769 height 513
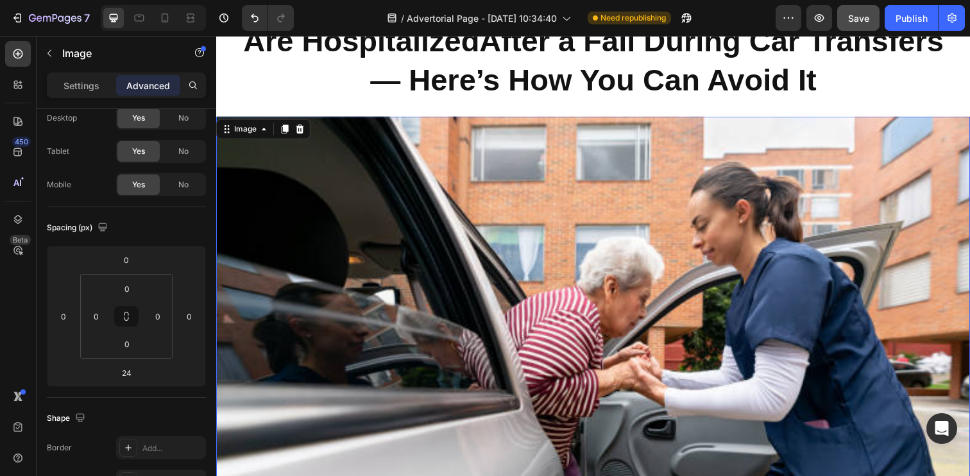
scroll to position [0, 0]
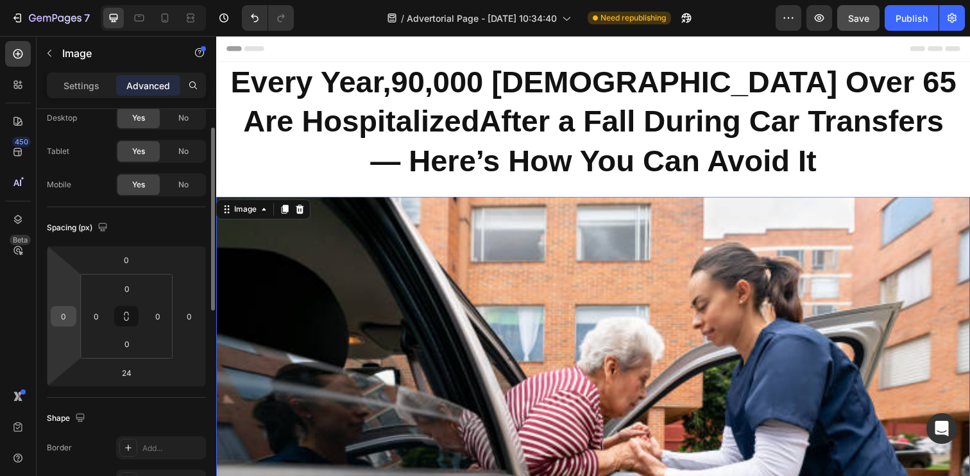
click at [64, 312] on input "0" at bounding box center [63, 316] width 19 height 19
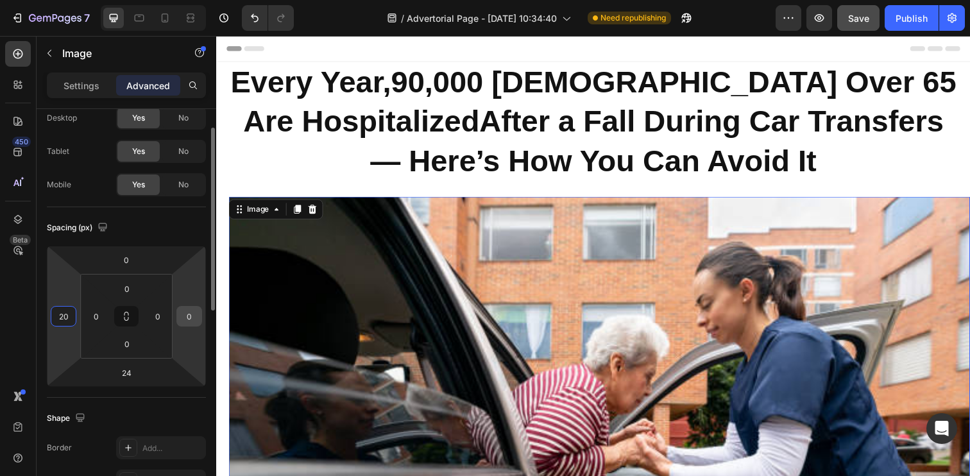
type input "20"
click at [192, 320] on input "0" at bounding box center [189, 316] width 19 height 19
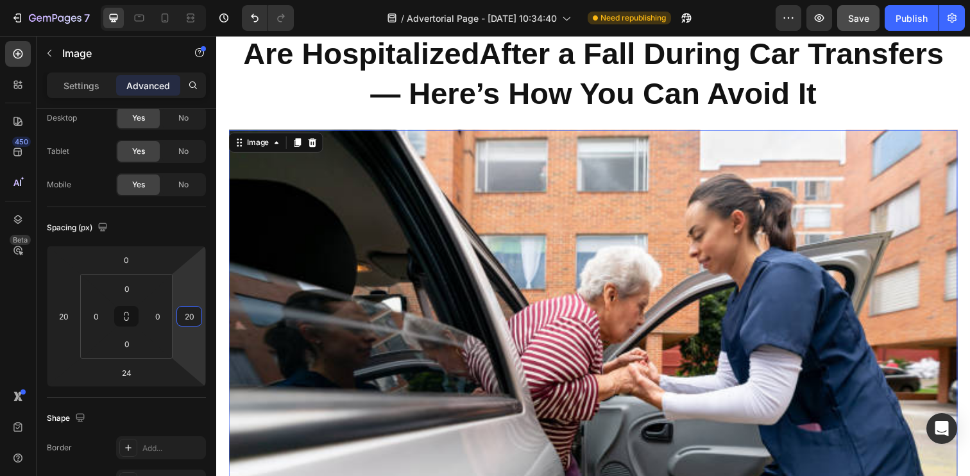
scroll to position [74, 0]
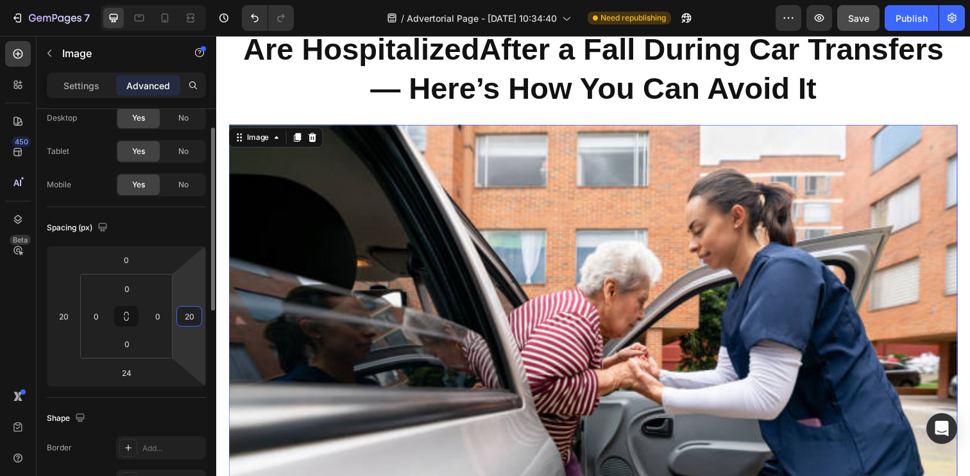
type input "2"
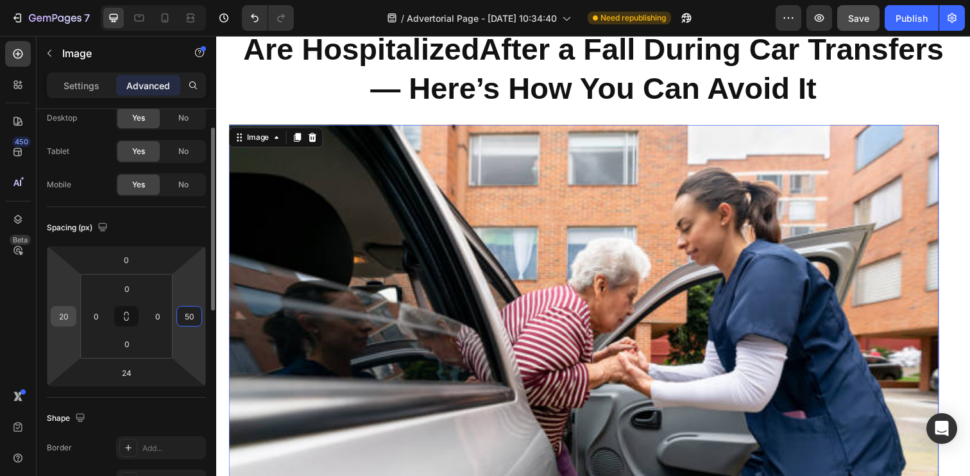
type input "50"
click at [59, 322] on input "20" at bounding box center [63, 316] width 19 height 19
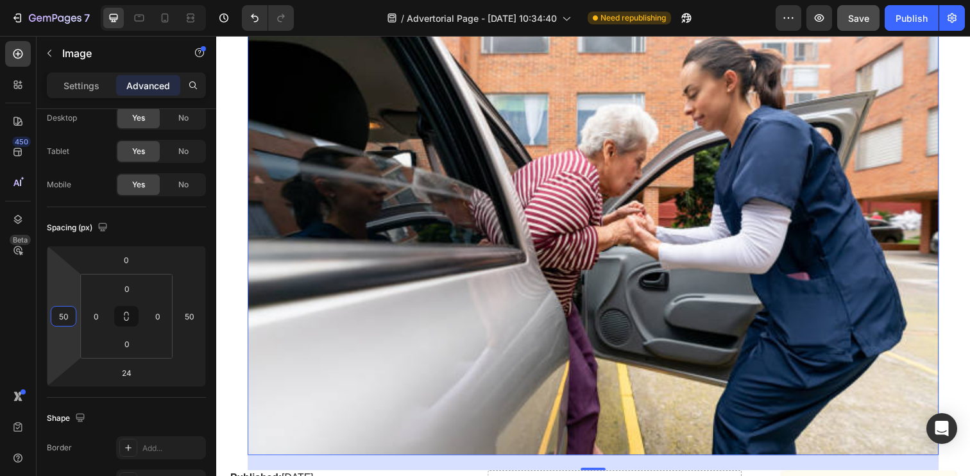
scroll to position [220, 0]
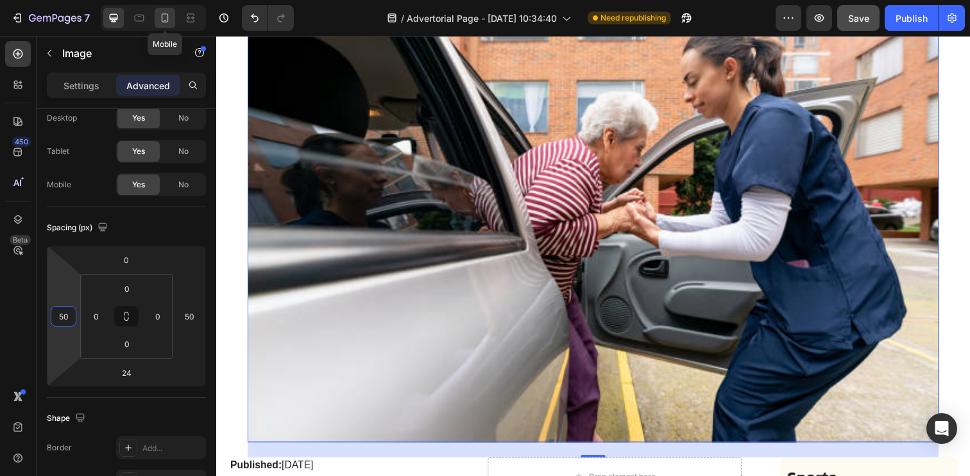
click at [162, 18] on icon at bounding box center [164, 18] width 13 height 13
type input "20"
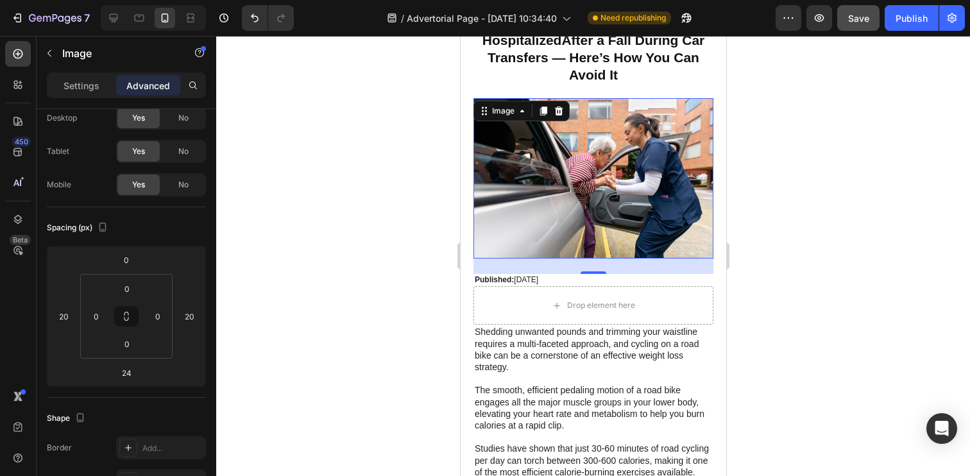
scroll to position [67, 0]
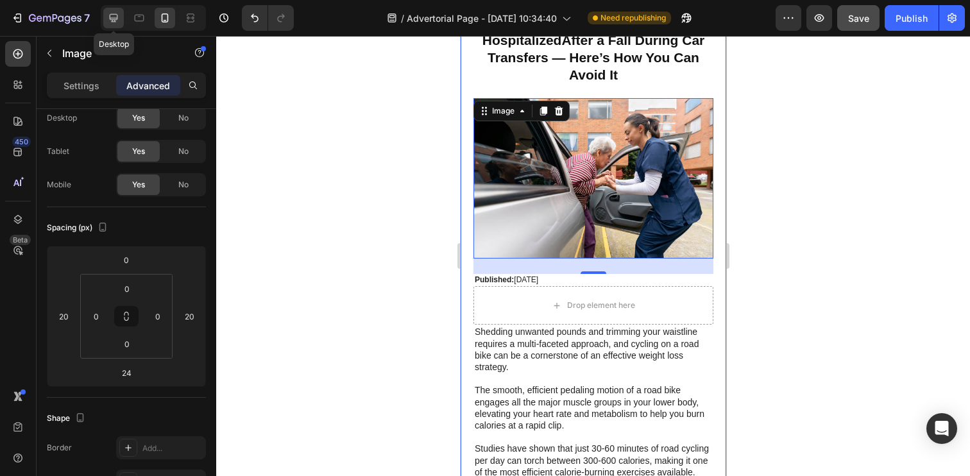
click at [108, 24] on icon at bounding box center [113, 18] width 13 height 13
type input "50"
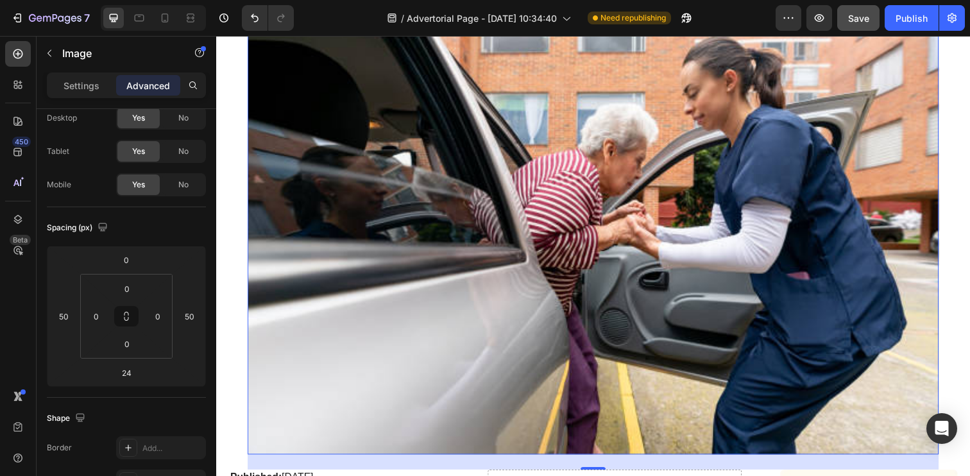
scroll to position [208, 0]
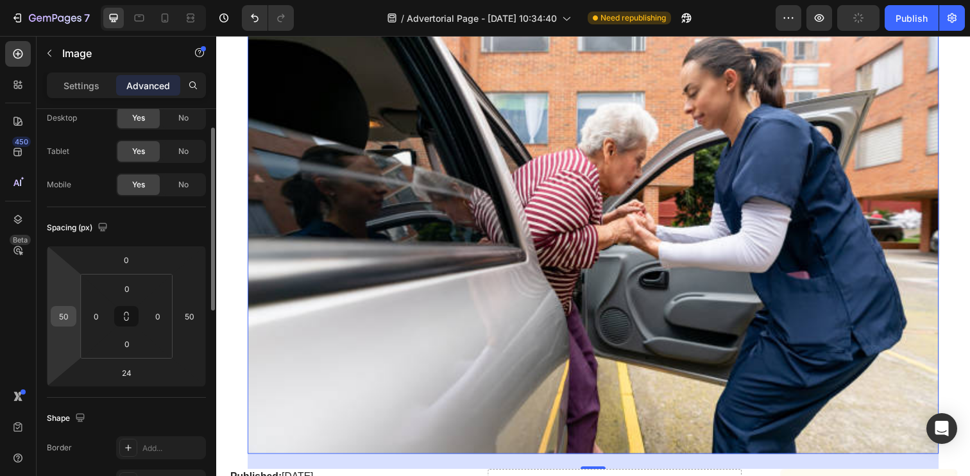
click at [60, 316] on input "50" at bounding box center [63, 316] width 19 height 19
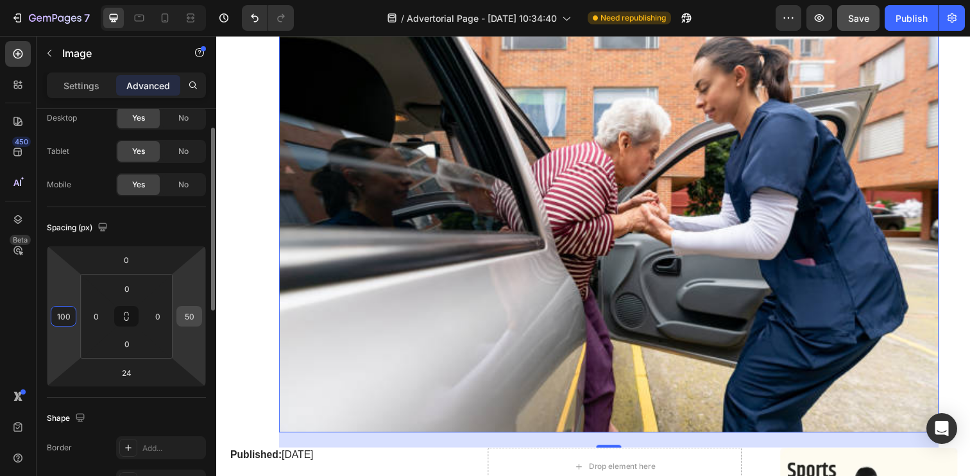
type input "100"
click at [188, 312] on input "50" at bounding box center [189, 316] width 19 height 19
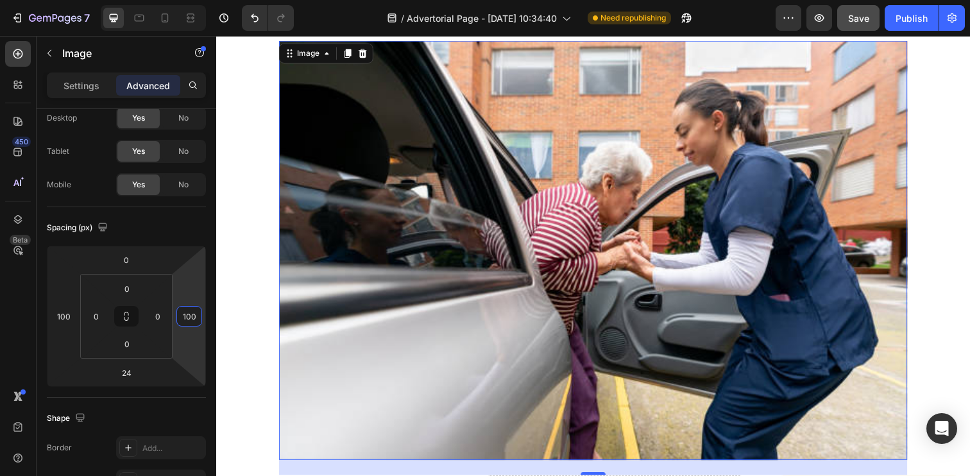
scroll to position [155, 0]
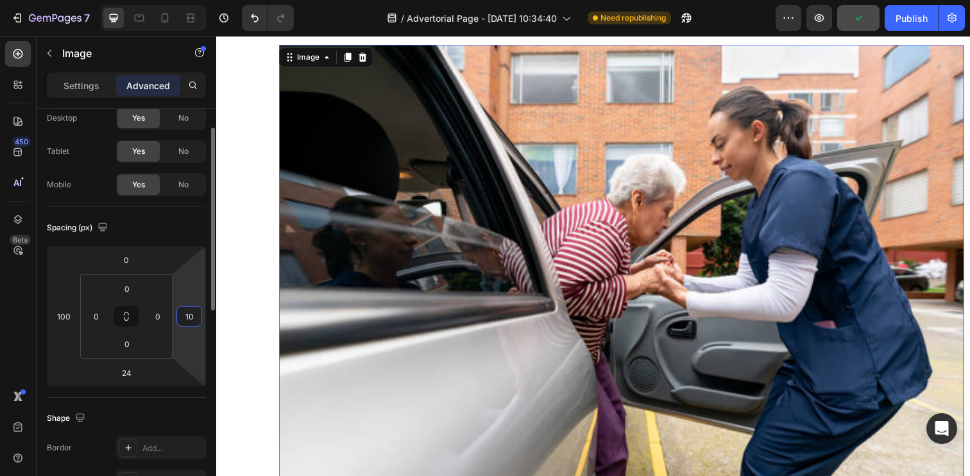
type input "1"
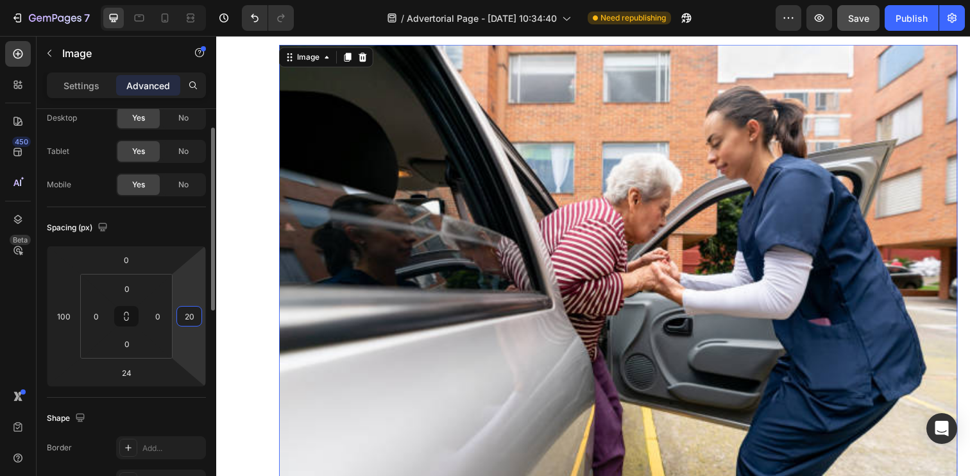
type input "2"
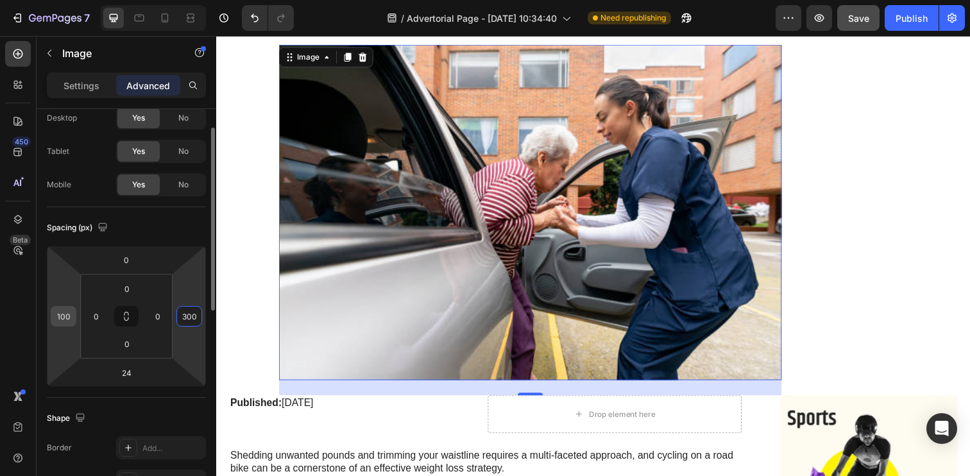
type input "300"
click at [67, 315] on input "100" at bounding box center [63, 316] width 19 height 19
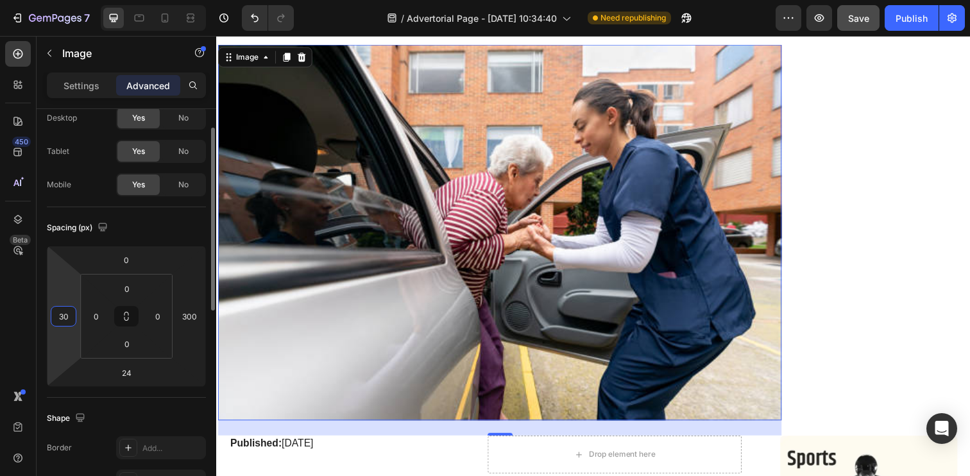
type input "300"
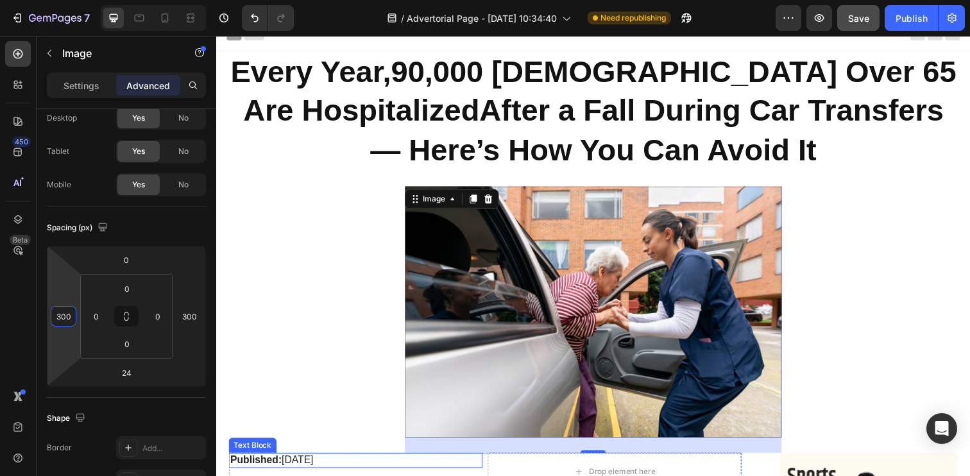
scroll to position [4, 0]
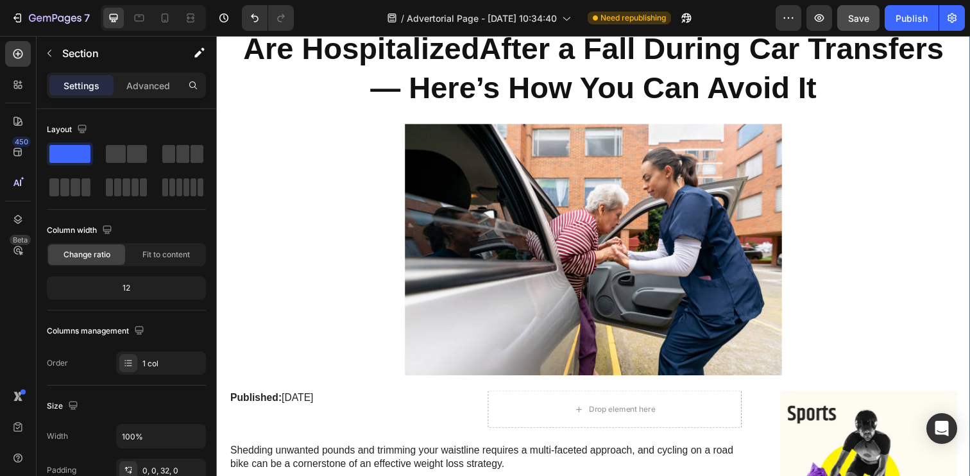
scroll to position [101, 0]
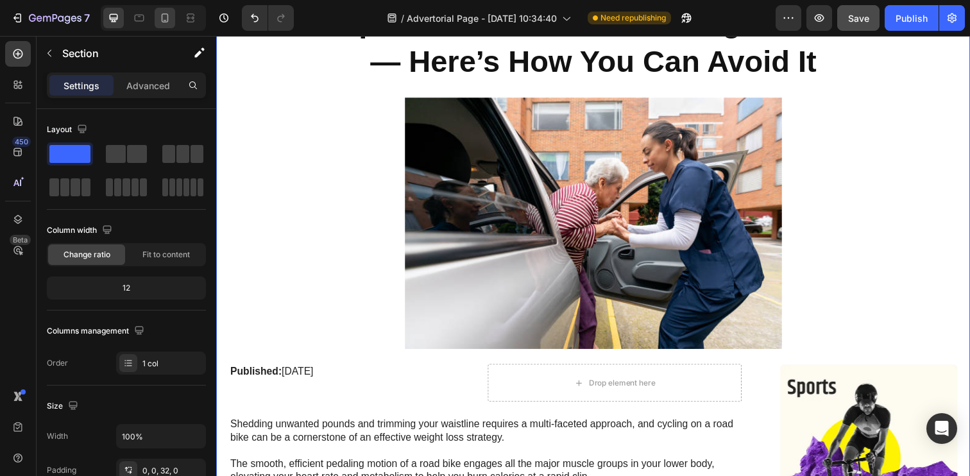
click at [162, 25] on div at bounding box center [165, 18] width 21 height 21
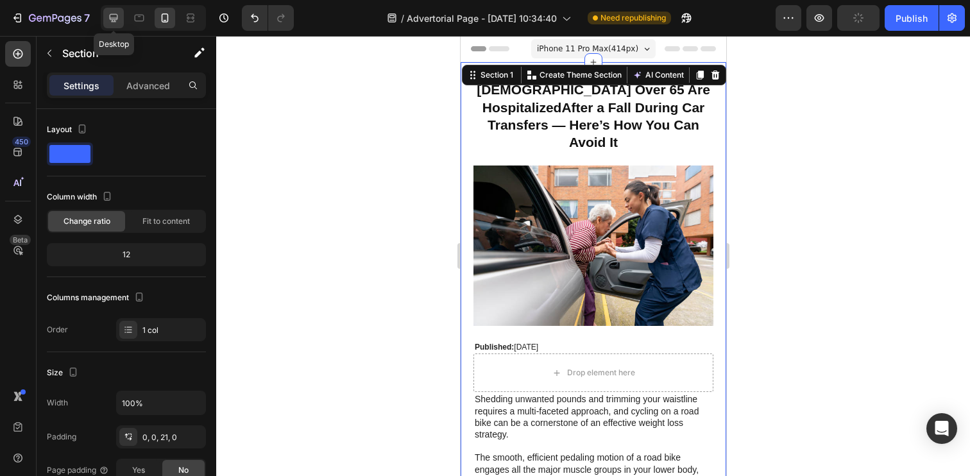
click at [115, 21] on icon at bounding box center [113, 18] width 13 height 13
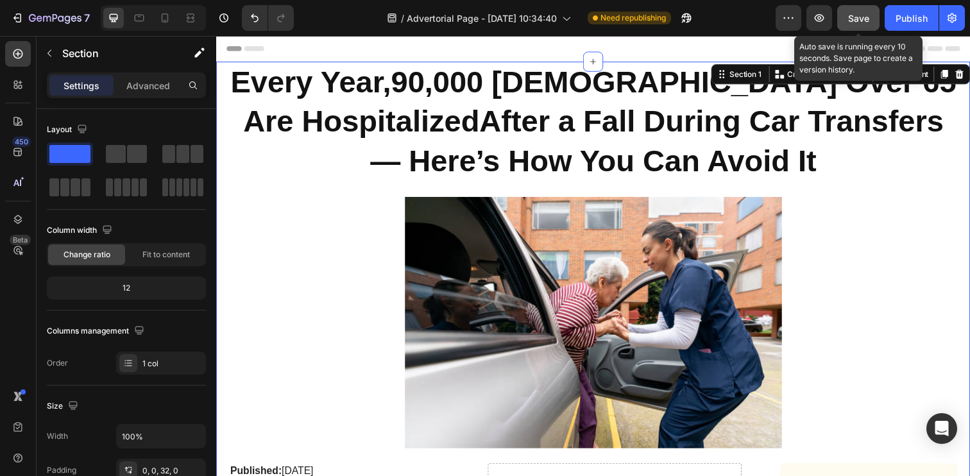
click at [846, 19] on button "Save" at bounding box center [858, 18] width 42 height 26
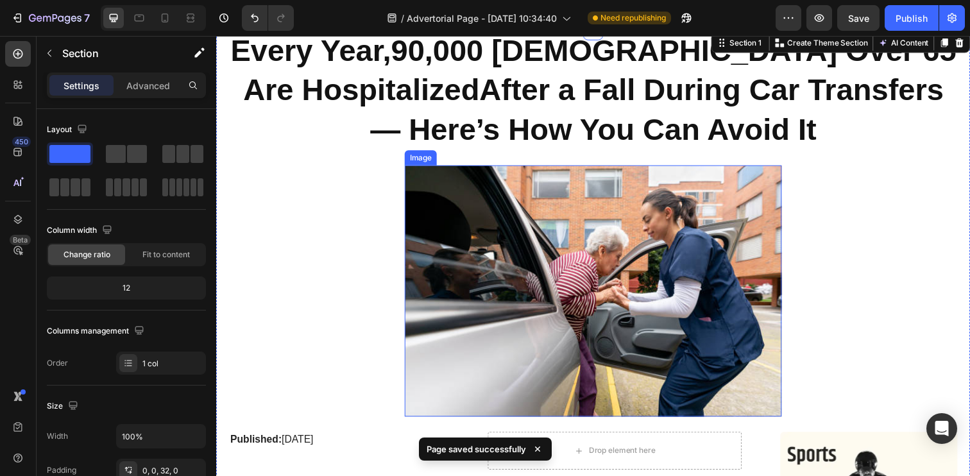
scroll to position [46, 0]
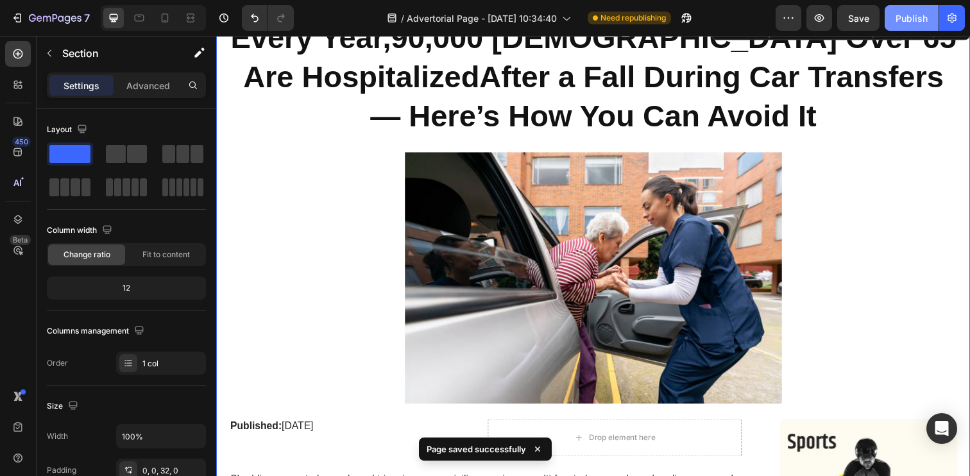
click at [894, 17] on button "Publish" at bounding box center [911, 18] width 54 height 26
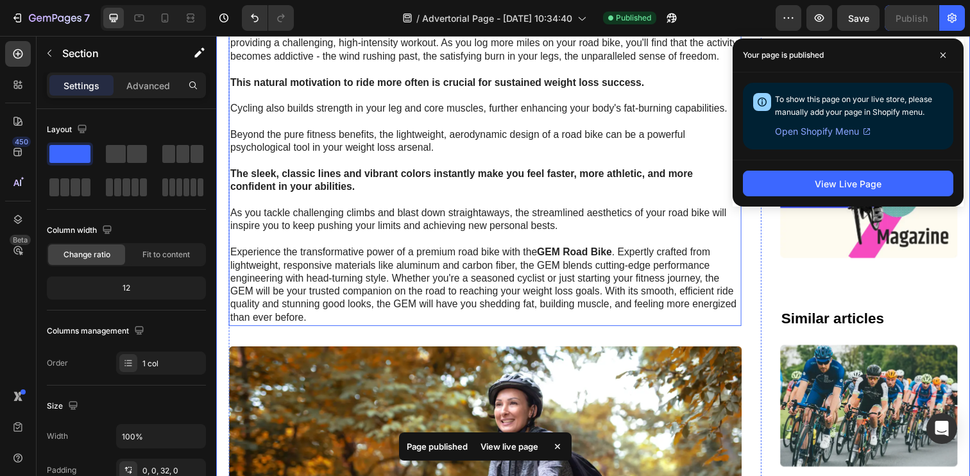
scroll to position [644, 0]
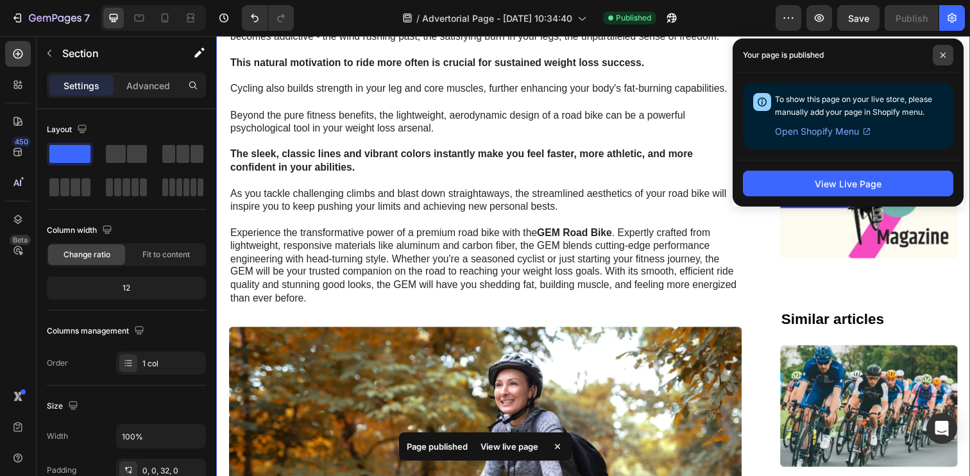
click at [938, 50] on span at bounding box center [942, 55] width 21 height 21
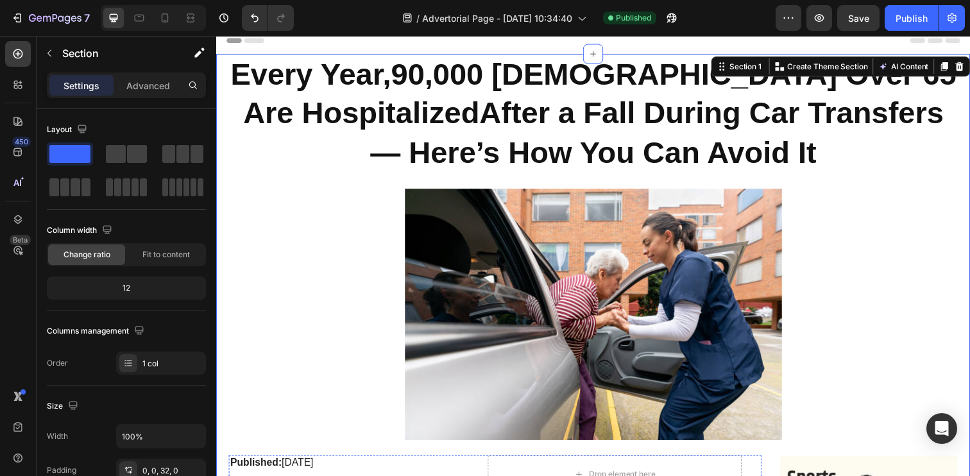
scroll to position [0, 0]
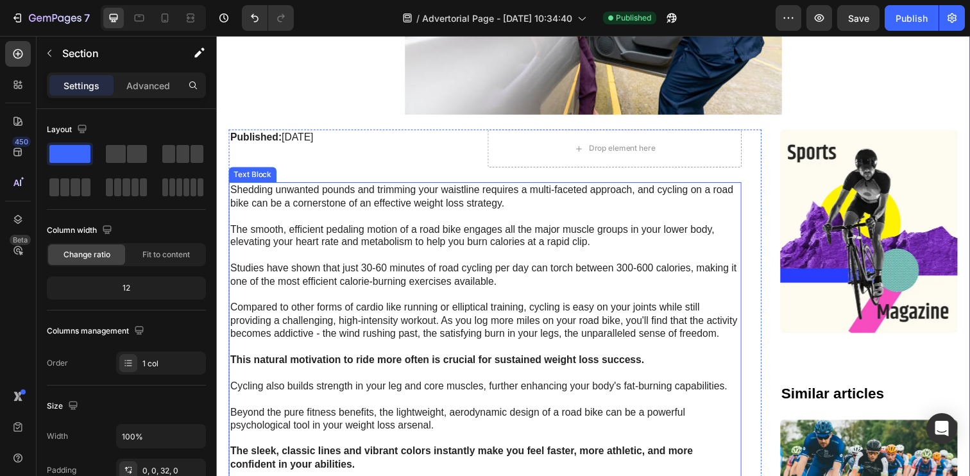
click at [314, 332] on p "Compared to other forms of cardio like running or elliptical training, cycling …" at bounding box center [490, 354] width 521 height 94
